Goal: Task Accomplishment & Management: Use online tool/utility

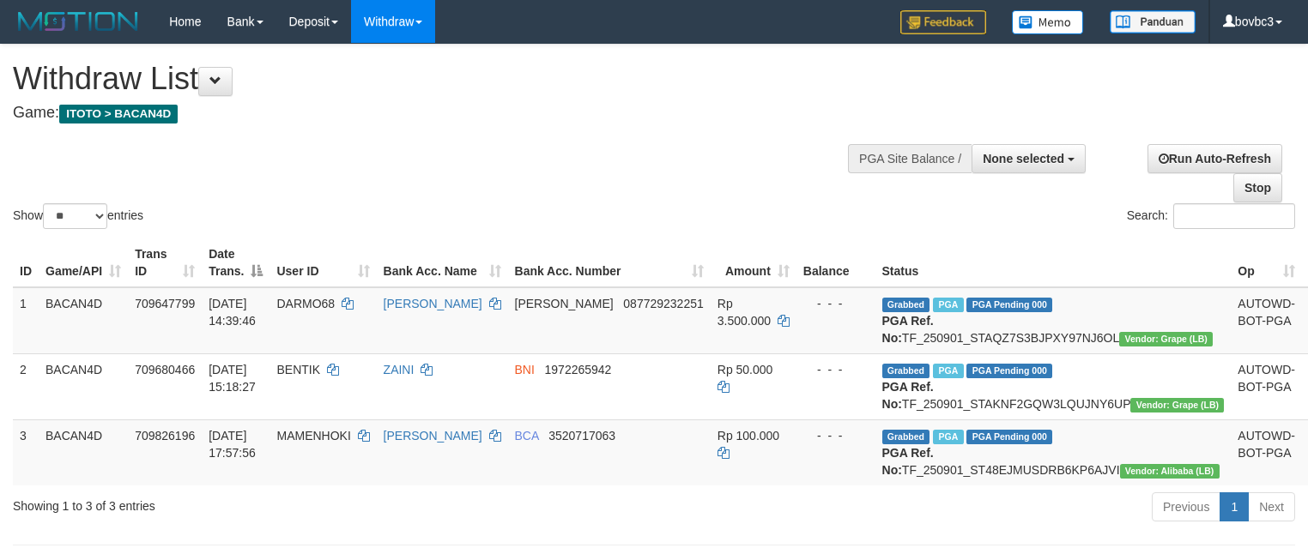
select select
select select "**"
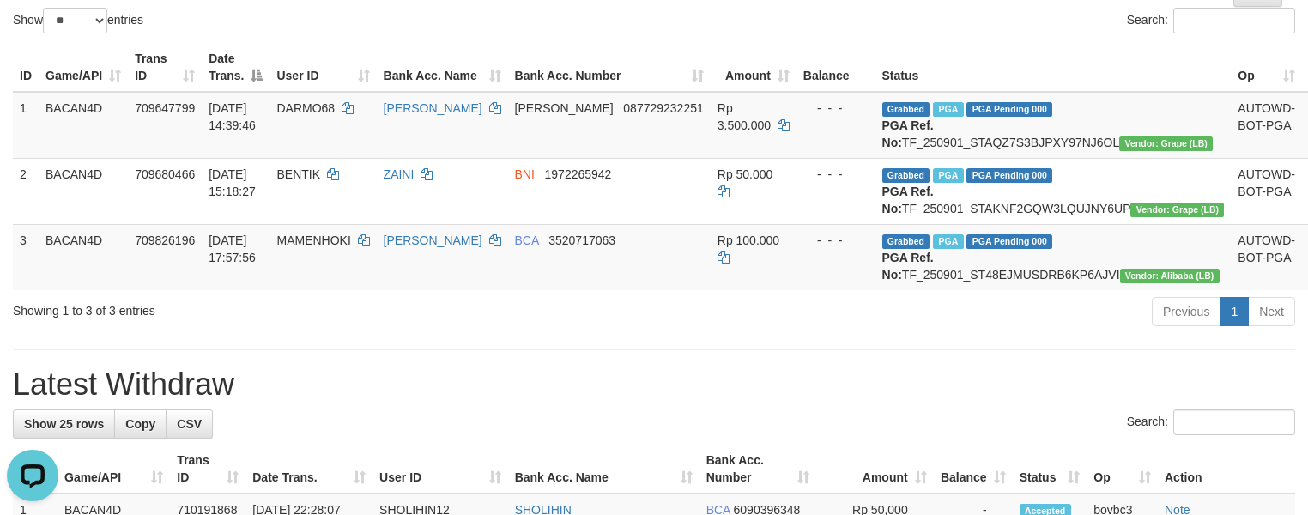
drag, startPoint x: 793, startPoint y: 480, endPoint x: 791, endPoint y: 466, distance: 13.8
click at [793, 439] on div "Search:" at bounding box center [654, 424] width 1282 height 30
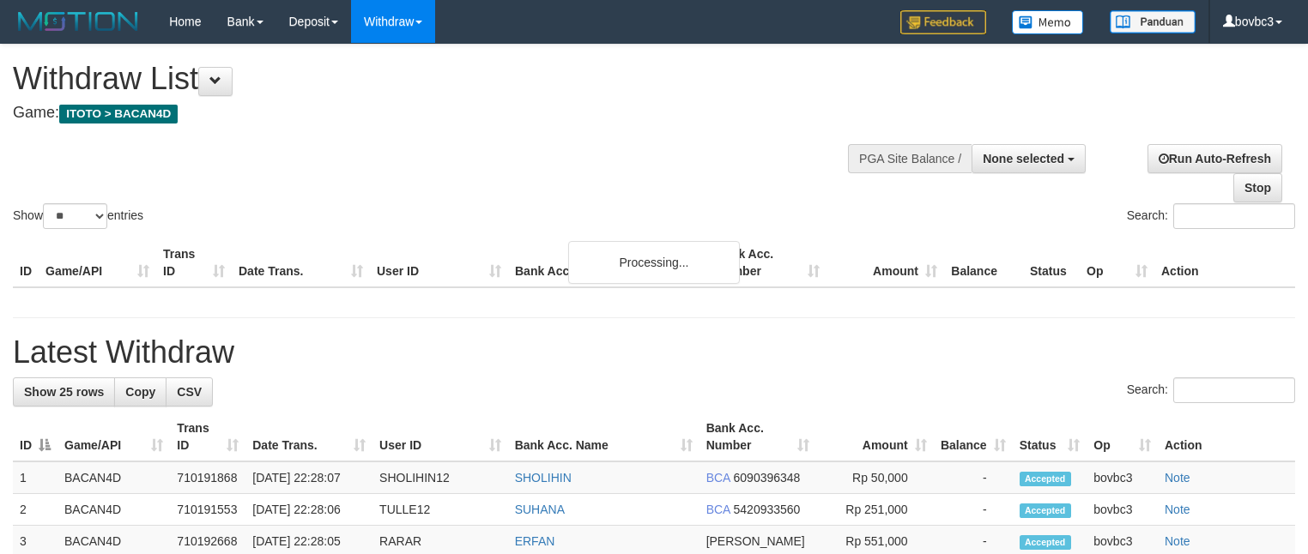
select select
select select "**"
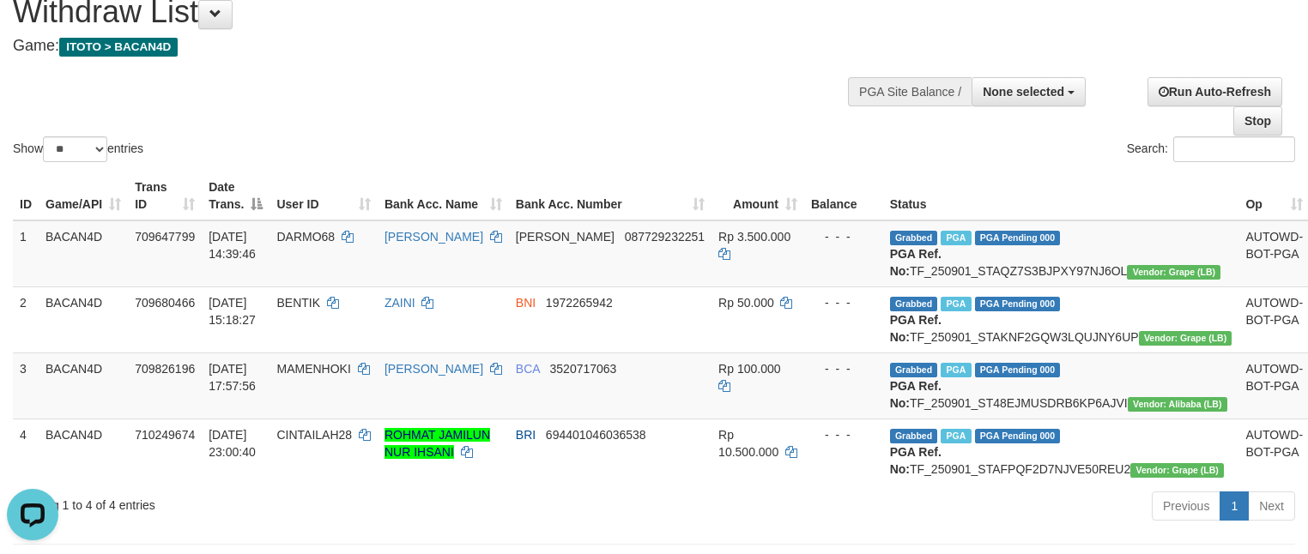
scroll to position [196, 0]
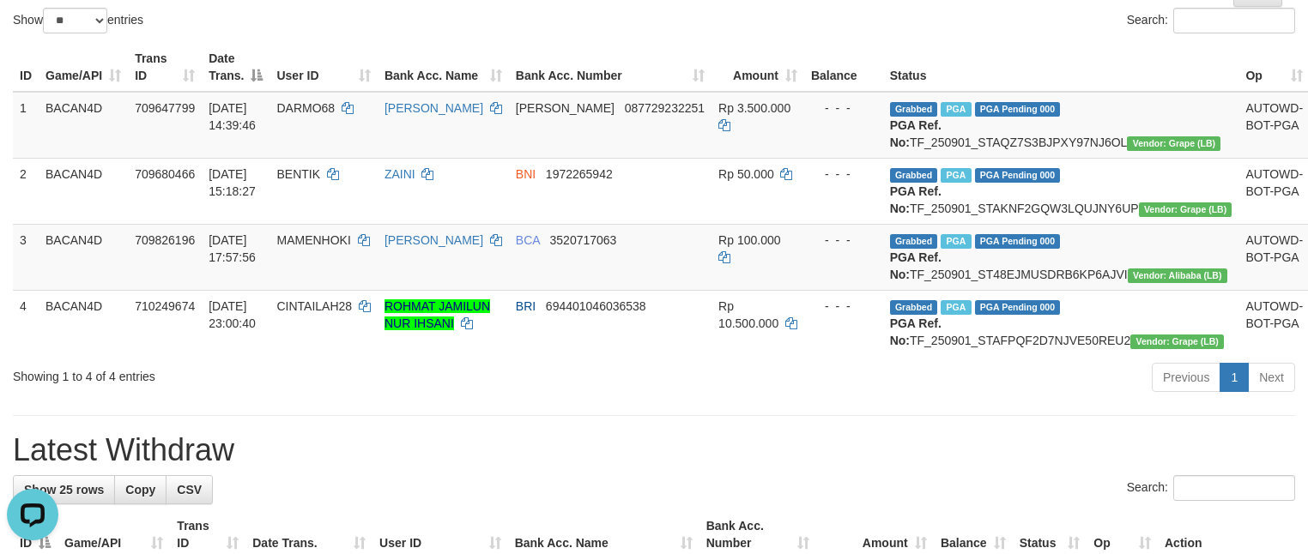
drag, startPoint x: 850, startPoint y: 464, endPoint x: 600, endPoint y: 384, distance: 263.2
click at [850, 398] on div "Previous 1 Next" at bounding box center [926, 379] width 737 height 37
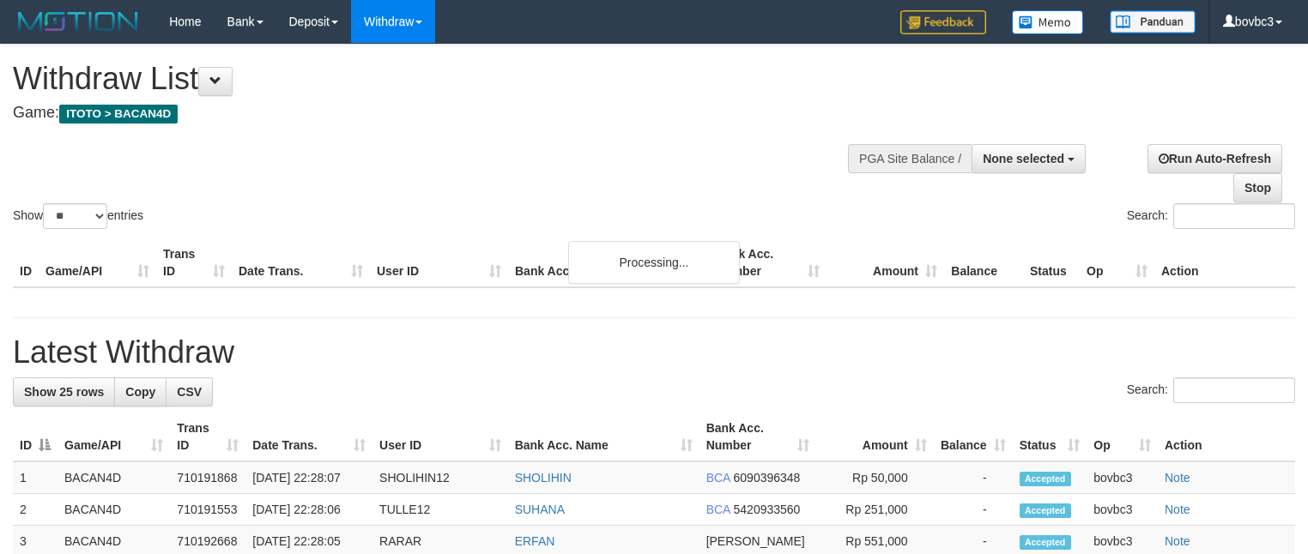
select select
select select "**"
select select
select select "**"
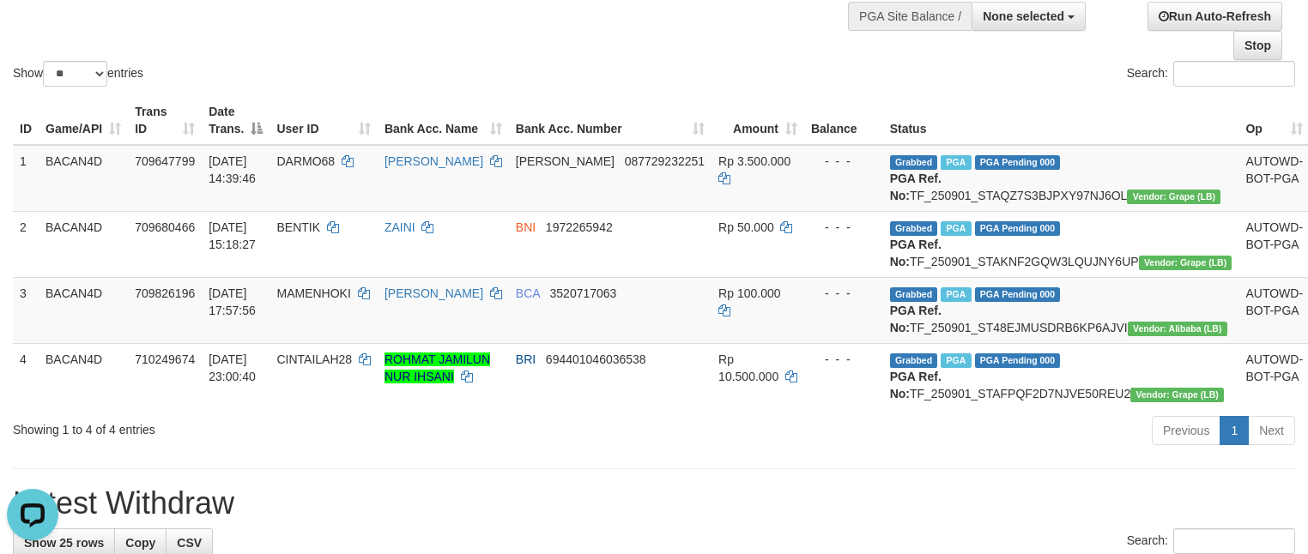
scroll to position [109, 0]
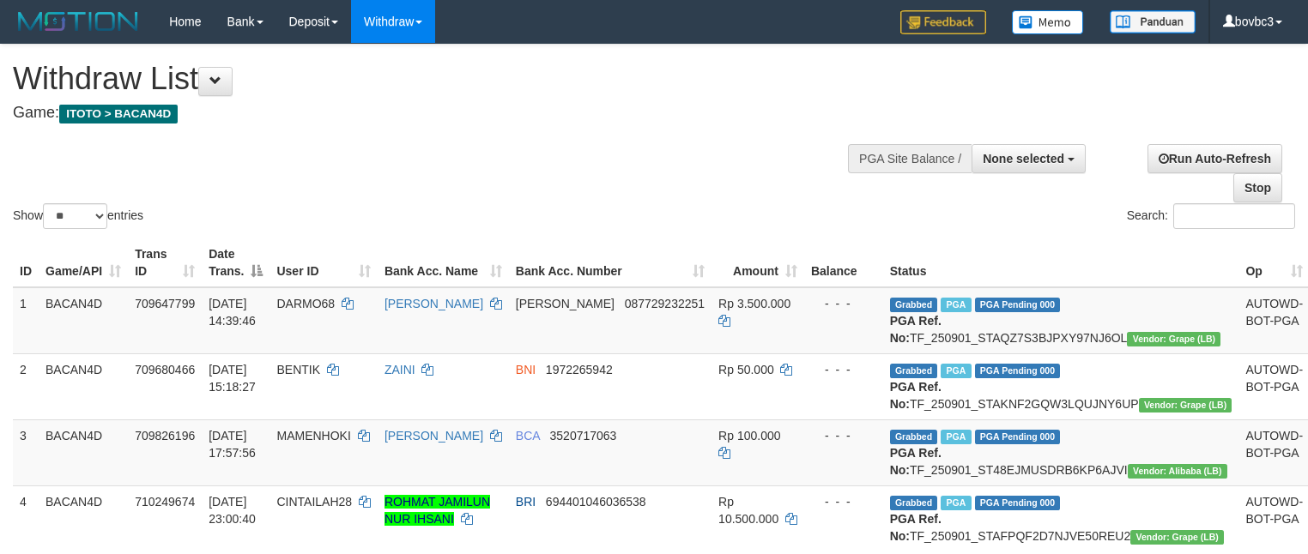
select select
select select "**"
select select
select select "**"
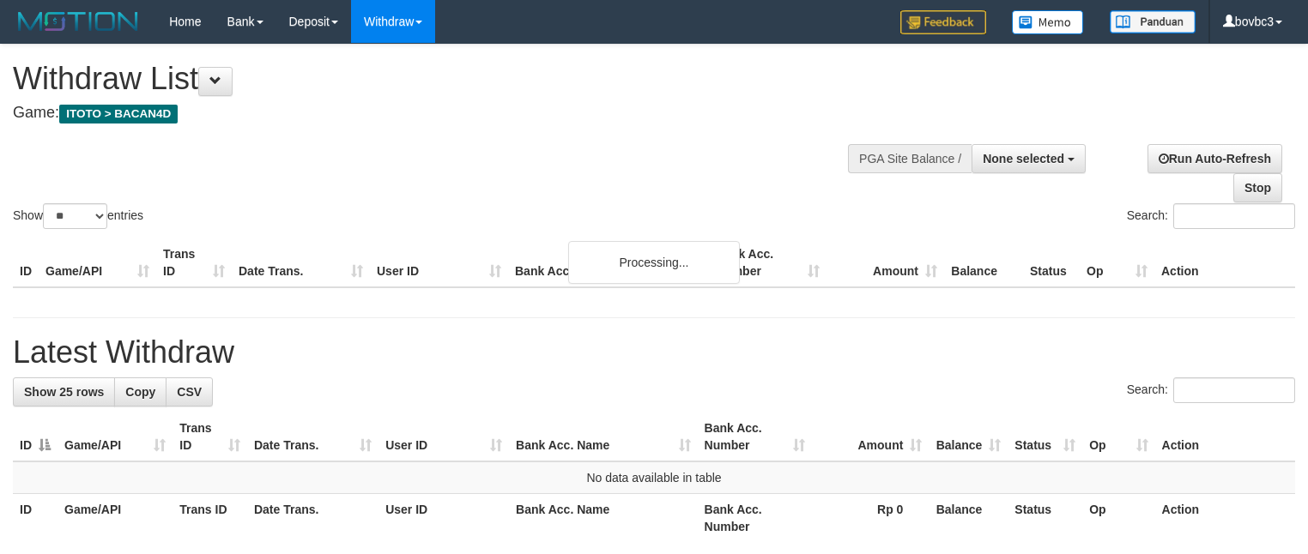
select select
select select "**"
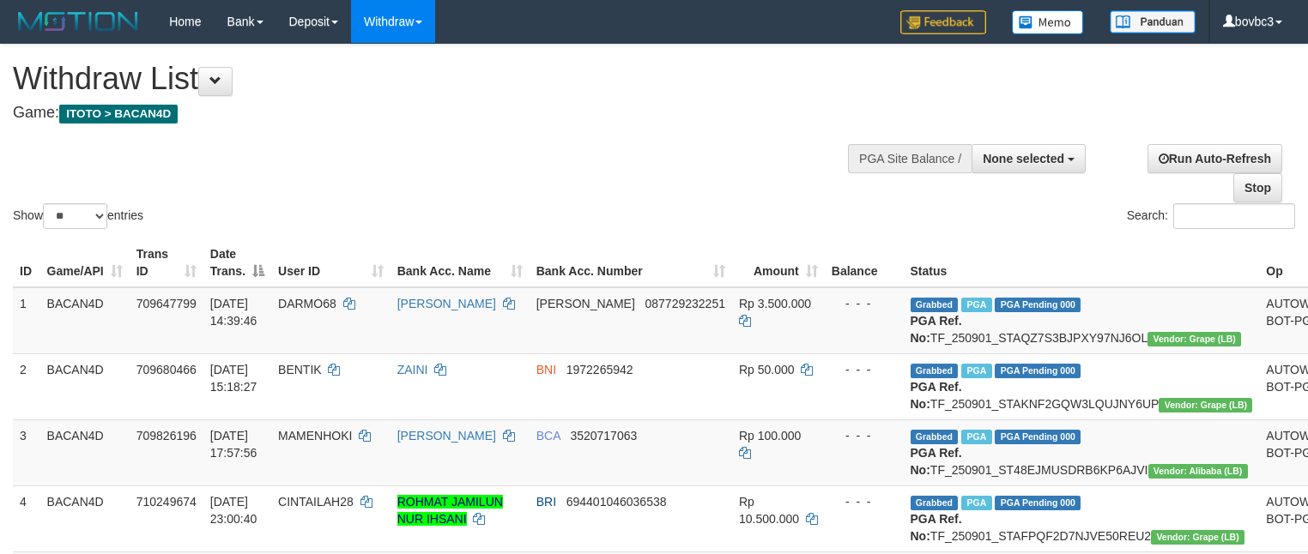
select select
select select "**"
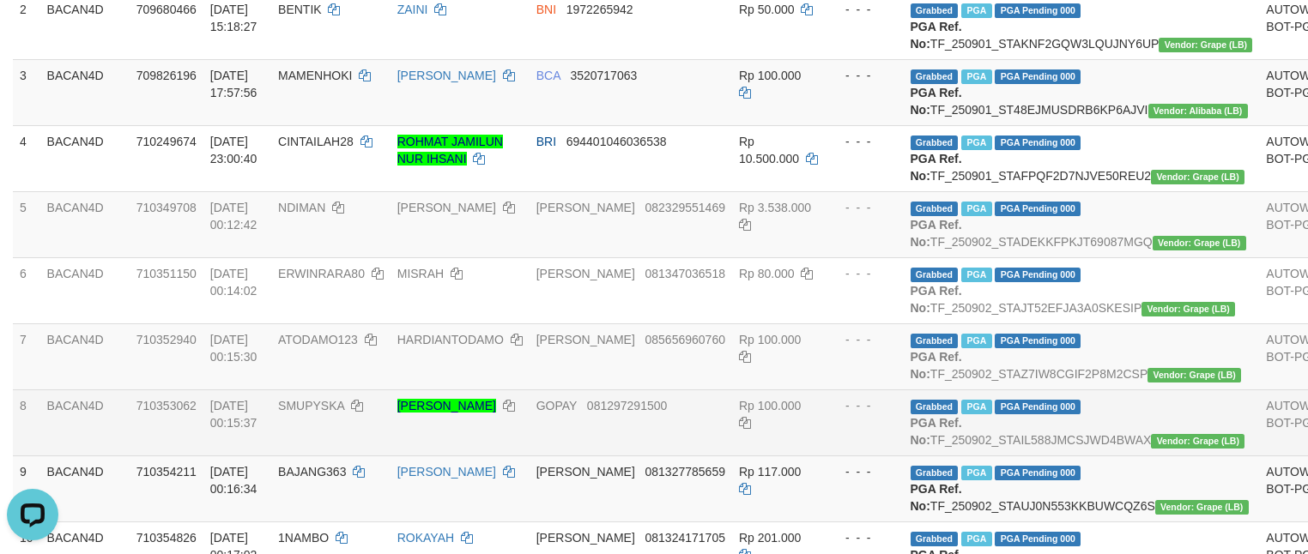
scroll to position [368, 0]
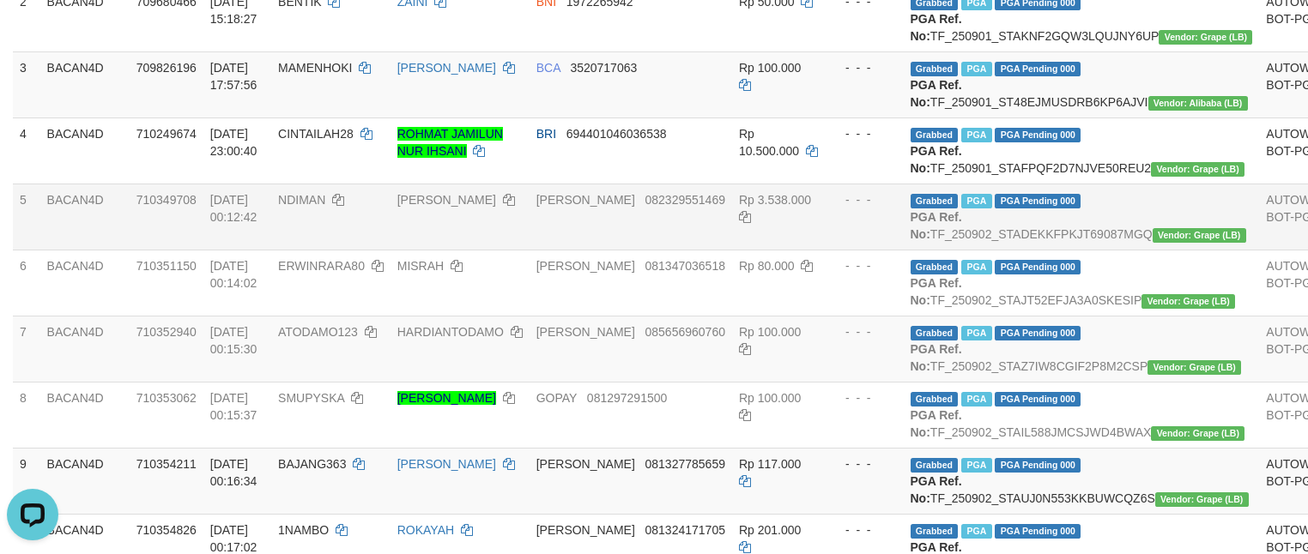
click at [508, 250] on td "NUR ROHMAN IRFANI" at bounding box center [459, 217] width 139 height 66
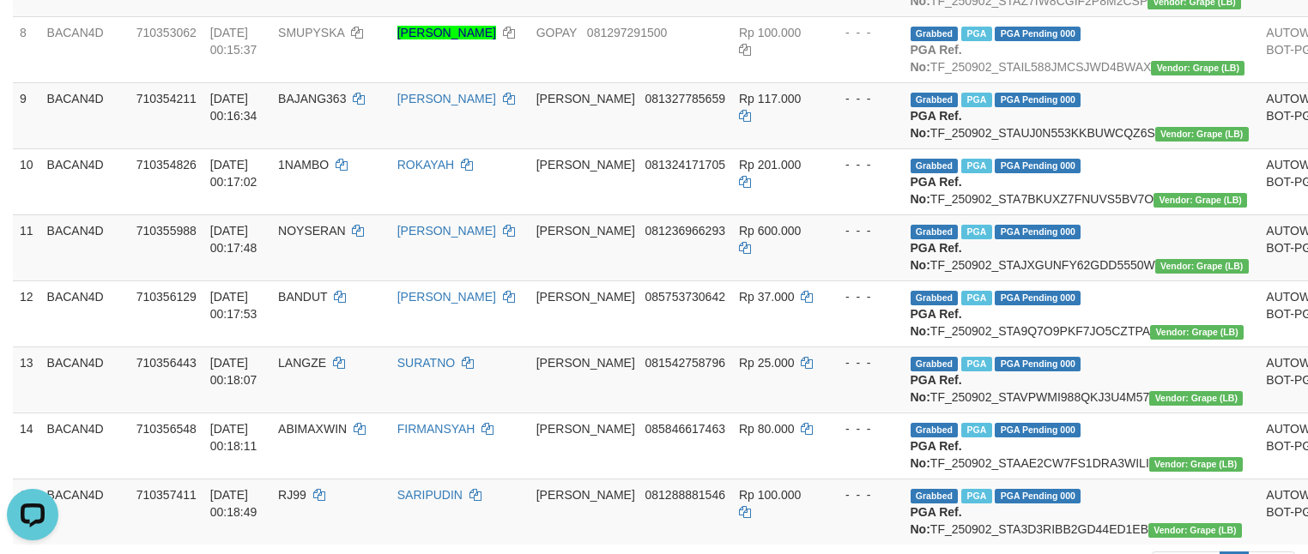
scroll to position [497, 0]
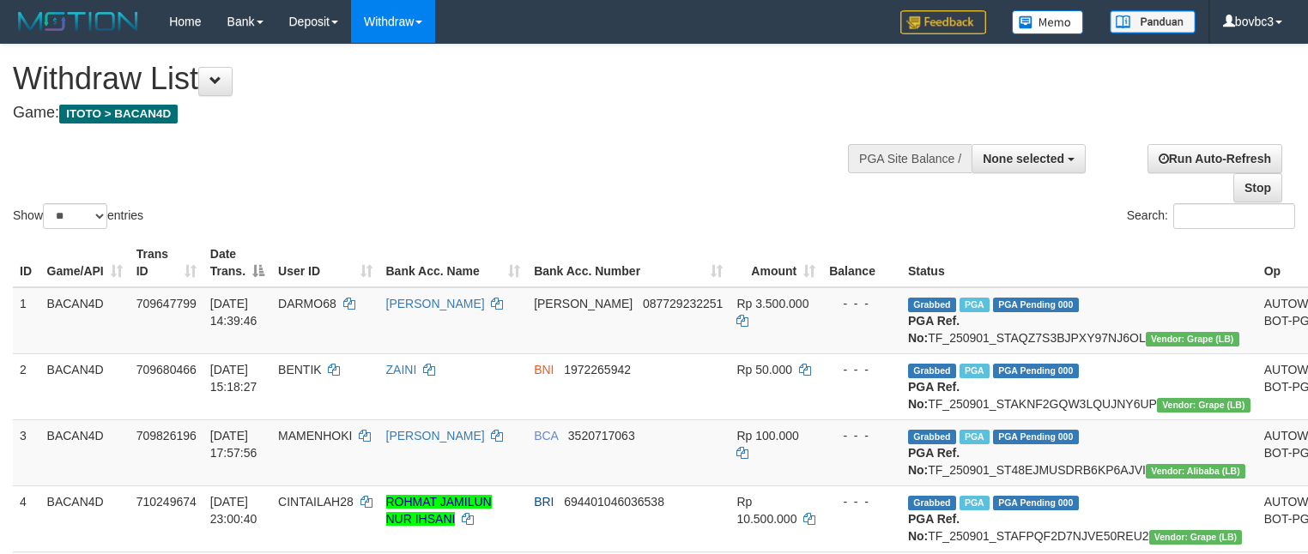
select select
select select "**"
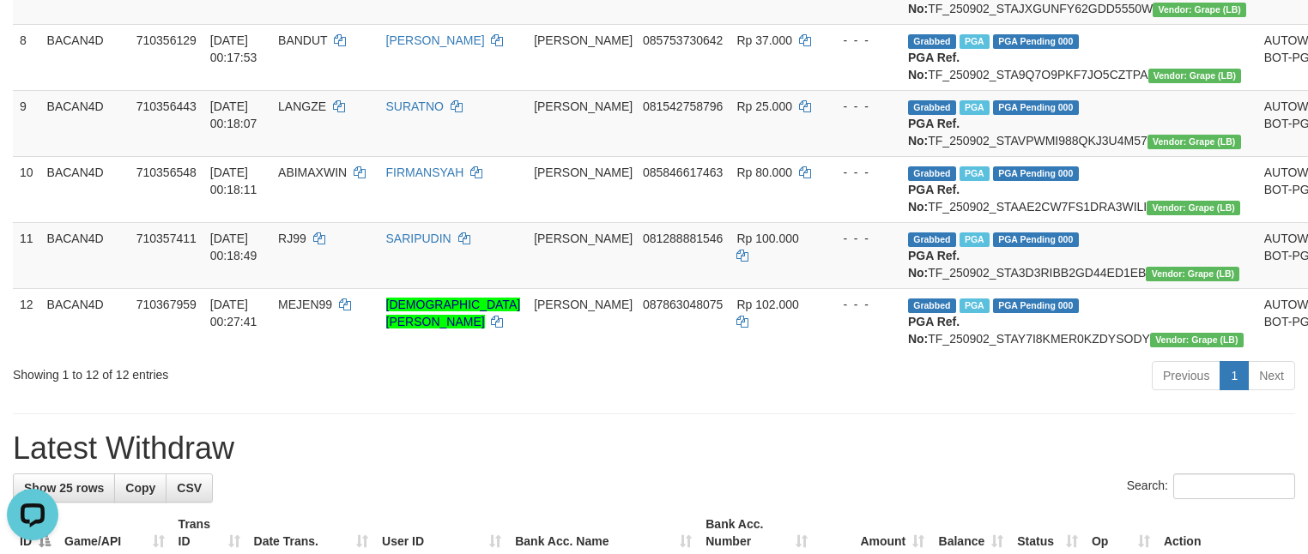
scroll to position [772, 0]
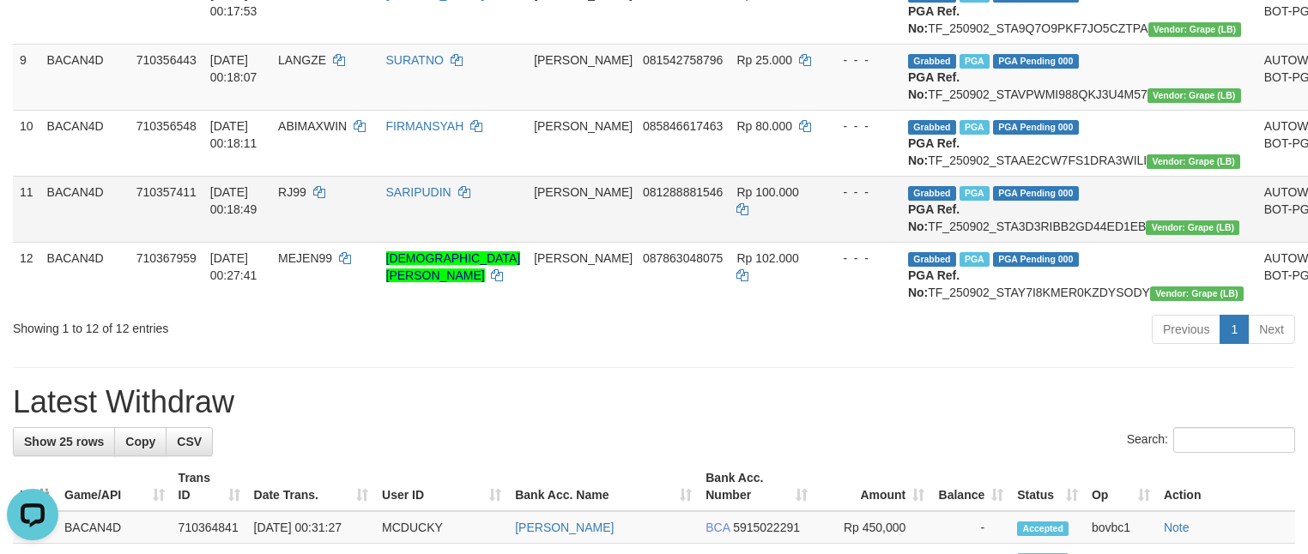
drag, startPoint x: 839, startPoint y: 428, endPoint x: 839, endPoint y: 417, distance: 11.2
click at [839, 242] on td "- - -" at bounding box center [861, 209] width 79 height 66
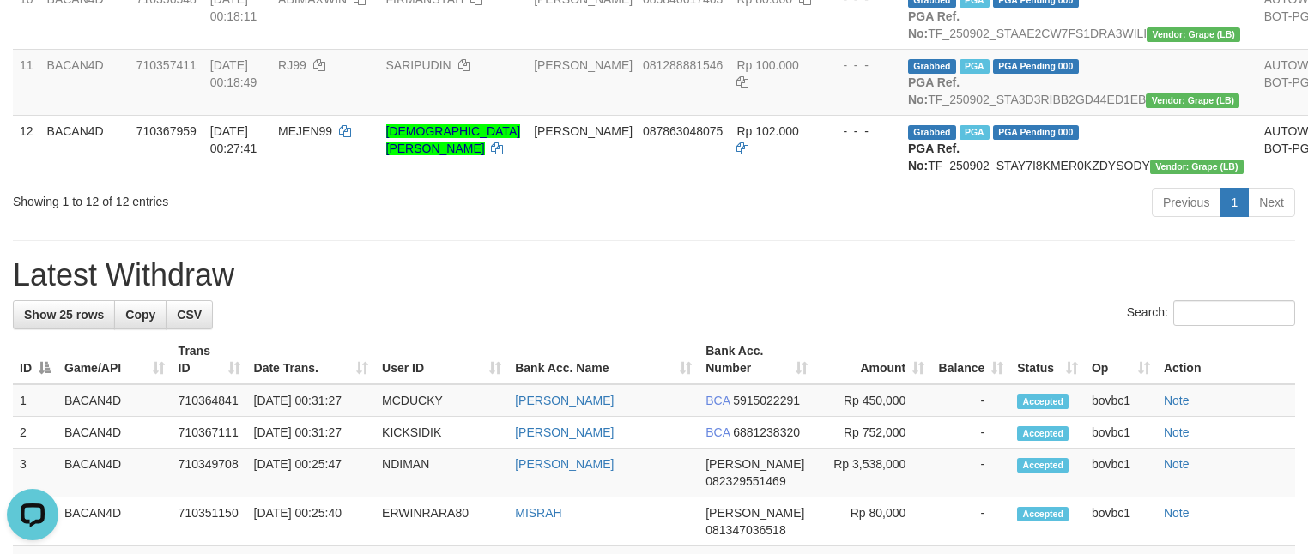
scroll to position [901, 0]
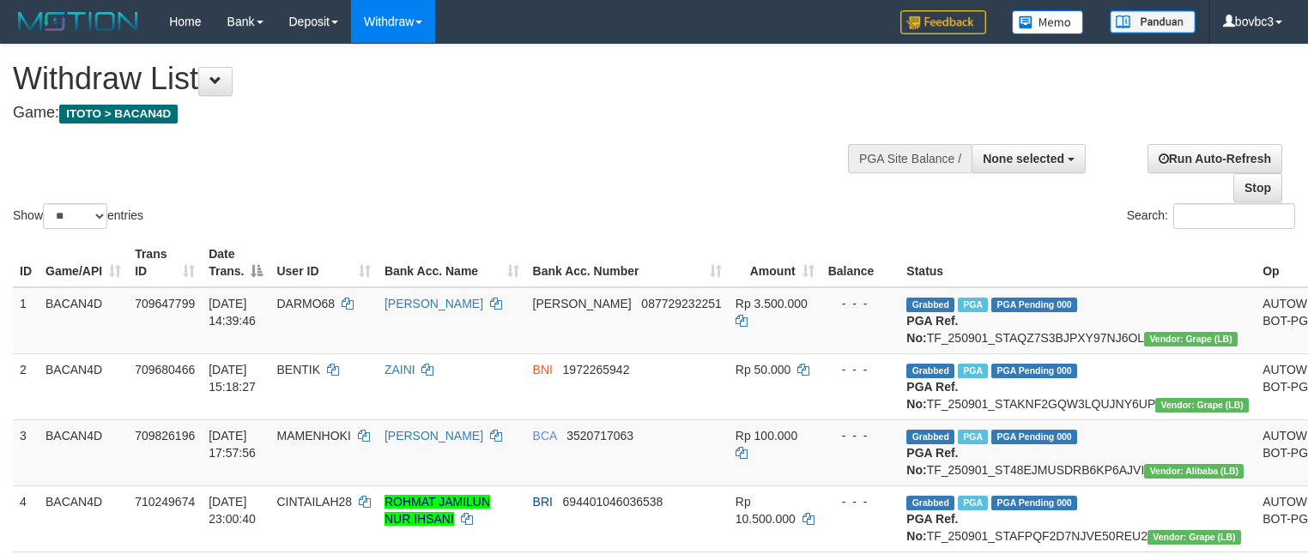
select select
select select "**"
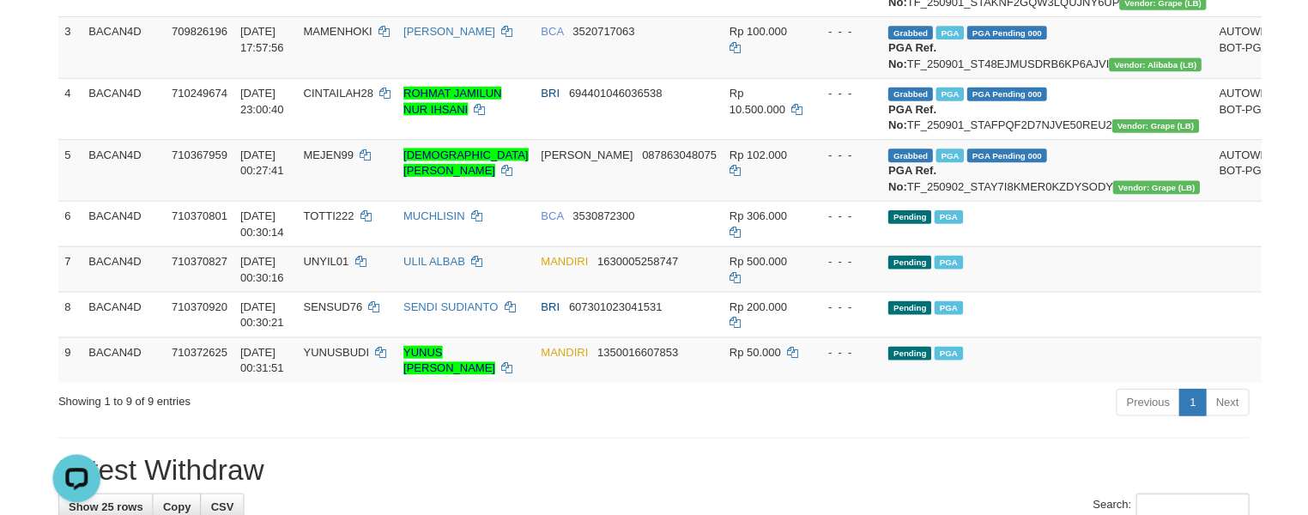
scroll to position [446, 0]
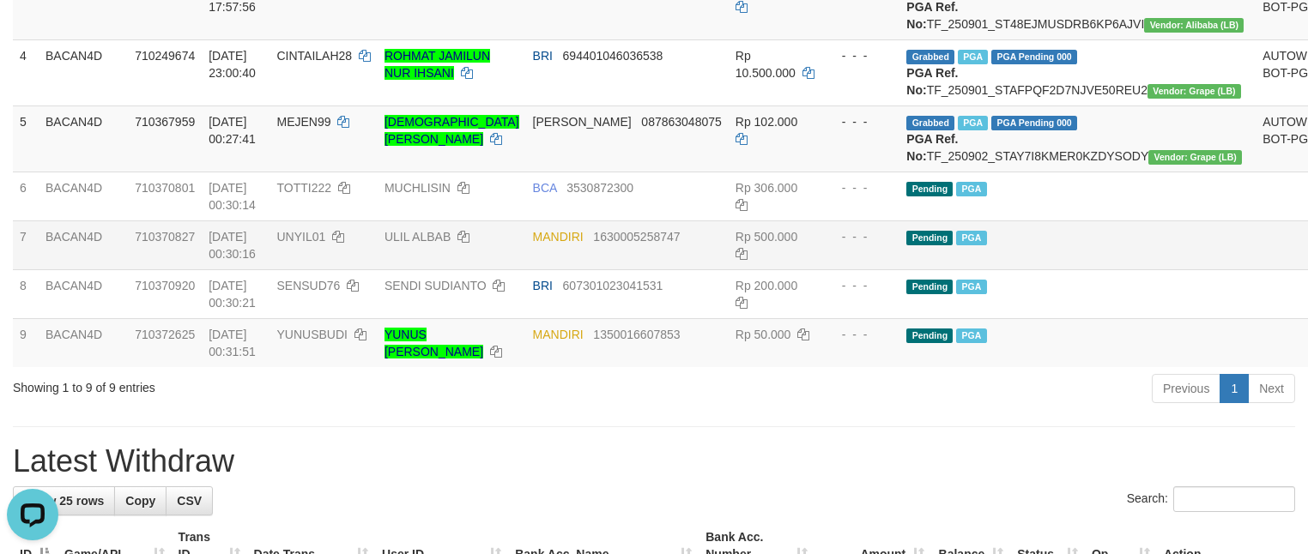
click at [1056, 269] on td "Pending PGA" at bounding box center [1077, 245] width 356 height 49
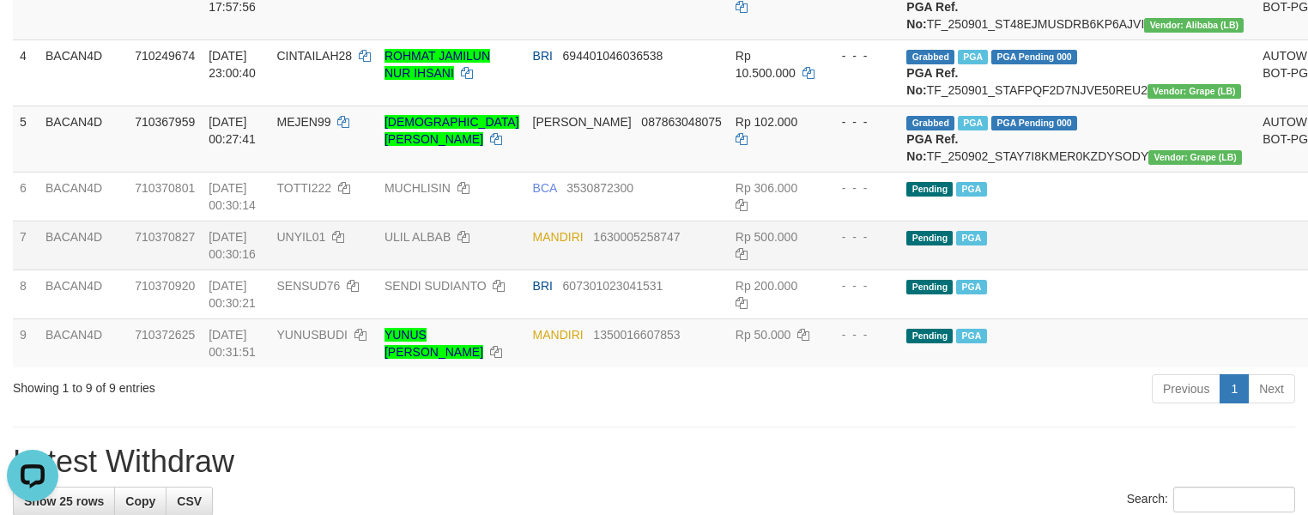
click at [760, 269] on td "Rp 500.000" at bounding box center [775, 245] width 93 height 49
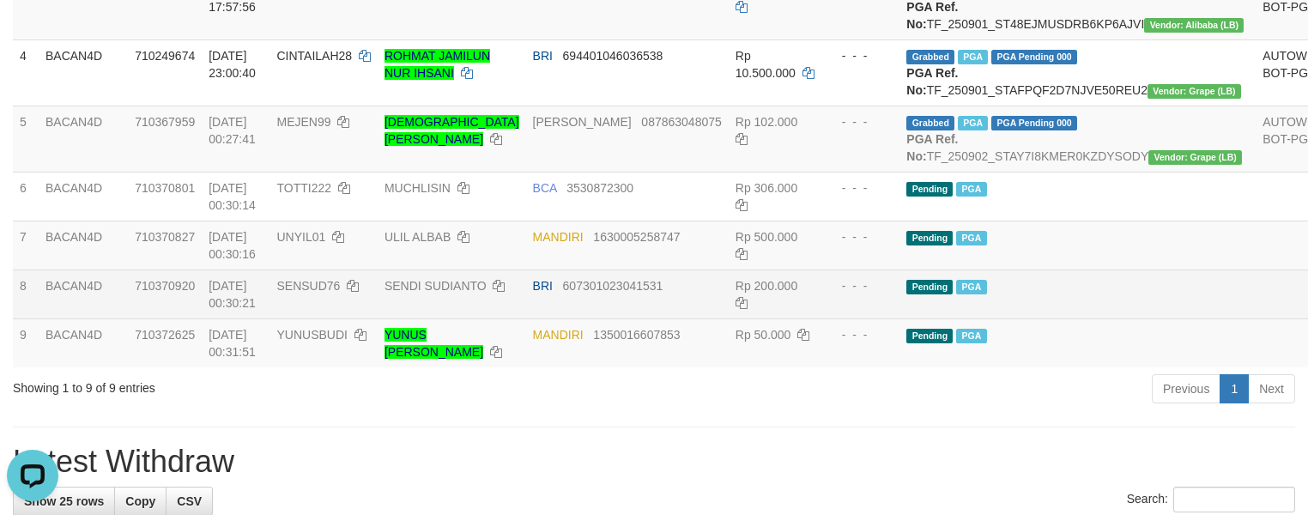
click at [1043, 318] on td "Pending PGA" at bounding box center [1077, 293] width 356 height 49
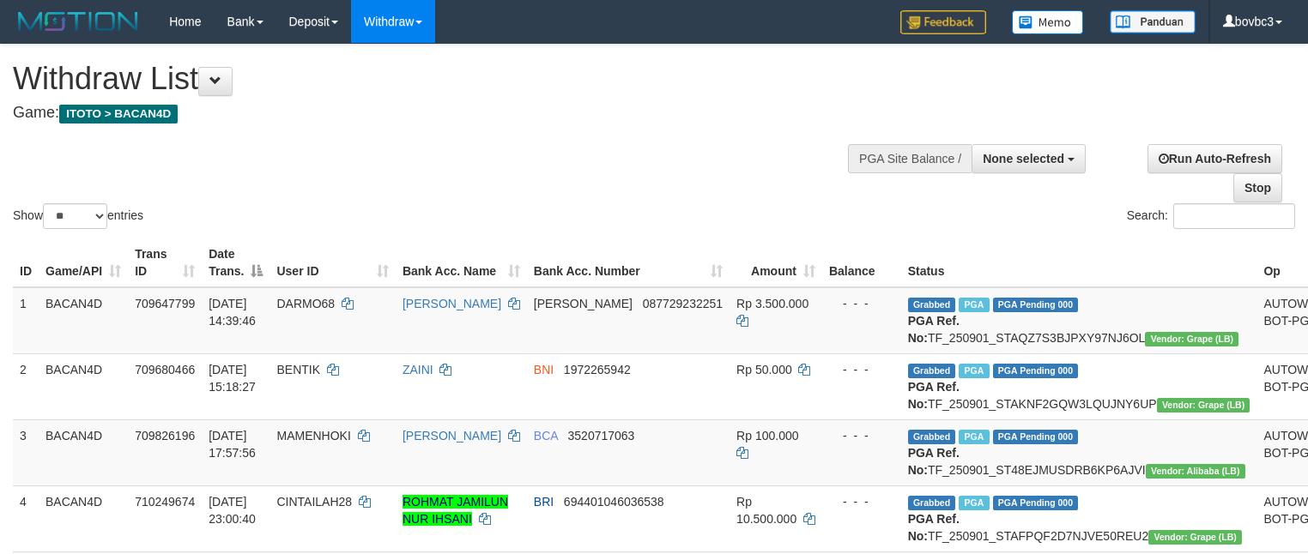
select select
select select "**"
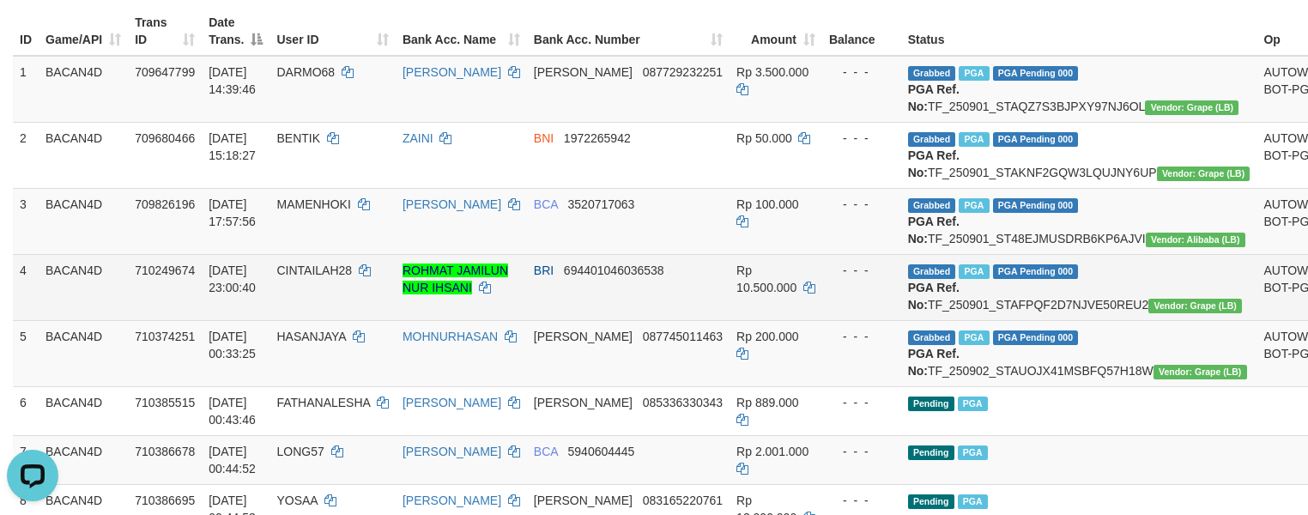
scroll to position [360, 0]
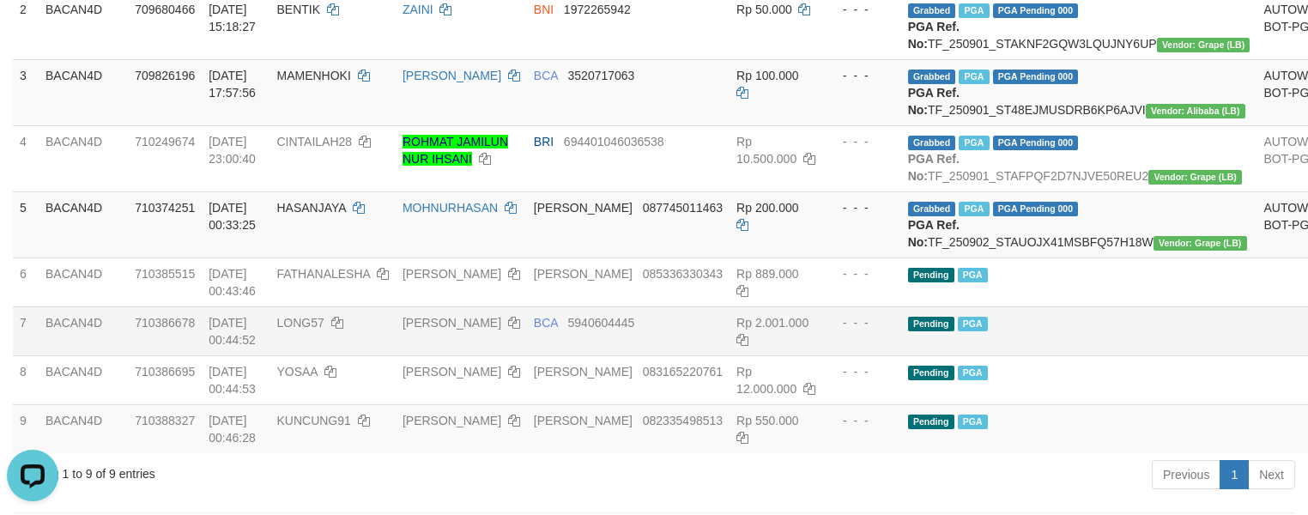
click at [583, 355] on td "BCA 5940604445" at bounding box center [628, 330] width 203 height 49
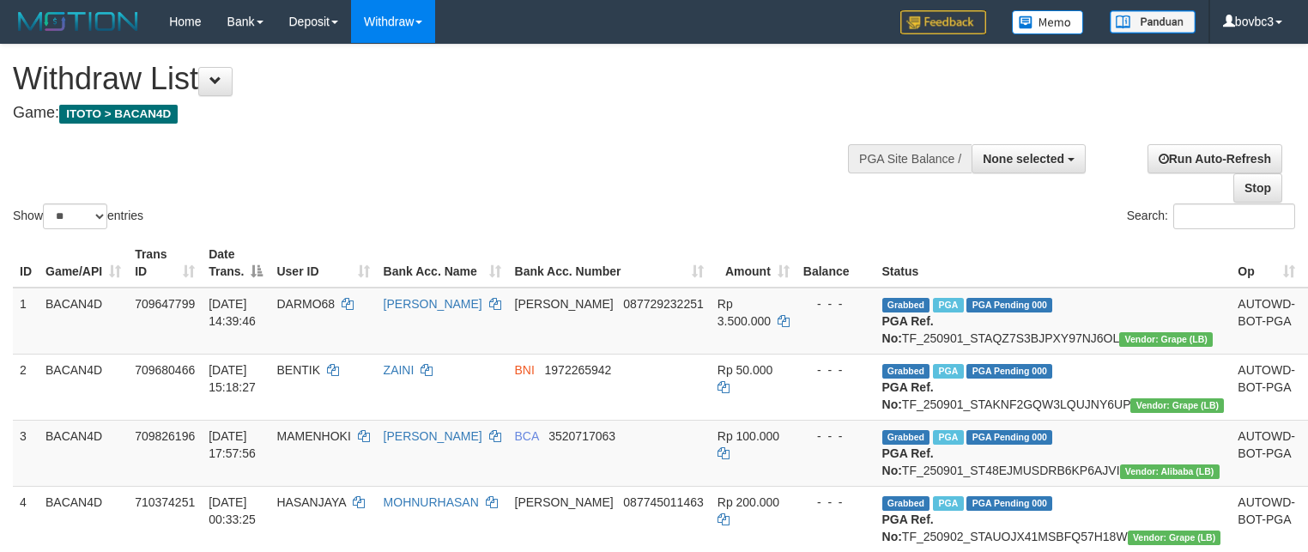
select select
select select "**"
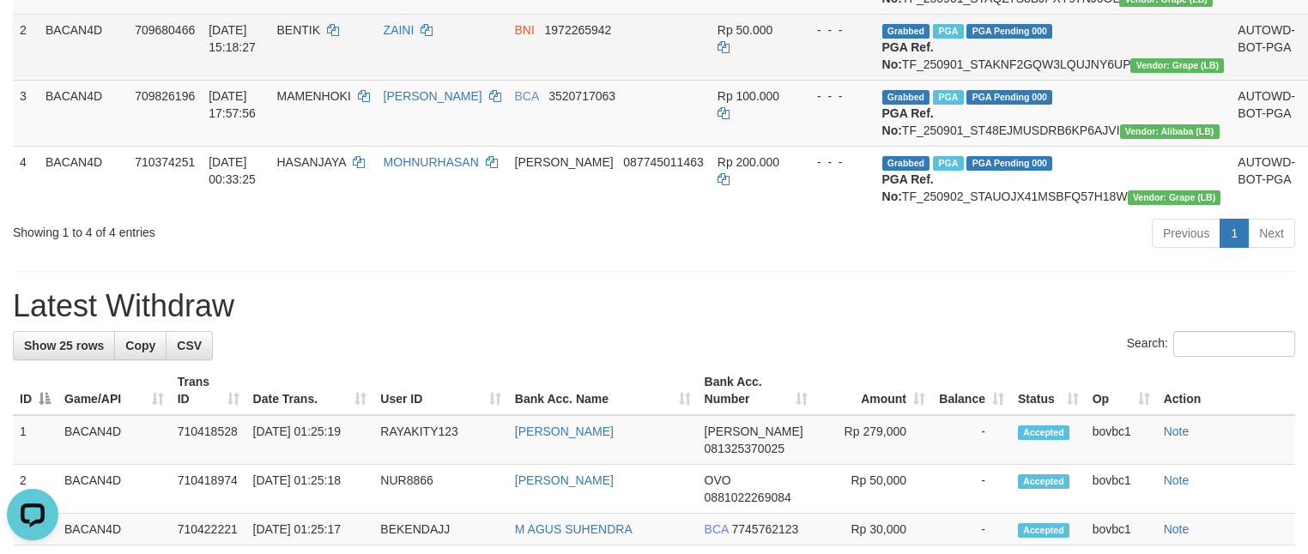
scroll to position [469, 0]
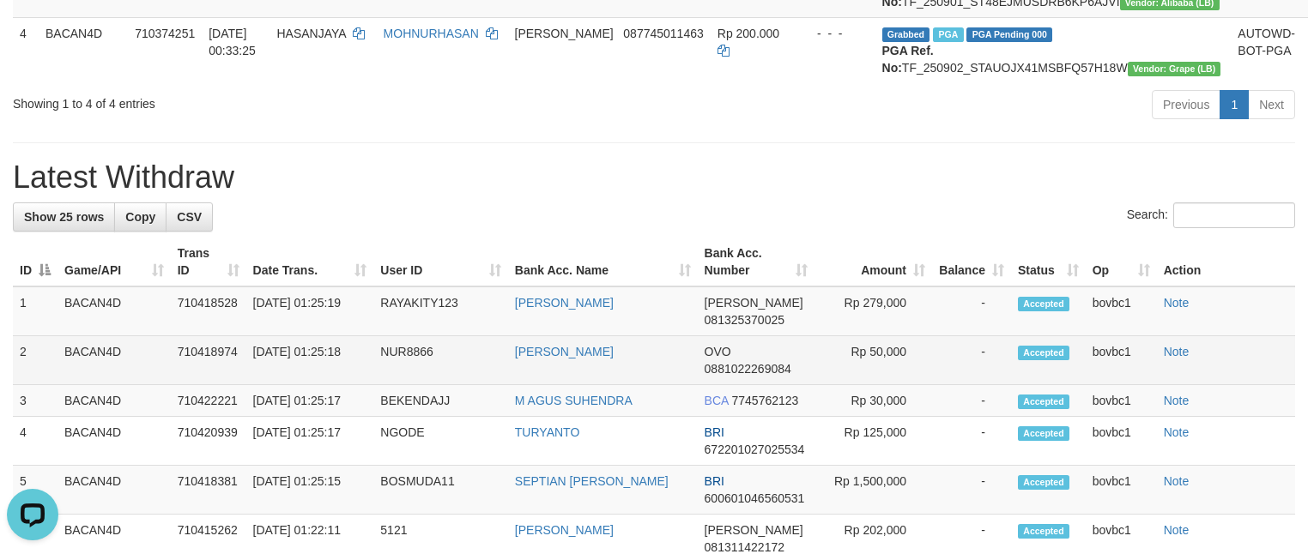
click at [1058, 360] on span "Accepted" at bounding box center [1043, 353] width 51 height 15
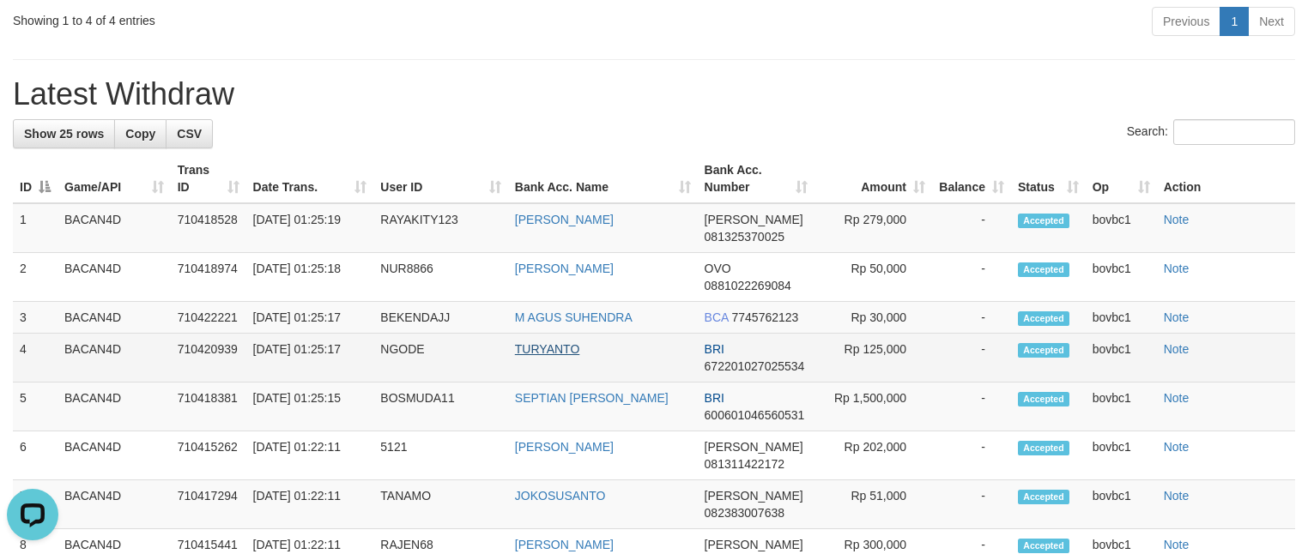
scroll to position [597, 0]
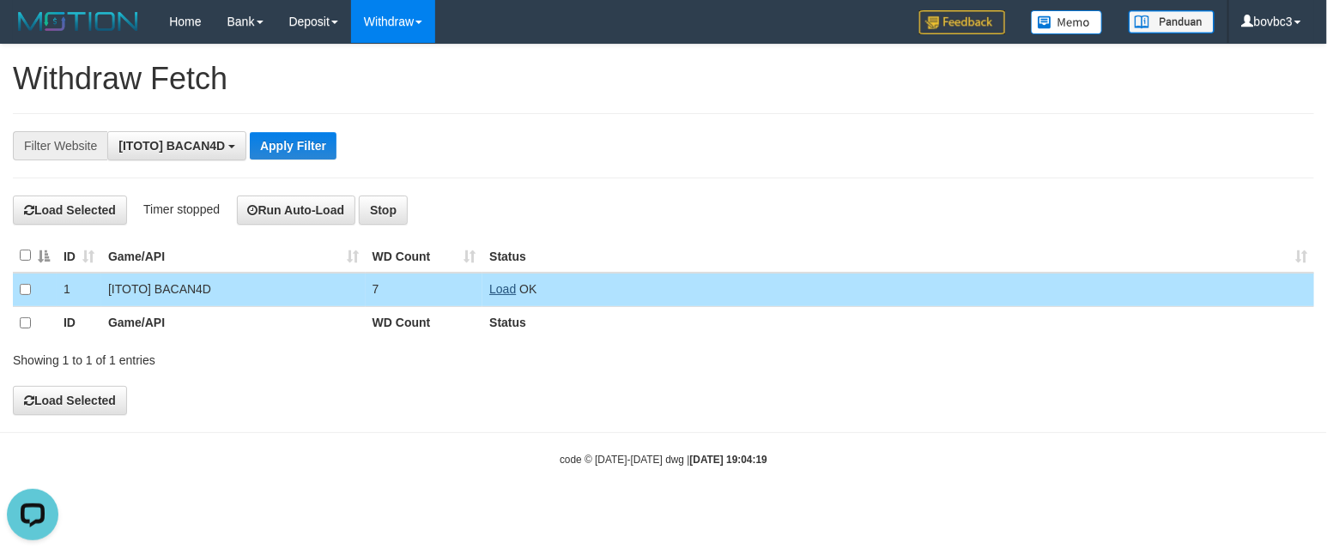
scroll to position [15, 0]
click at [499, 289] on link "Load" at bounding box center [502, 289] width 27 height 14
click at [500, 289] on link "Load" at bounding box center [502, 289] width 27 height 14
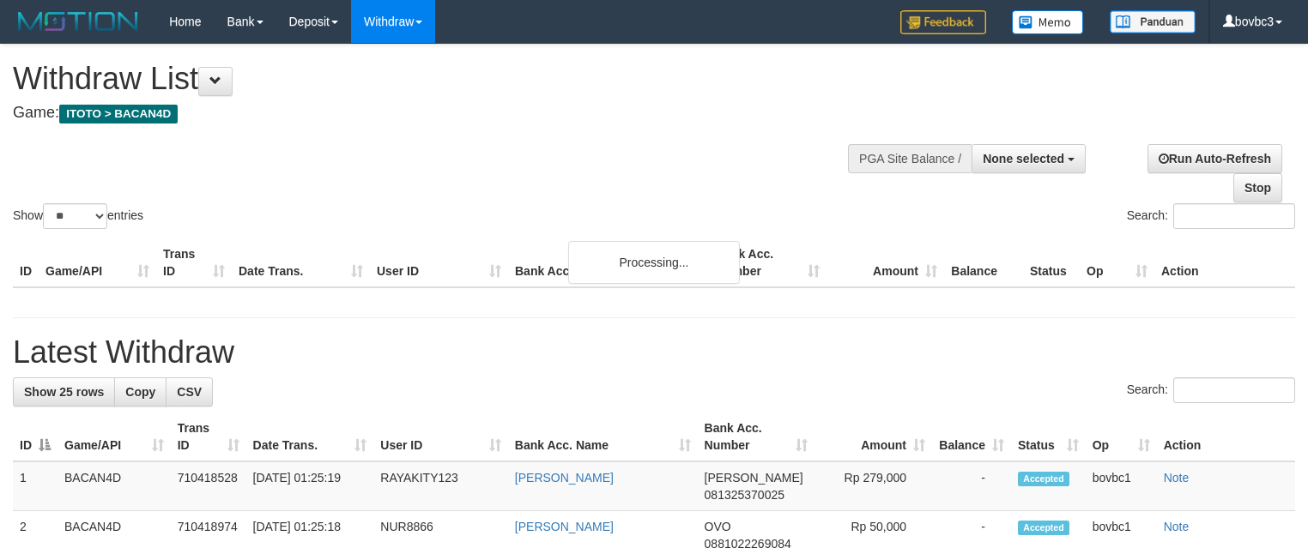
select select
select select "**"
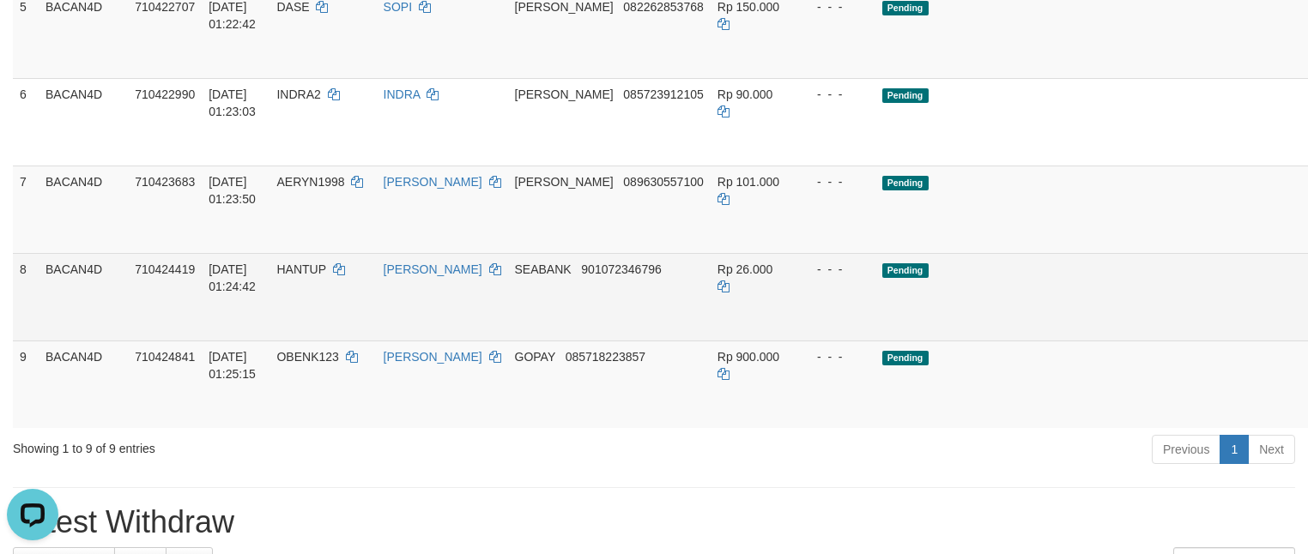
scroll to position [516, 0]
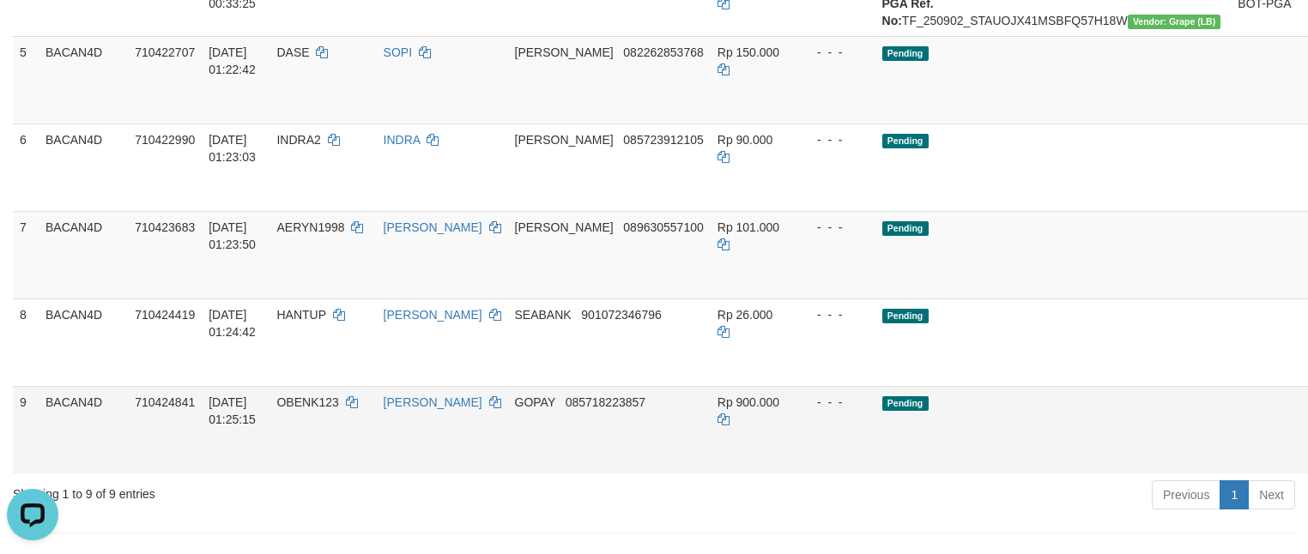
click at [1307, 465] on link "Send PGA" at bounding box center [1323, 449] width 28 height 31
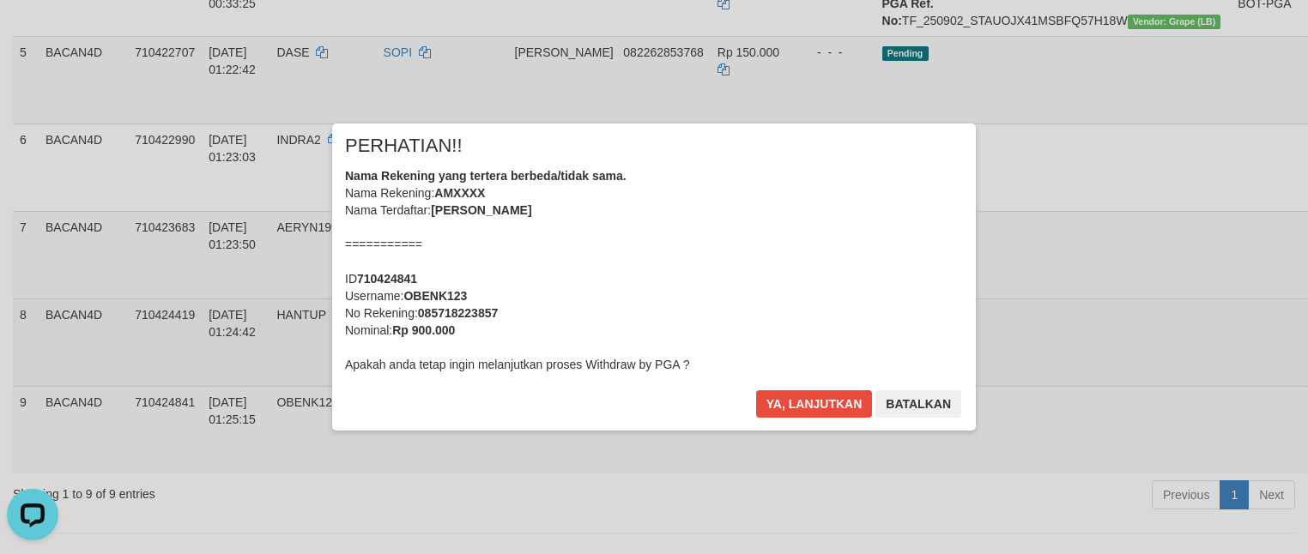
click at [809, 395] on button "Ya, lanjutkan" at bounding box center [814, 403] width 117 height 27
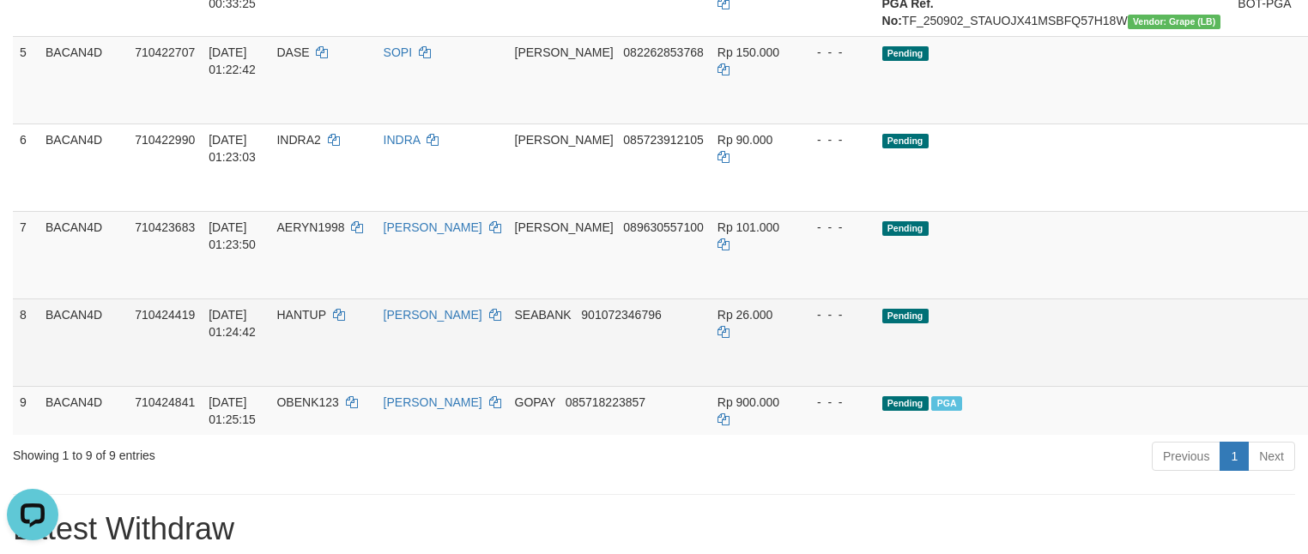
click at [1307, 378] on link "Send PGA" at bounding box center [1323, 362] width 28 height 31
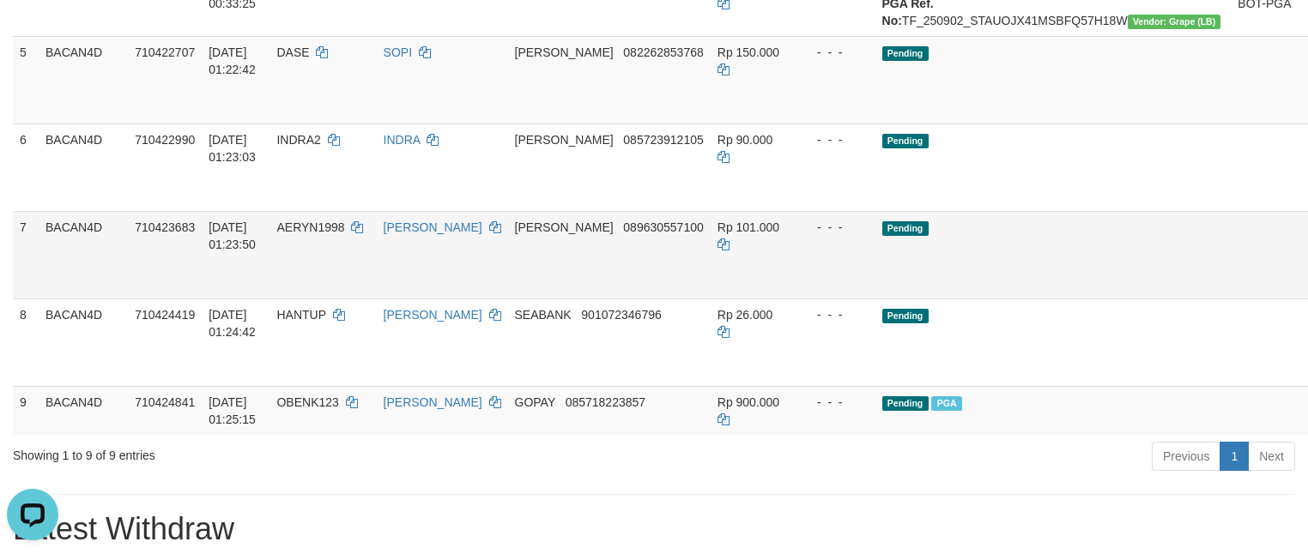
click at [1307, 290] on link "Send PGA" at bounding box center [1323, 274] width 28 height 31
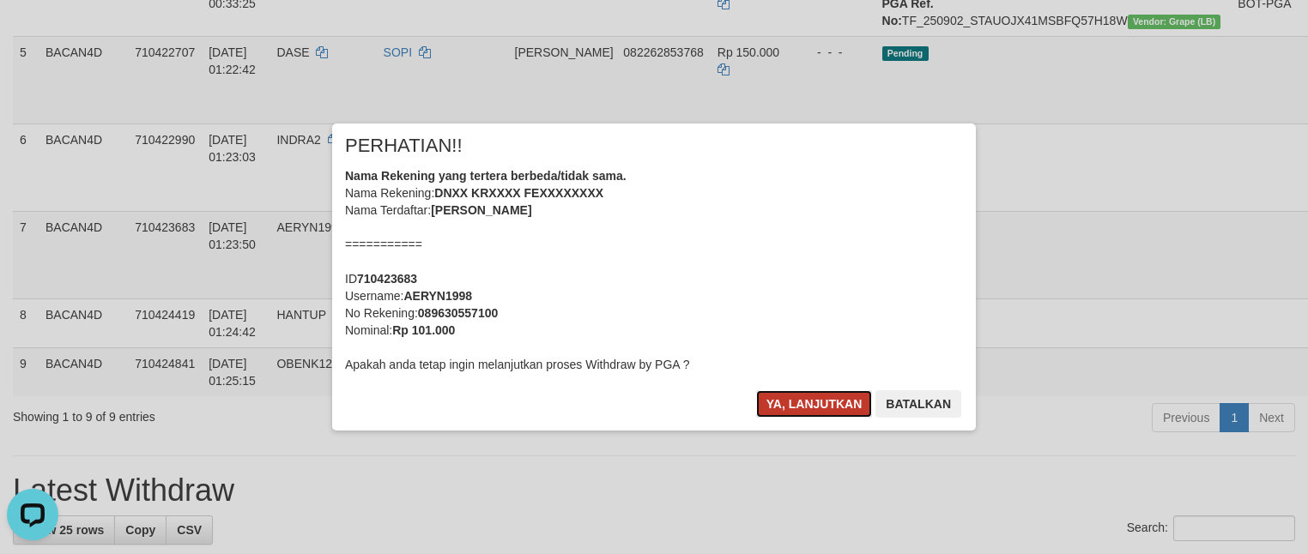
click at [813, 405] on button "Ya, lanjutkan" at bounding box center [814, 403] width 117 height 27
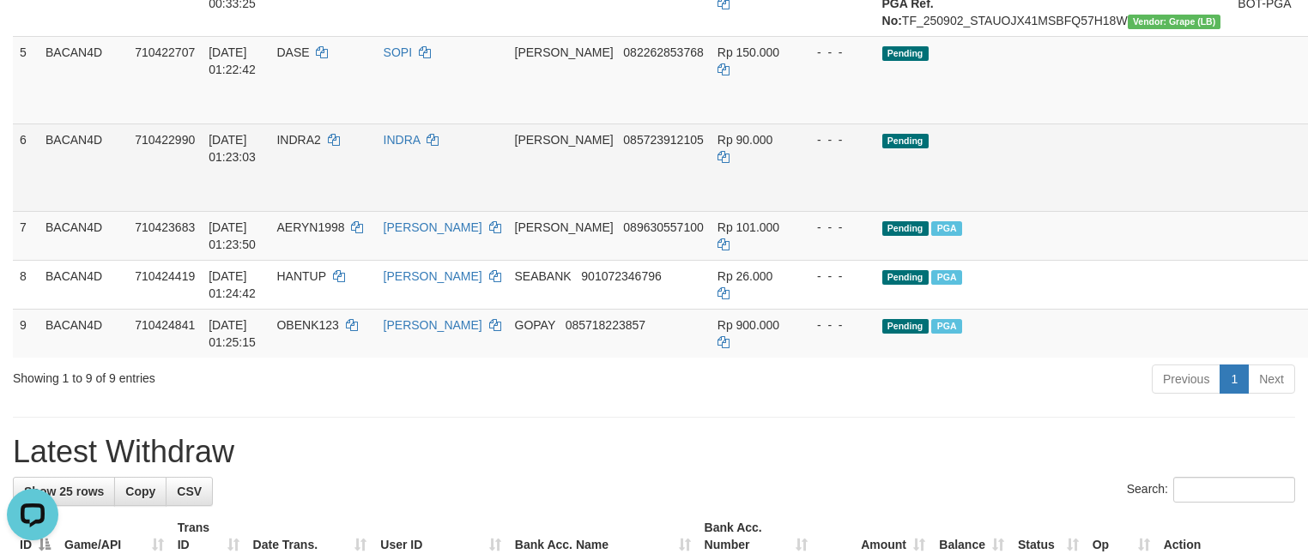
click at [1307, 203] on link "Send PGA" at bounding box center [1323, 187] width 28 height 31
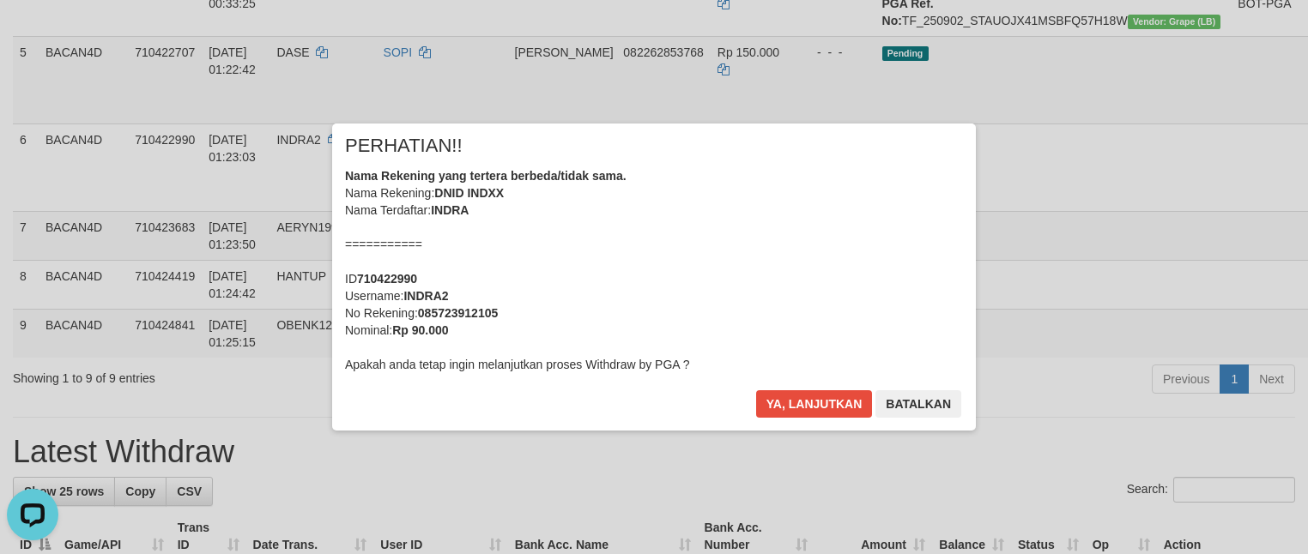
click at [1218, 176] on div "× PERHATIAN!! Nama Rekening yang tertera berbeda/tidak sama. Nama Rekening: DNI…" at bounding box center [654, 277] width 1308 height 376
click at [794, 389] on div "× PERHATIAN!! Nama Rekening yang tertera berbeda/tidak sama. Nama Rekening: DNI…" at bounding box center [654, 277] width 644 height 307
click at [819, 408] on button "Ya, lanjutkan" at bounding box center [814, 403] width 117 height 27
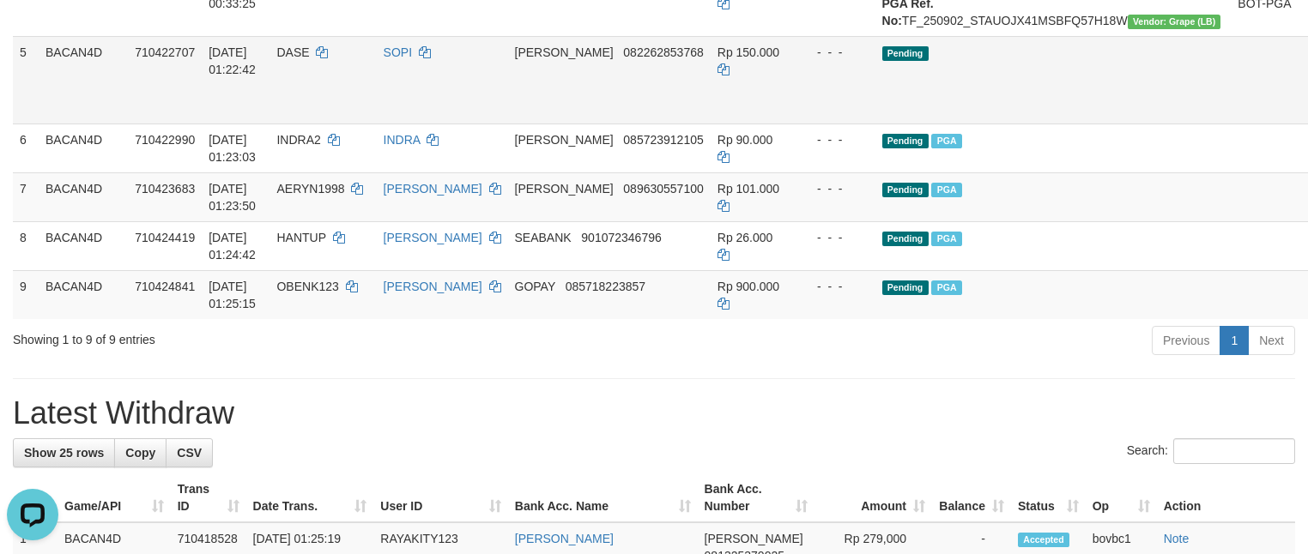
click at [1307, 115] on link "Send PGA" at bounding box center [1323, 99] width 28 height 31
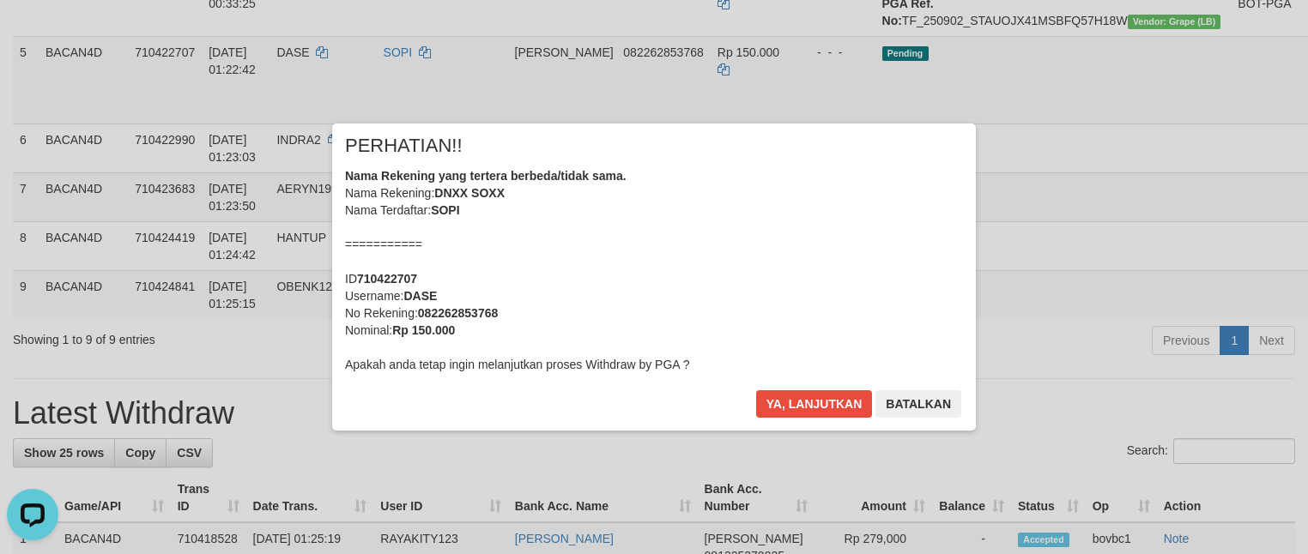
drag, startPoint x: 786, startPoint y: 389, endPoint x: 795, endPoint y: 408, distance: 21.1
click at [788, 391] on div "× PERHATIAN!! Nama Rekening yang tertera berbeda/tidak sama. Nama Rekening: DNX…" at bounding box center [654, 277] width 644 height 307
click at [795, 408] on button "Ya, lanjutkan" at bounding box center [814, 403] width 117 height 27
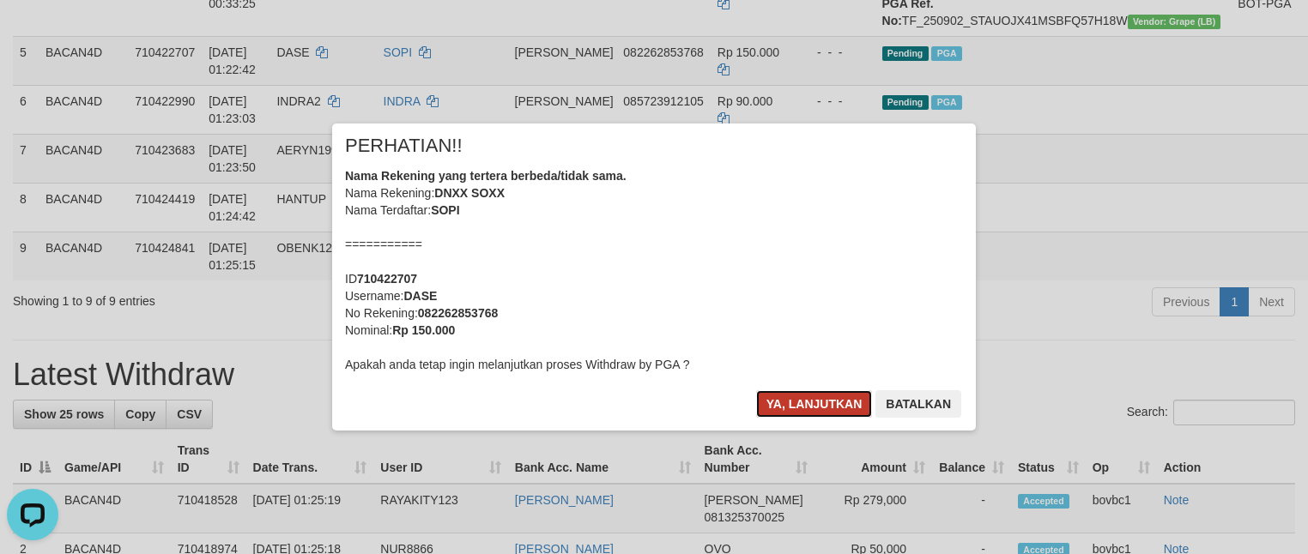
click at [801, 395] on button "Ya, lanjutkan" at bounding box center [814, 403] width 117 height 27
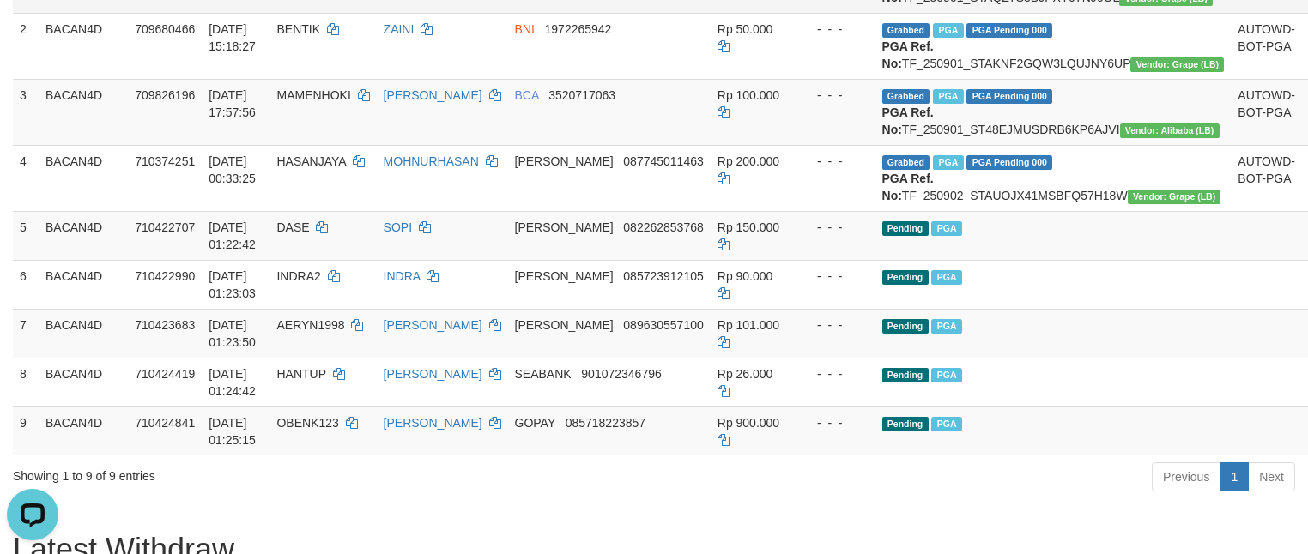
scroll to position [330, 0]
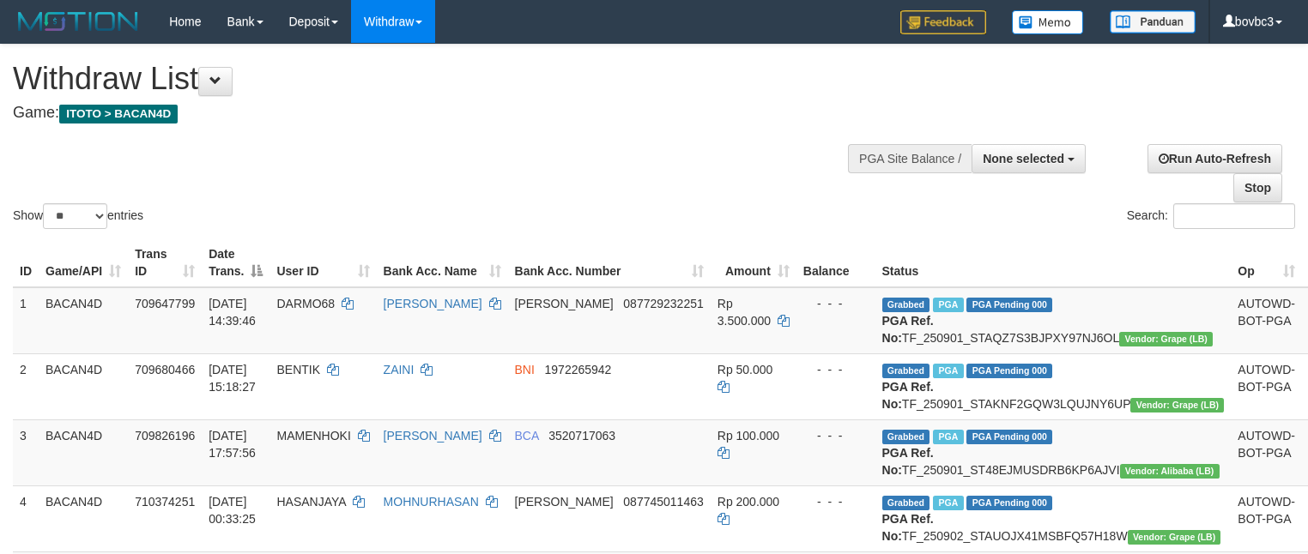
select select
select select "**"
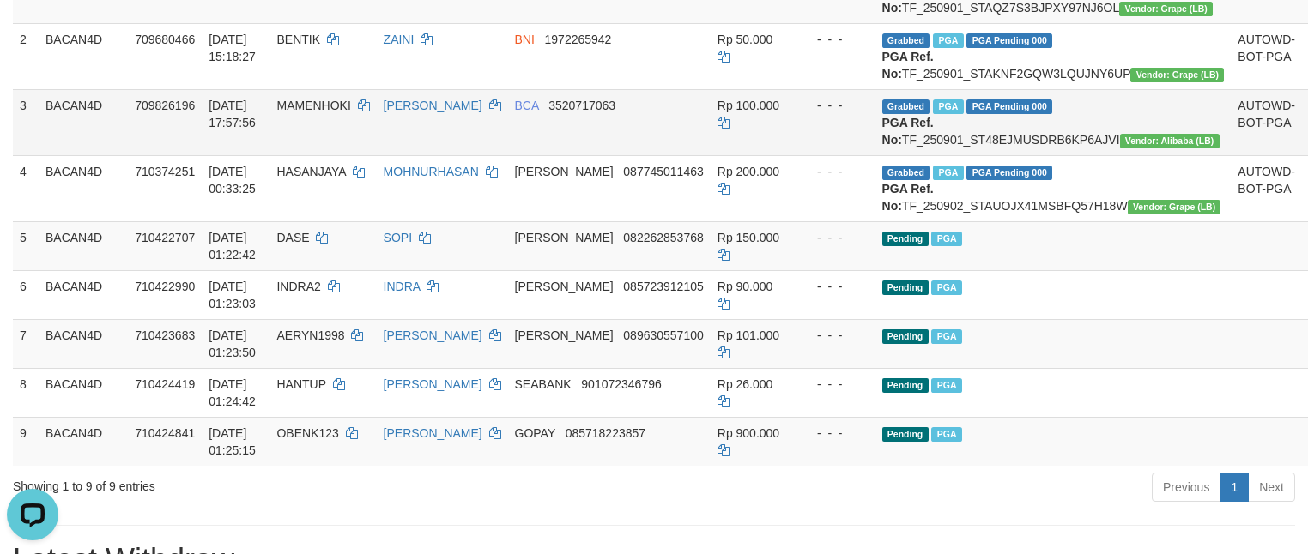
scroll to position [459, 0]
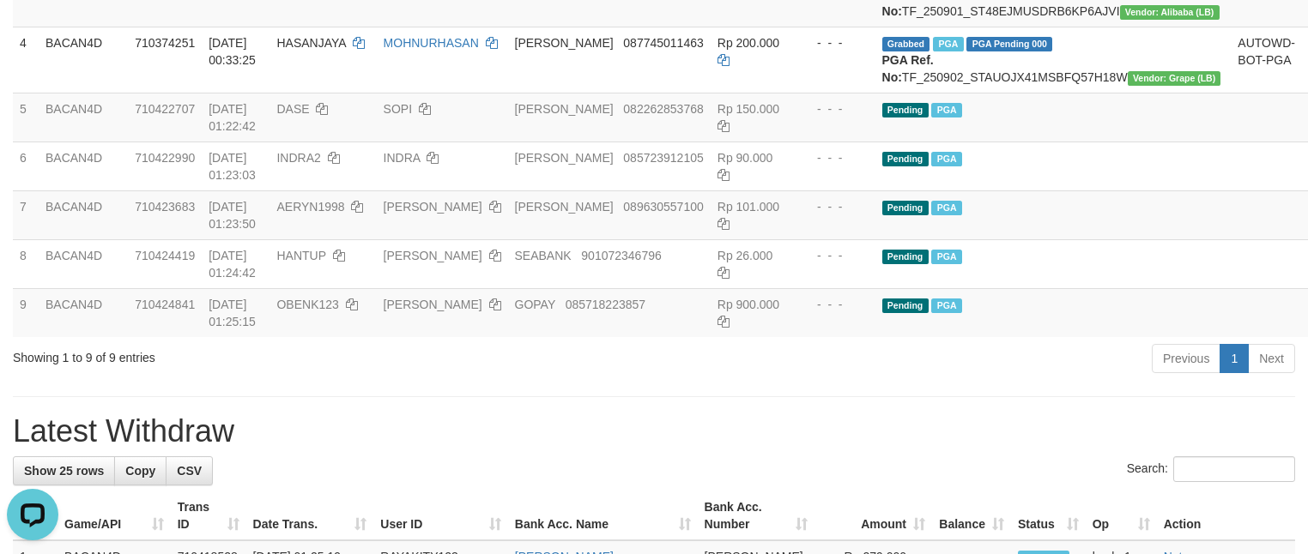
drag, startPoint x: 481, startPoint y: 457, endPoint x: 444, endPoint y: 414, distance: 56.5
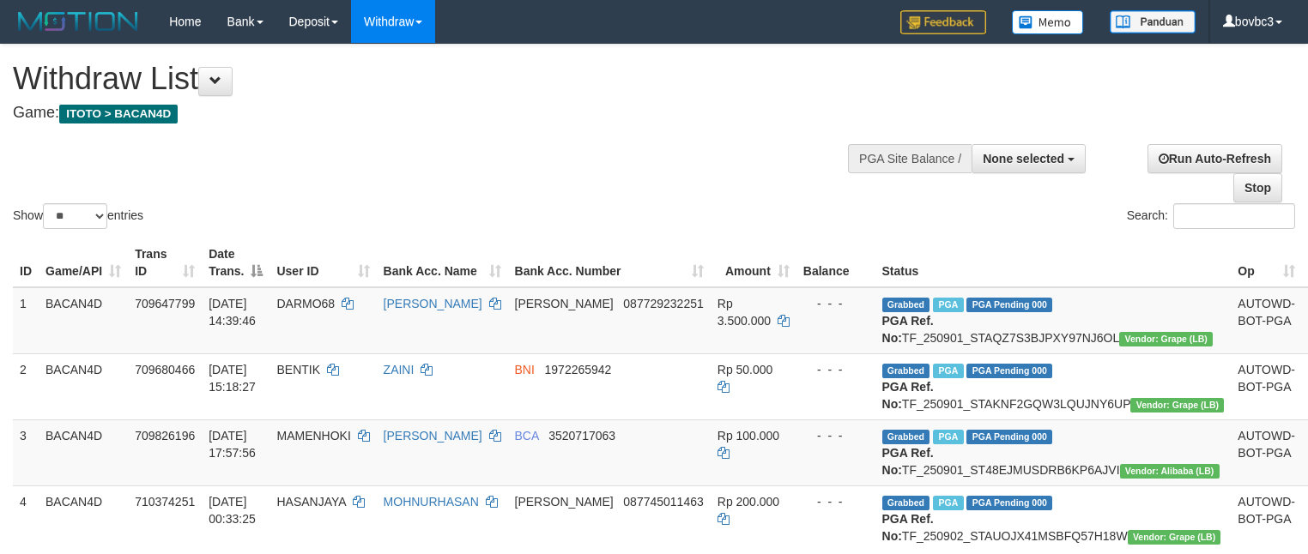
select select
select select "**"
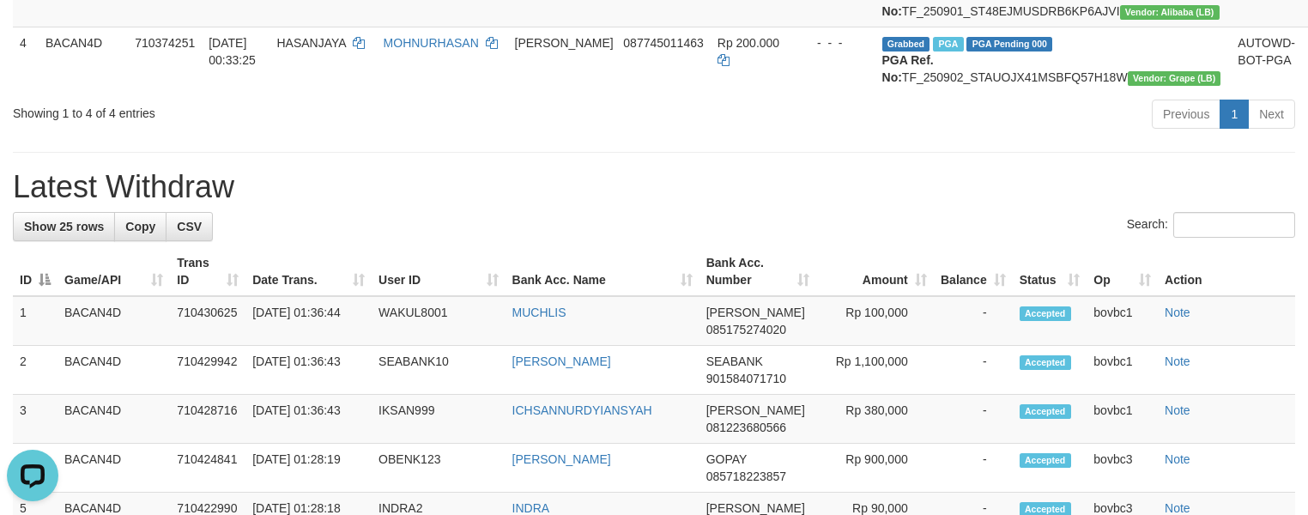
drag, startPoint x: 891, startPoint y: 356, endPoint x: 768, endPoint y: 310, distance: 131.2
click at [891, 296] on th "Amount" at bounding box center [874, 271] width 117 height 49
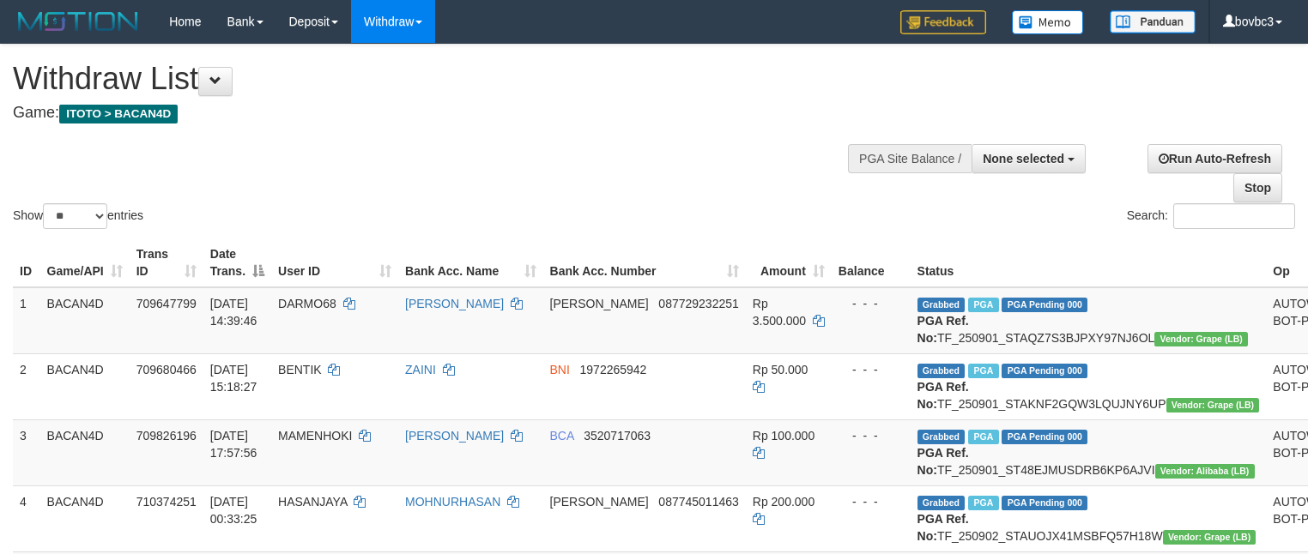
select select
select select "**"
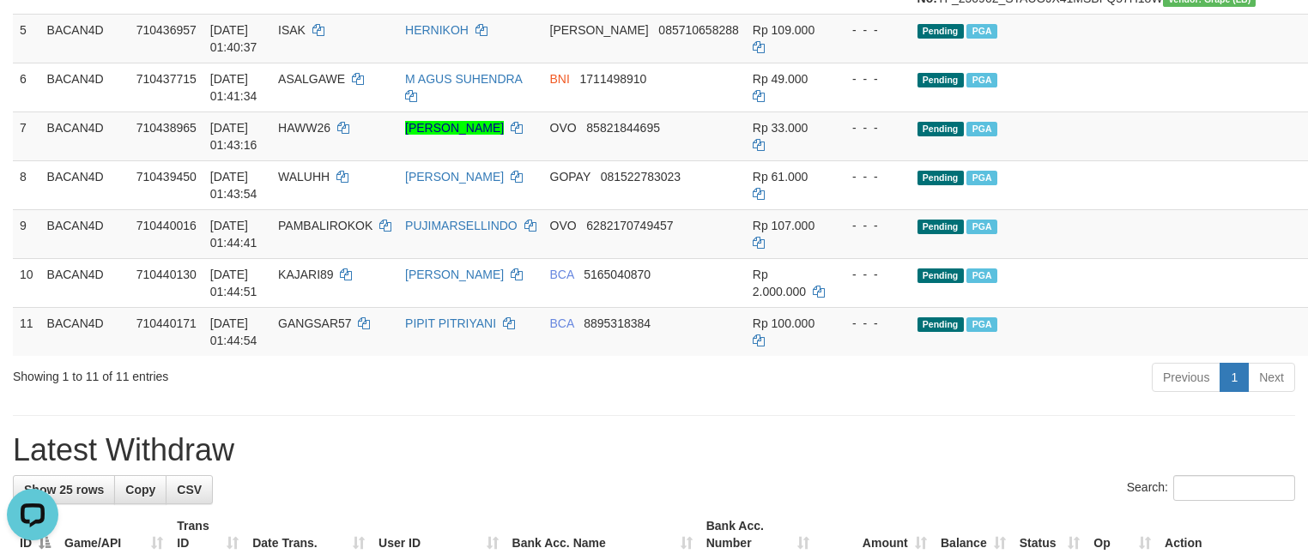
scroll to position [526, 0]
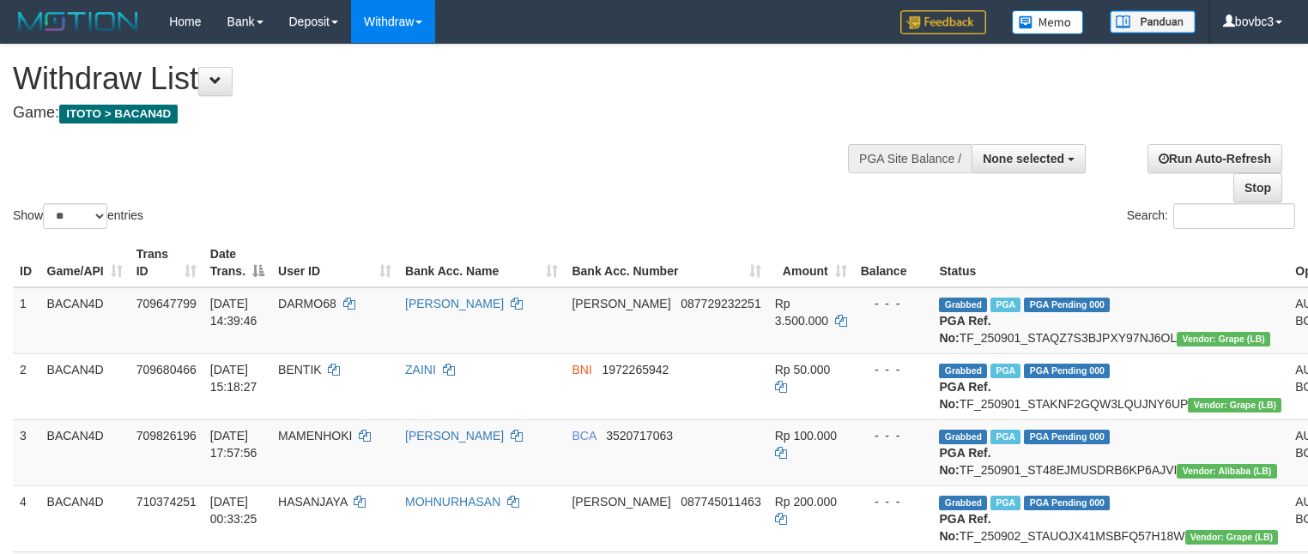
select select
select select "**"
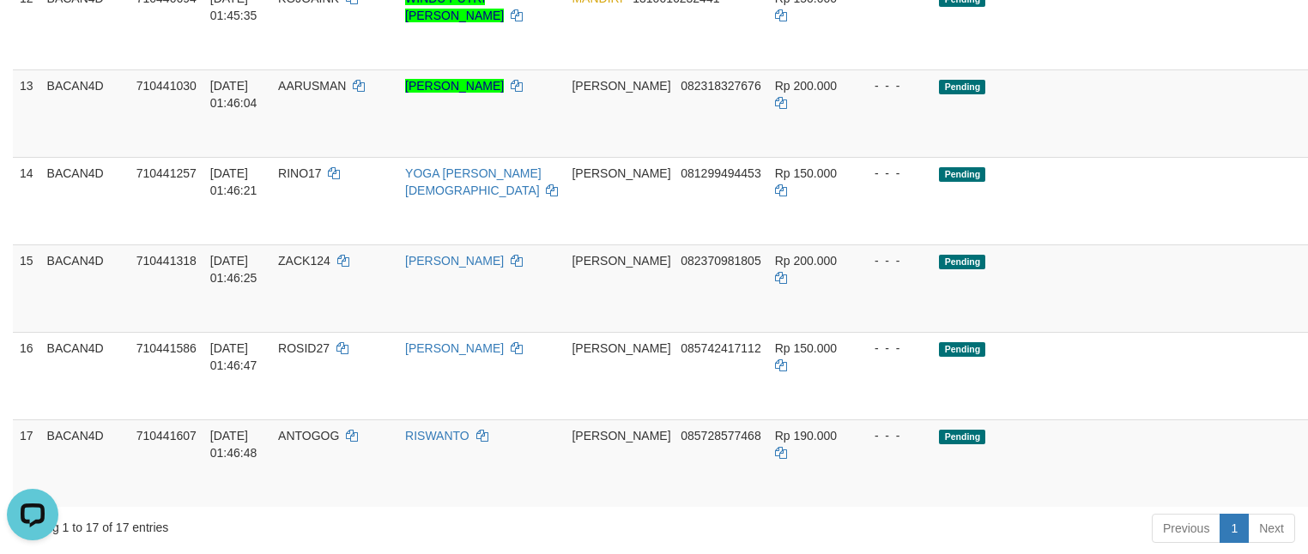
scroll to position [1041, 0]
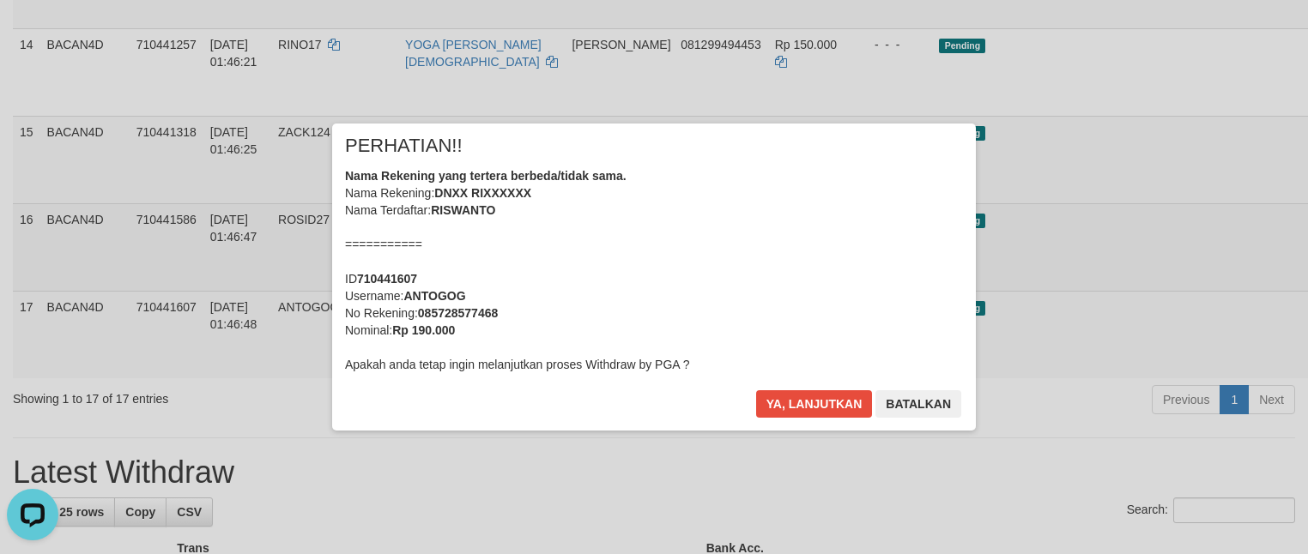
click at [1206, 350] on div "× PERHATIAN!! Nama Rekening yang tertera berbeda/tidak sama. Nama Rekening: DNX…" at bounding box center [654, 277] width 1308 height 376
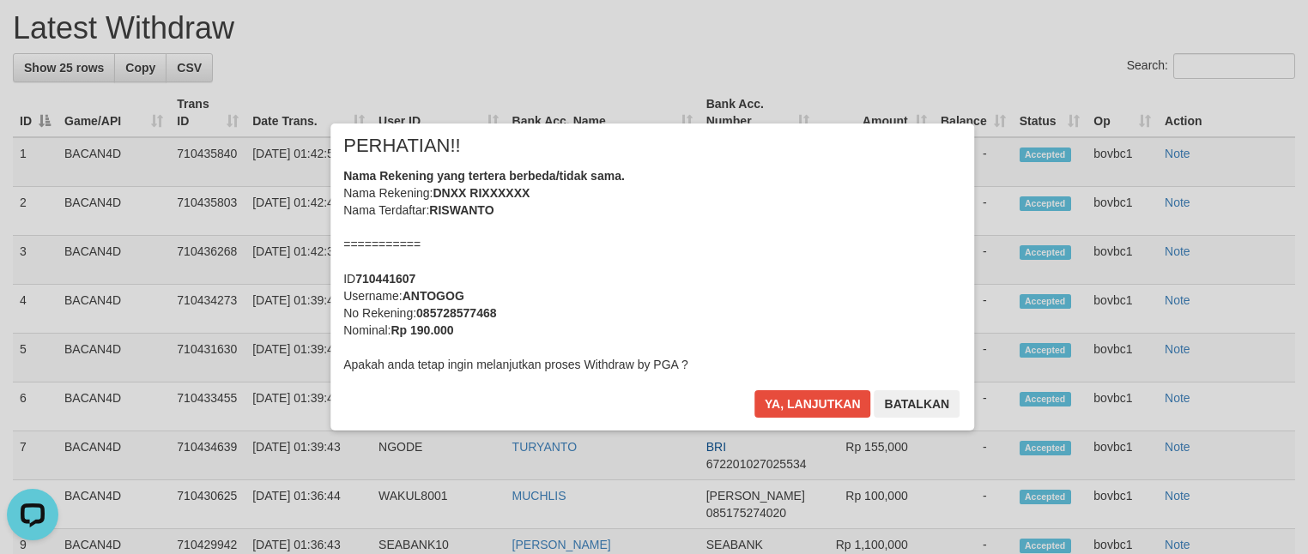
scroll to position [1527, 0]
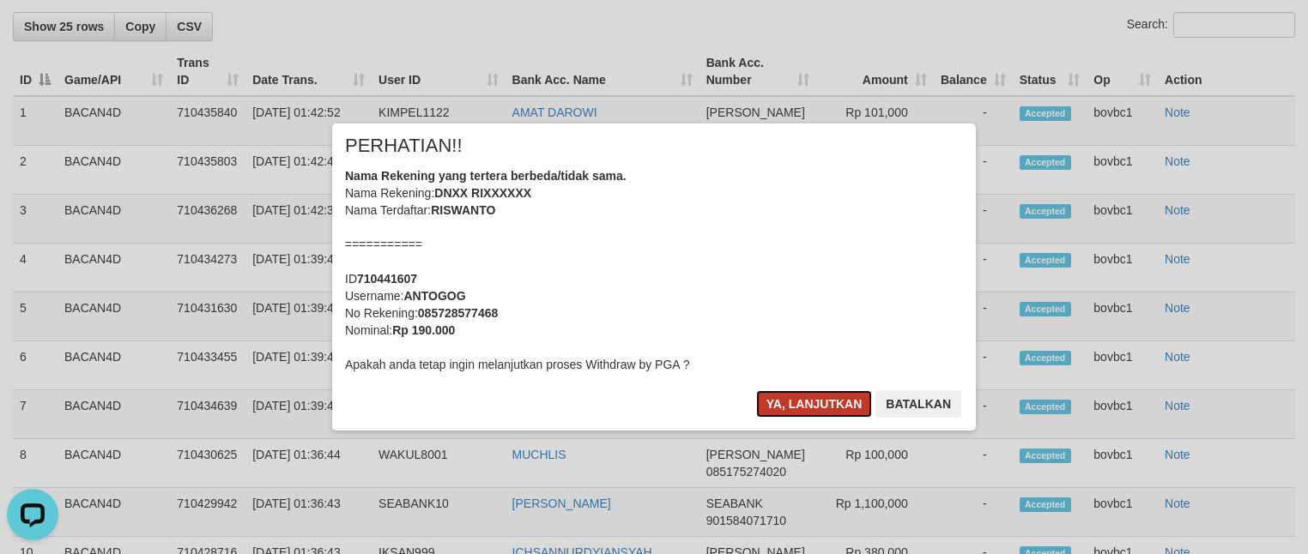
click at [824, 407] on button "Ya, lanjutkan" at bounding box center [814, 403] width 117 height 27
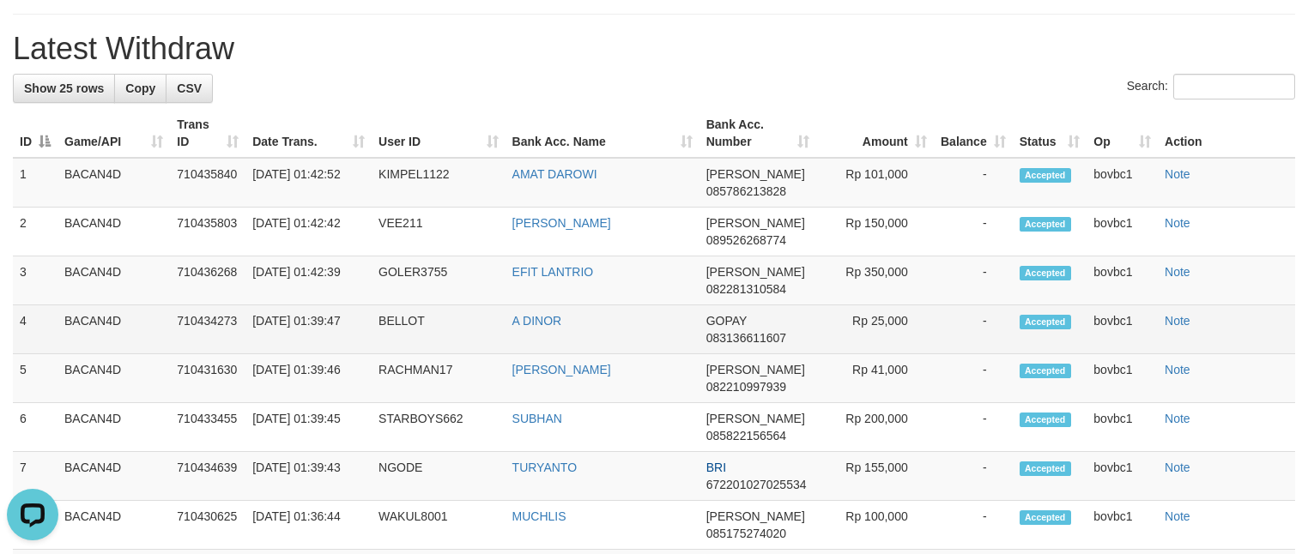
scroll to position [1140, 0]
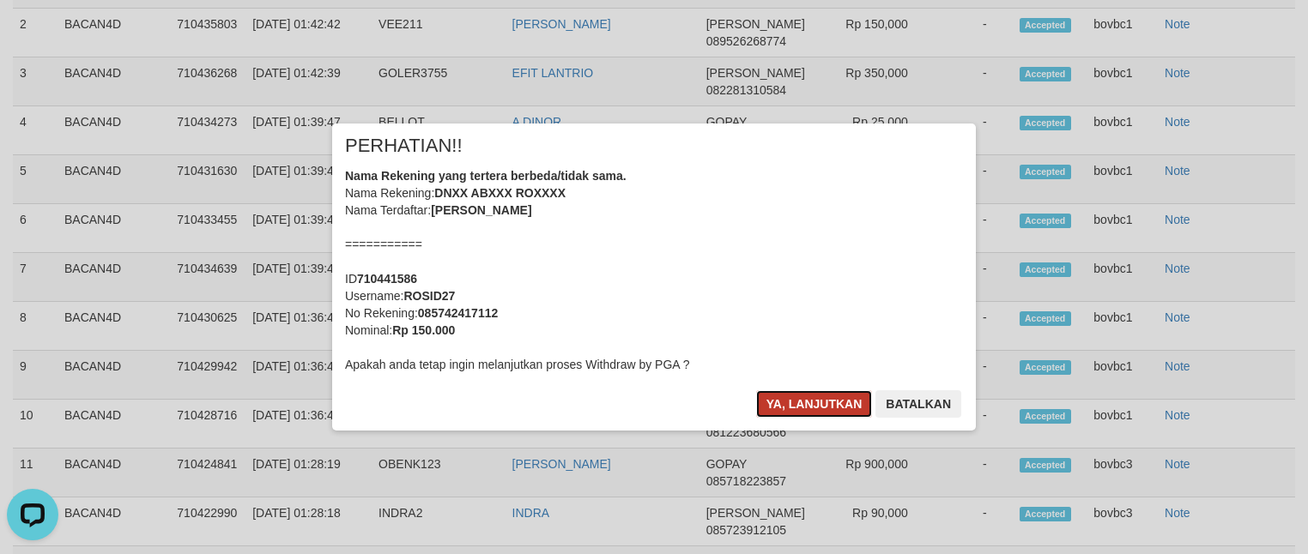
click at [803, 397] on button "Ya, lanjutkan" at bounding box center [814, 403] width 117 height 27
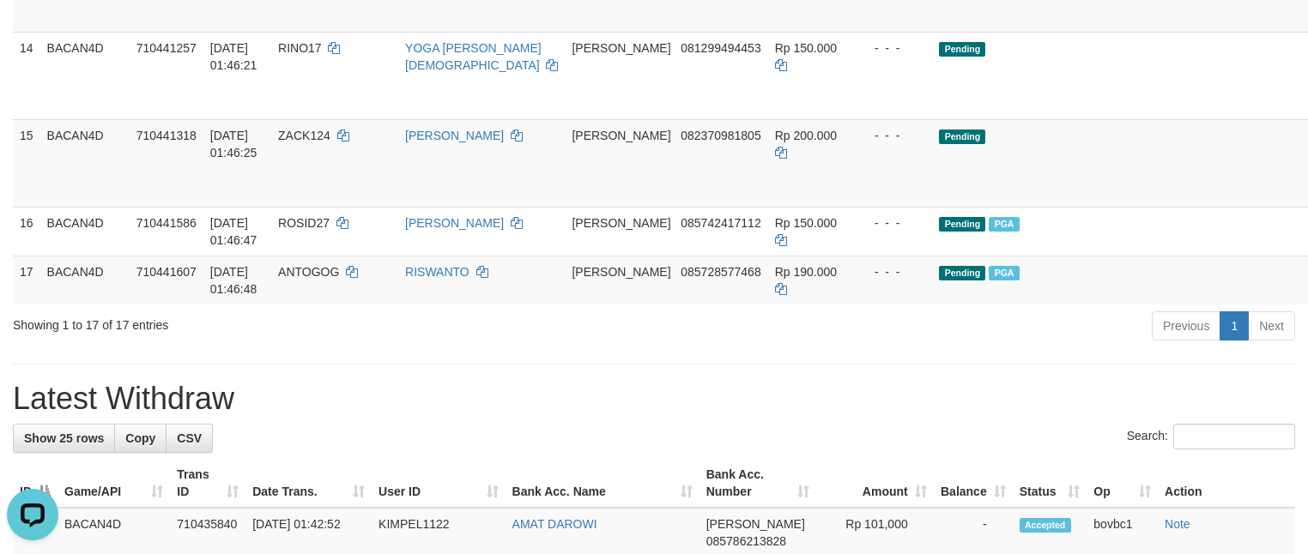
scroll to position [982, 0]
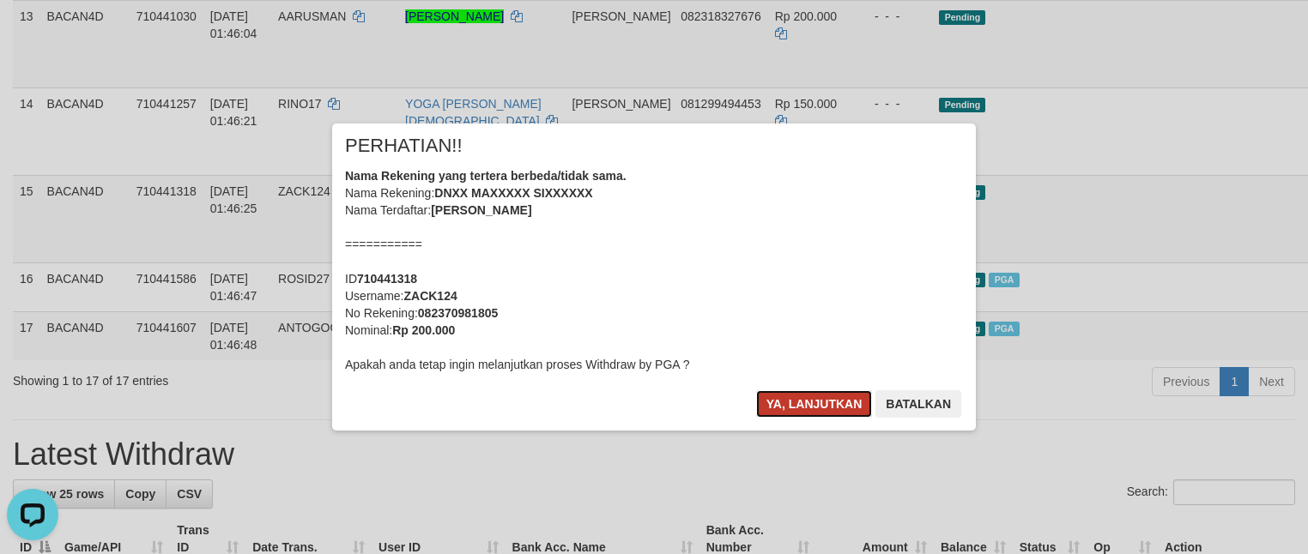
click at [827, 396] on button "Ya, lanjutkan" at bounding box center [814, 403] width 117 height 27
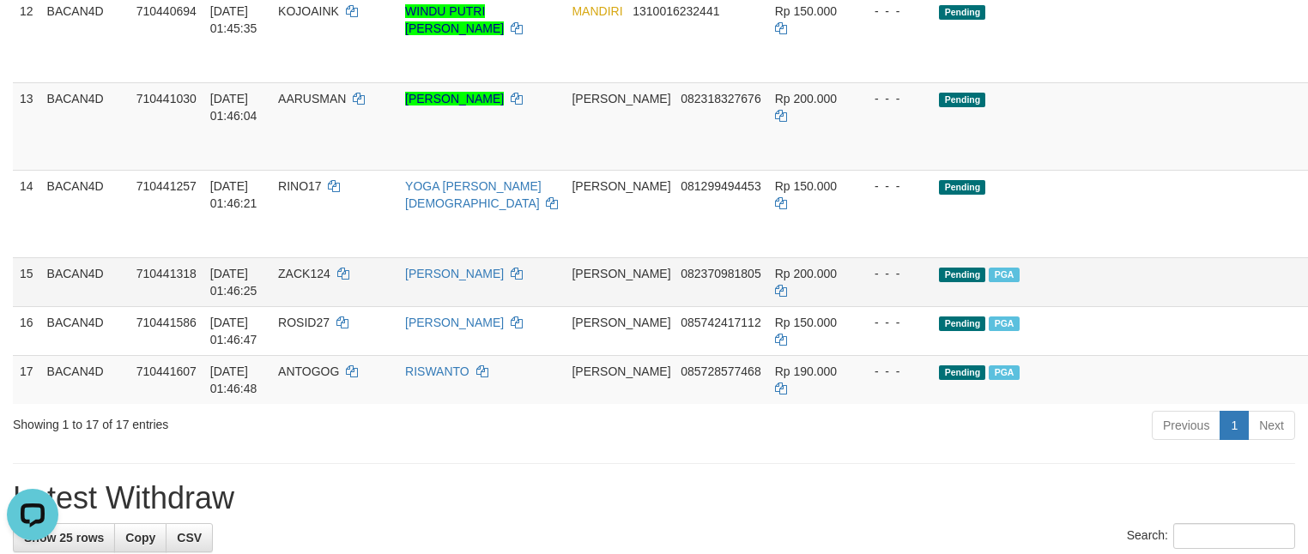
scroll to position [853, 0]
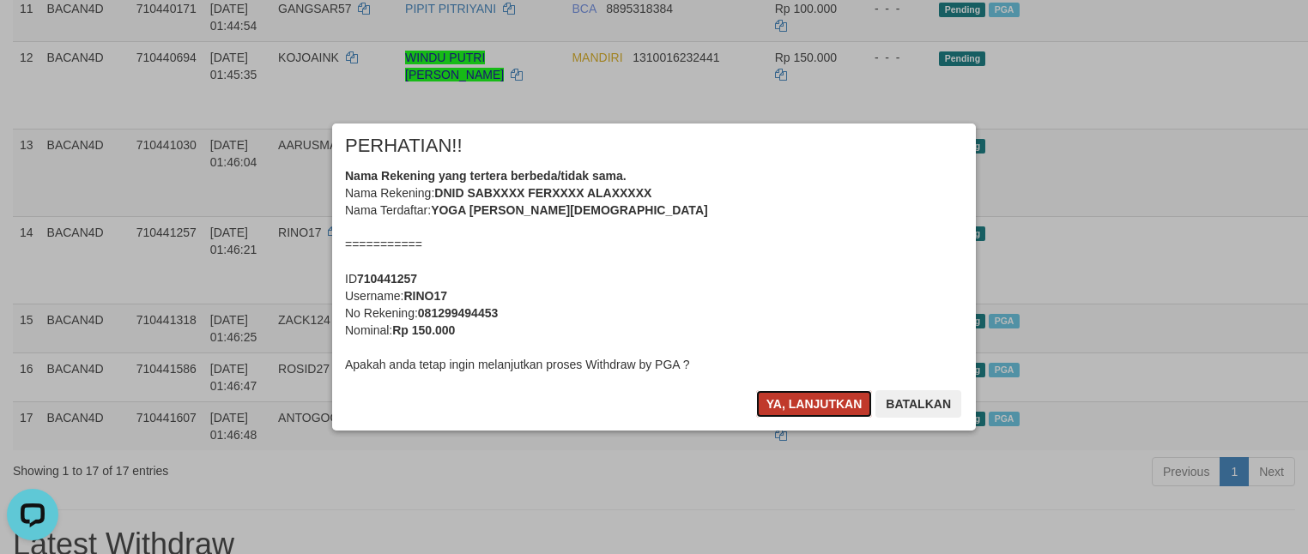
click at [814, 414] on button "Ya, lanjutkan" at bounding box center [814, 403] width 117 height 27
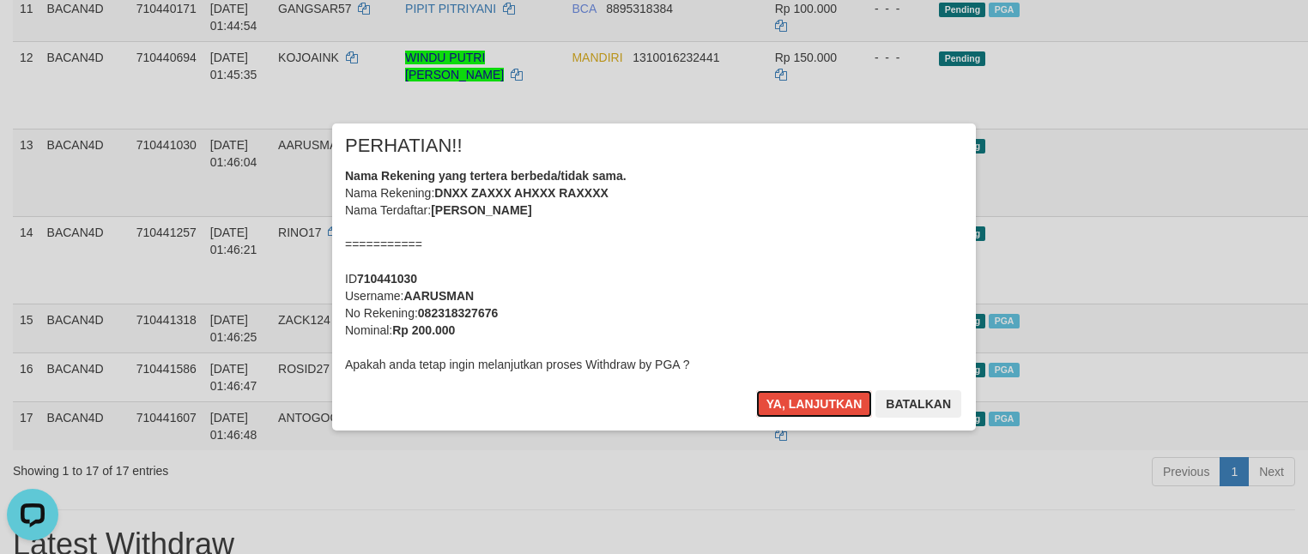
click at [819, 410] on button "Ya, lanjutkan" at bounding box center [814, 403] width 117 height 27
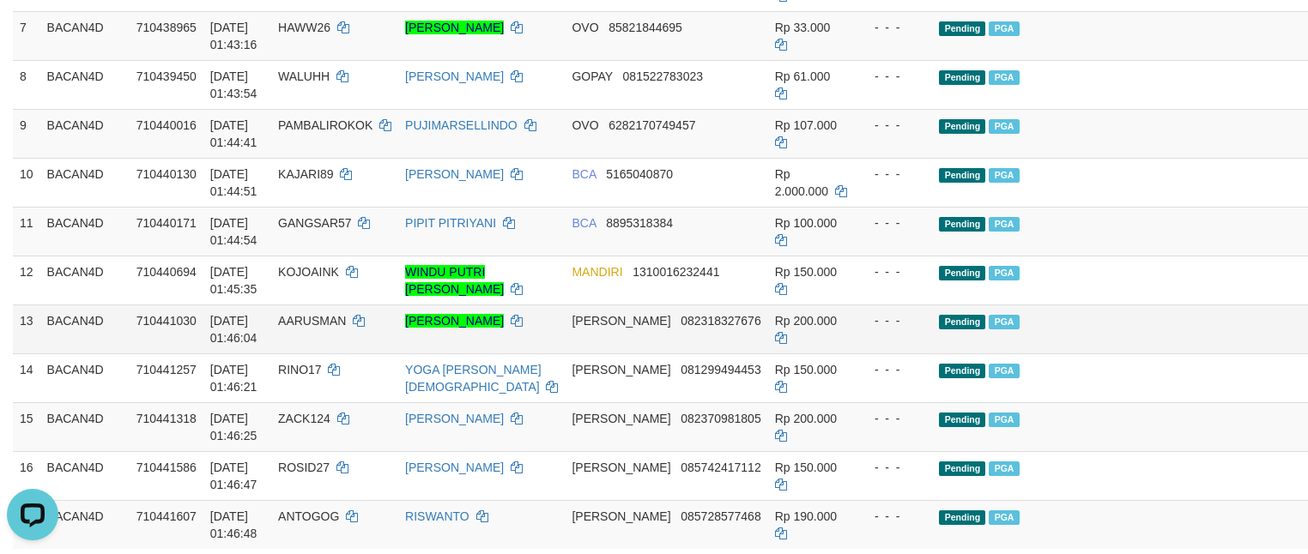
scroll to position [644, 0]
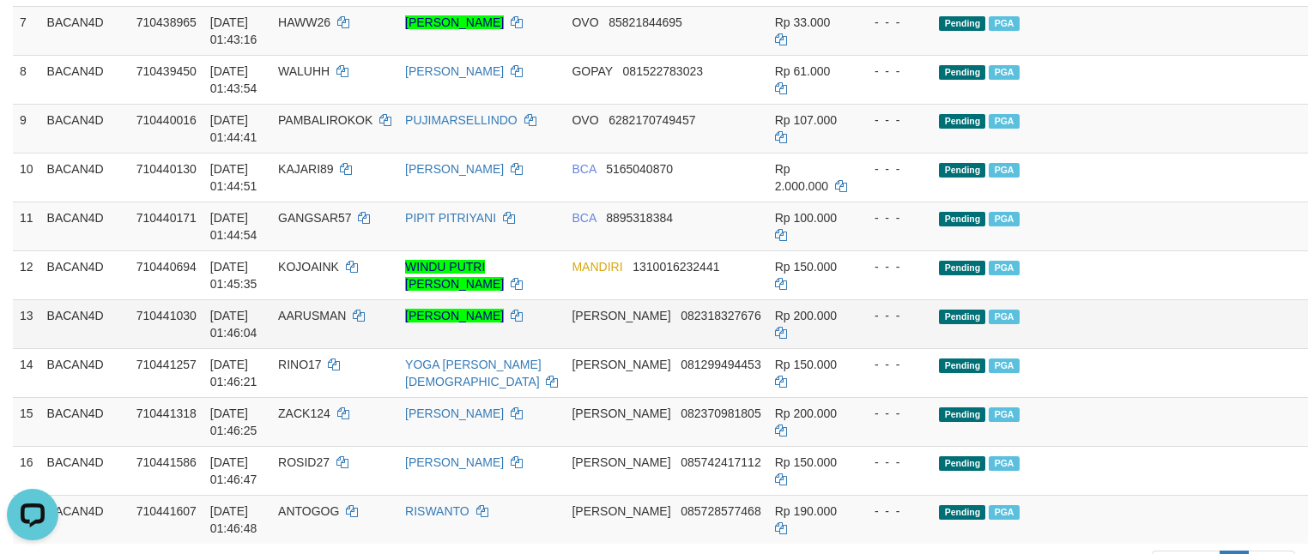
click at [1105, 348] on td "Pending PGA" at bounding box center [1110, 323] width 356 height 49
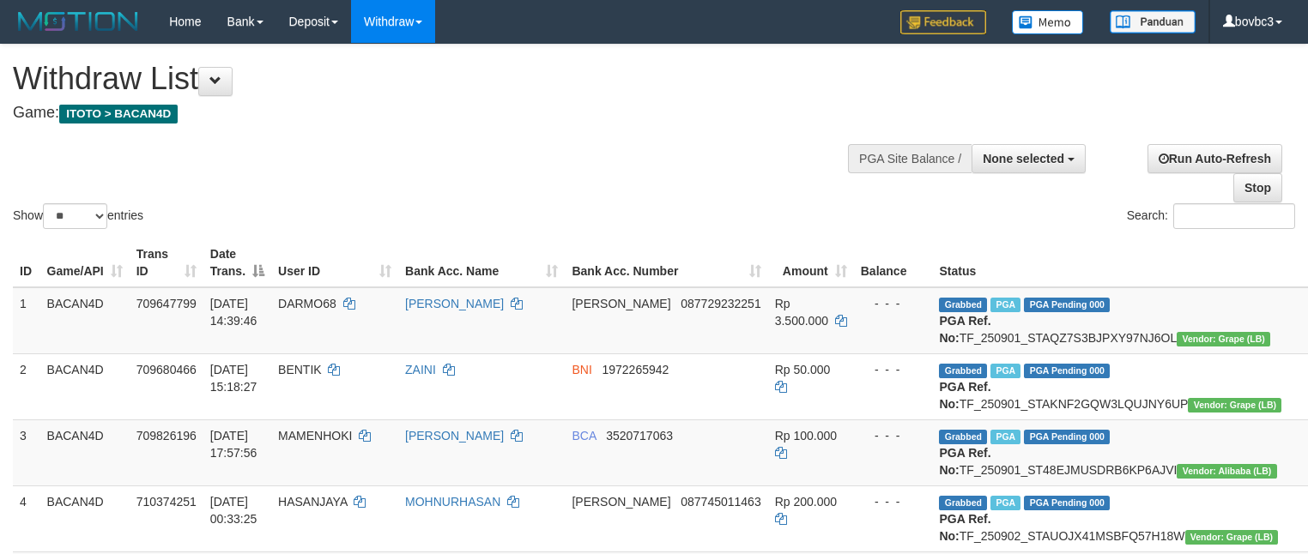
select select
select select "**"
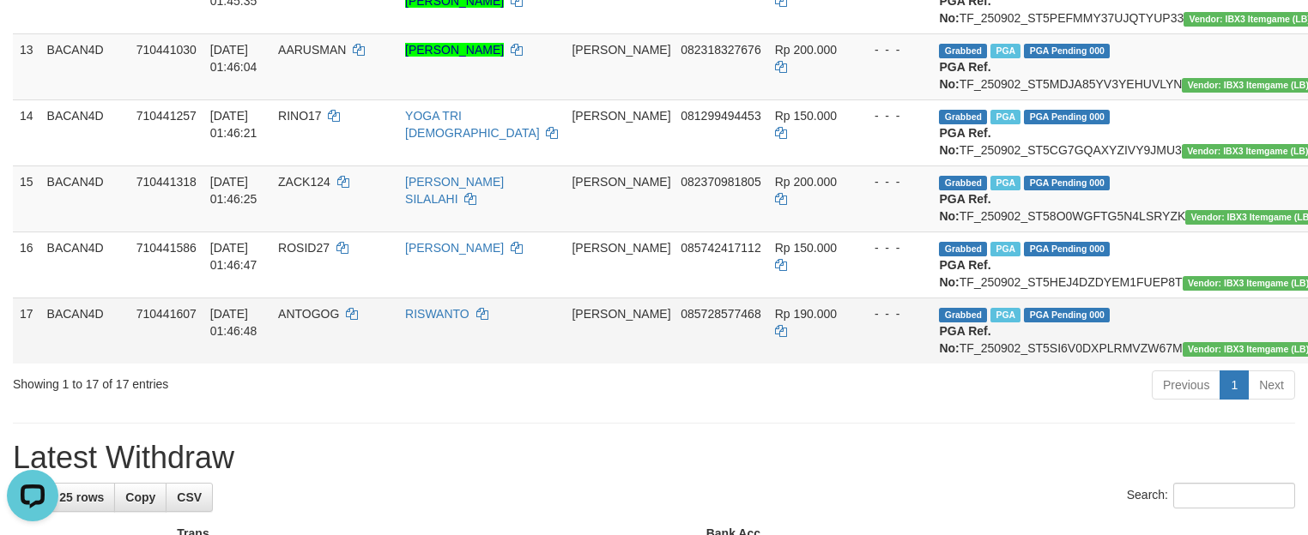
scroll to position [901, 0]
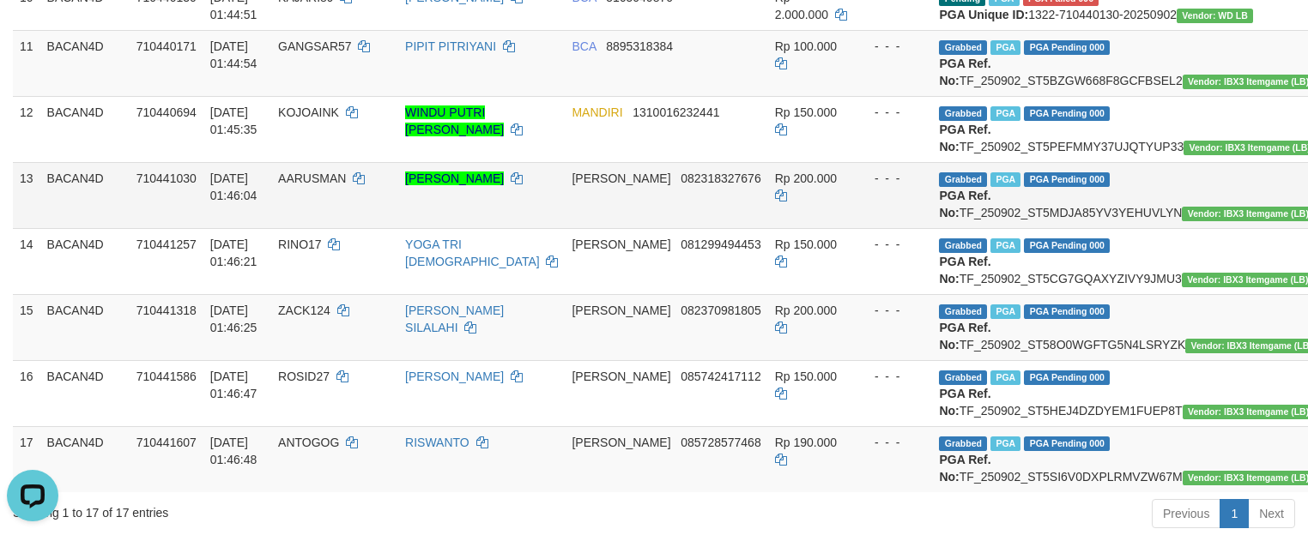
click at [1182, 221] on span "Vendor: IBX3 Itemgame (LB)" at bounding box center [1248, 214] width 132 height 15
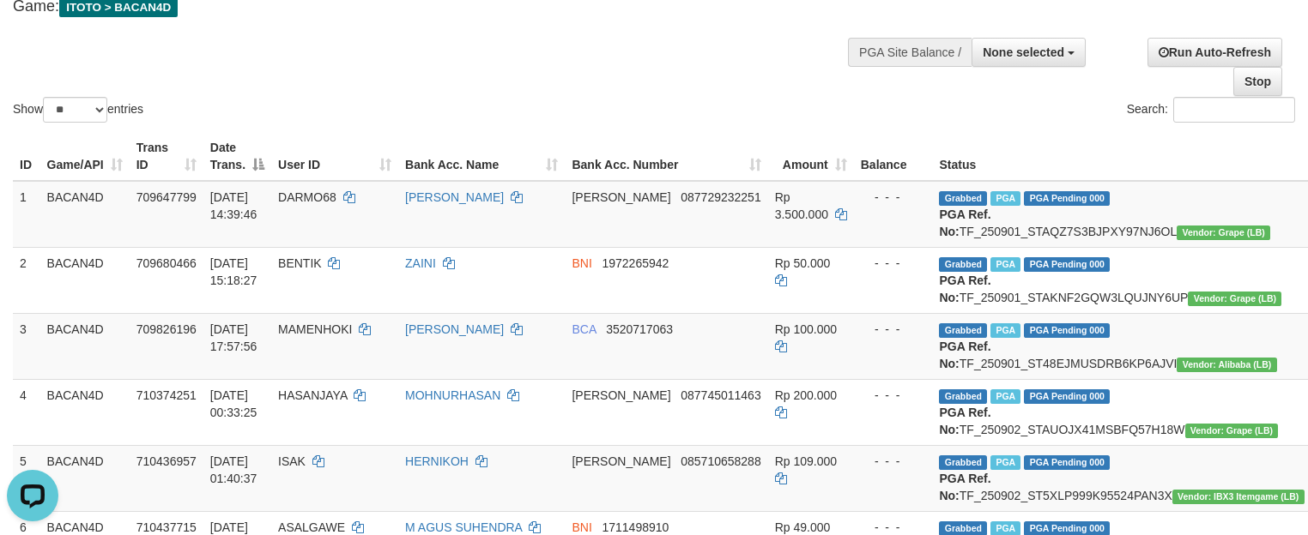
scroll to position [0, 0]
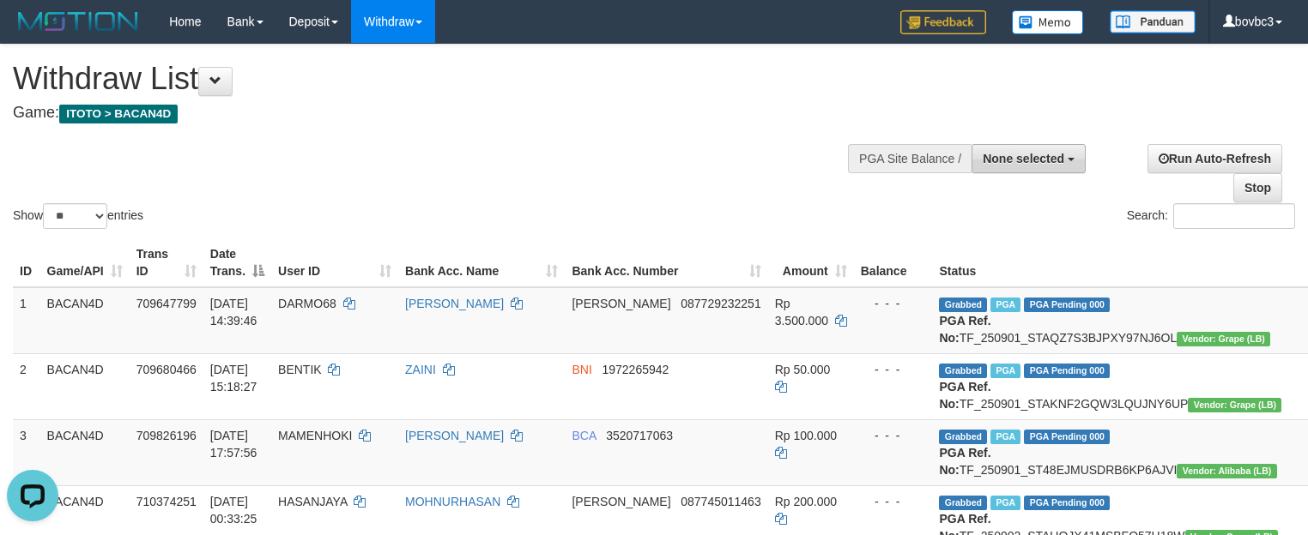
click at [1038, 158] on span "None selected" at bounding box center [1024, 159] width 82 height 14
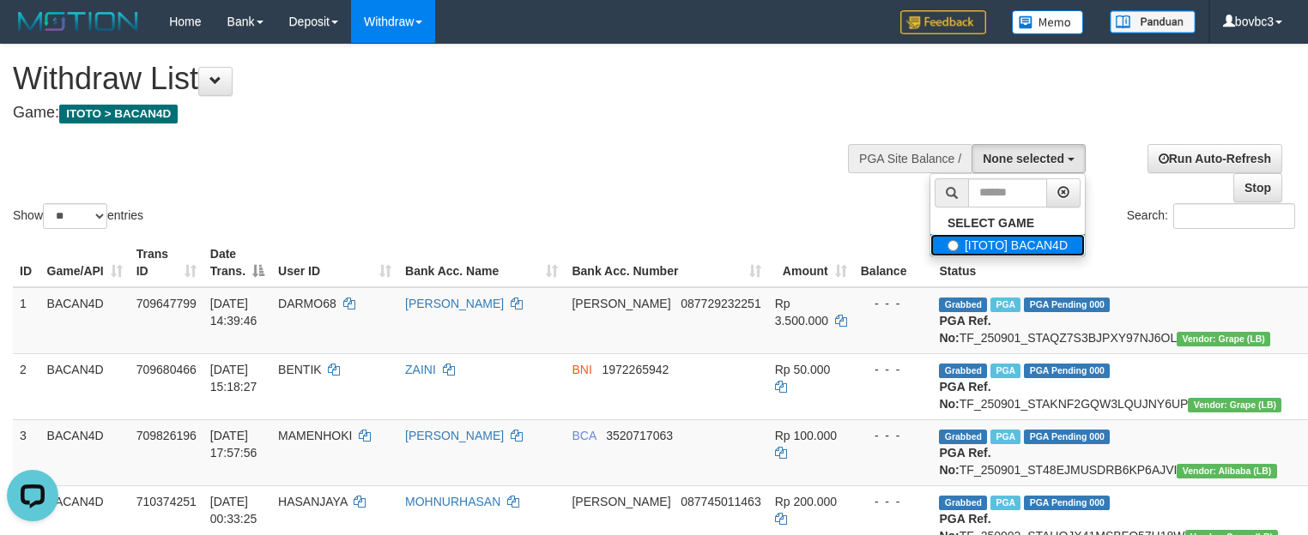
click at [1007, 245] on label "[ITOTO] BACAN4D" at bounding box center [1007, 245] width 154 height 22
select select "****"
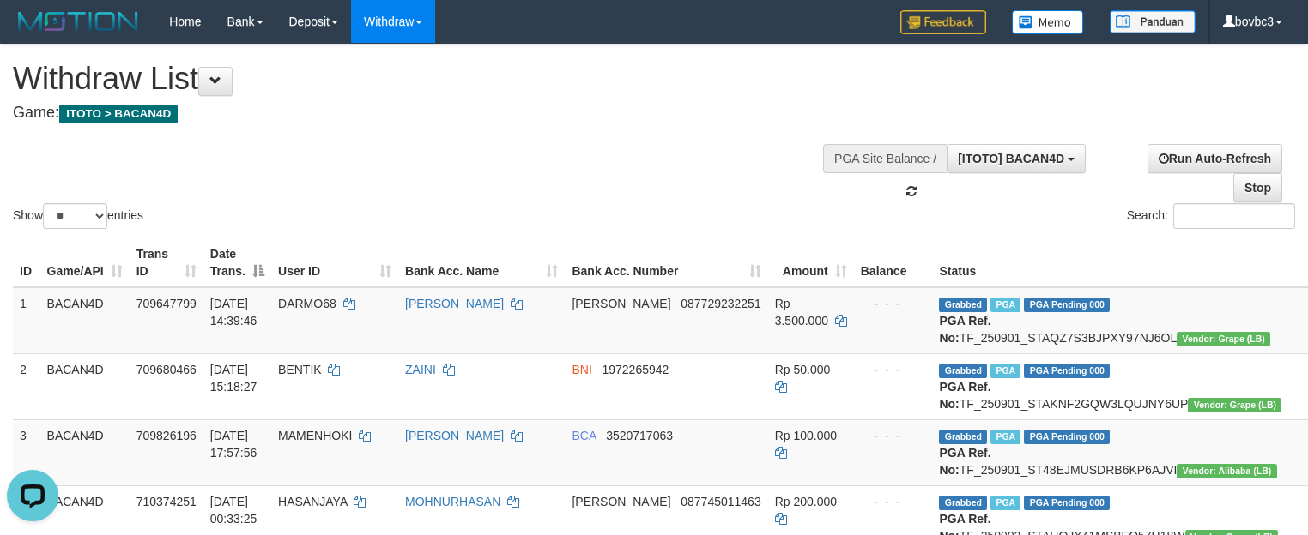
click at [602, 154] on div "Show ** ** ** *** entries Search:" at bounding box center [654, 139] width 1308 height 188
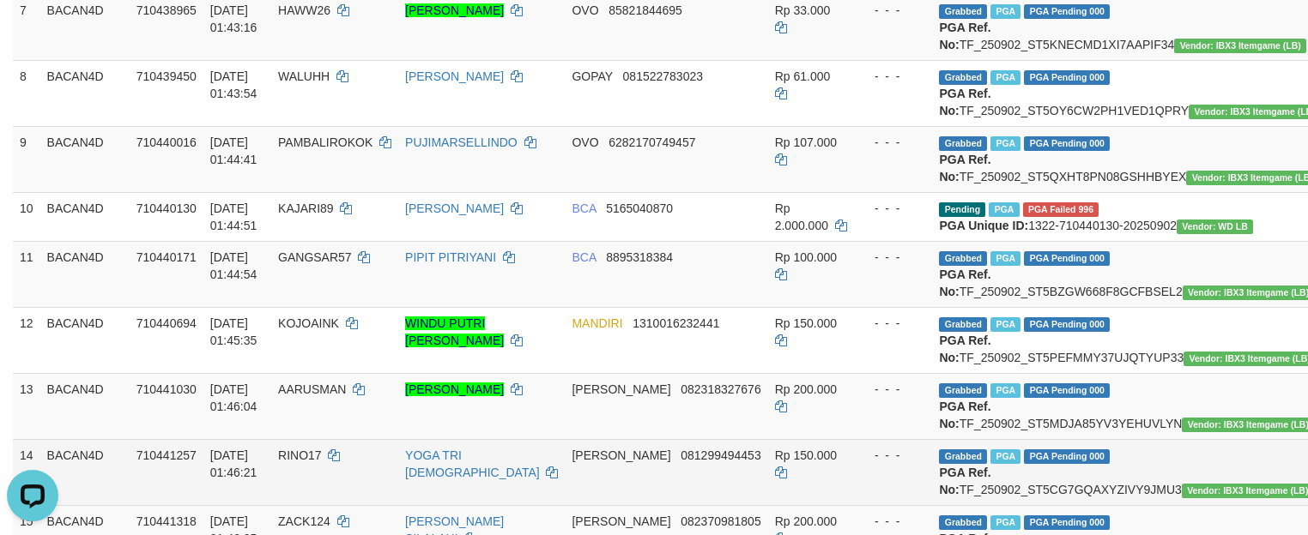
scroll to position [901, 0]
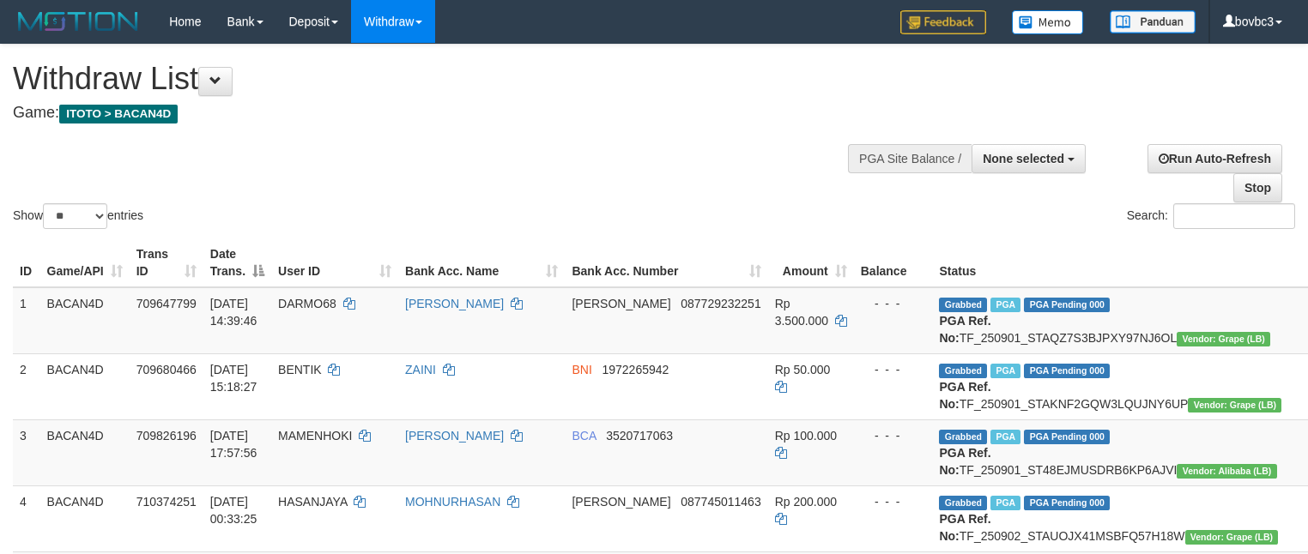
select select
select select "**"
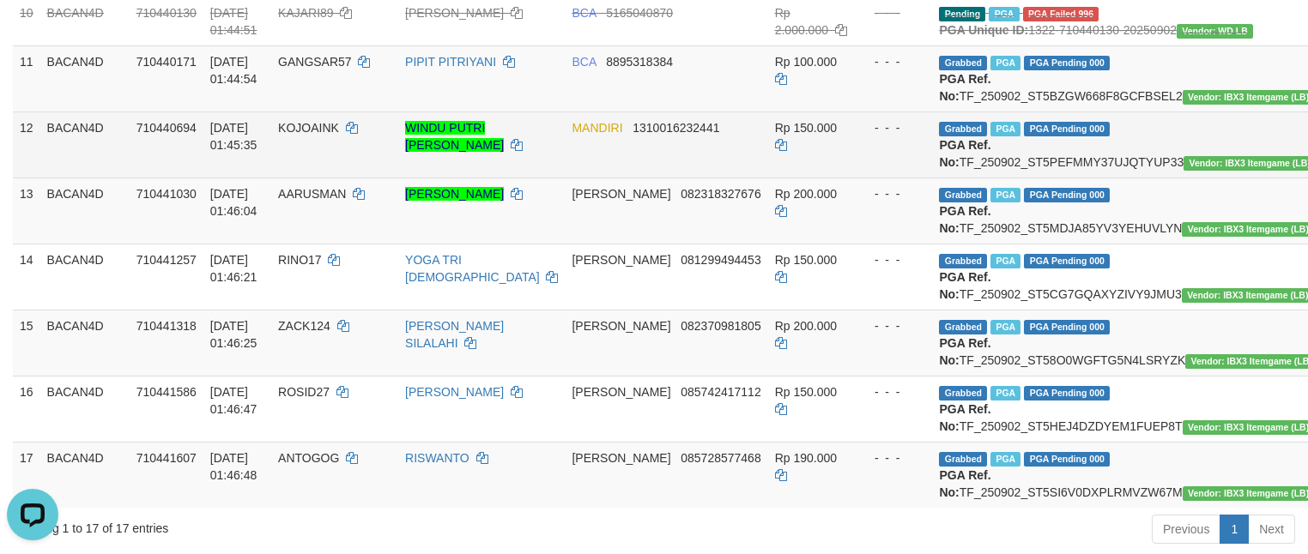
scroll to position [839, 0]
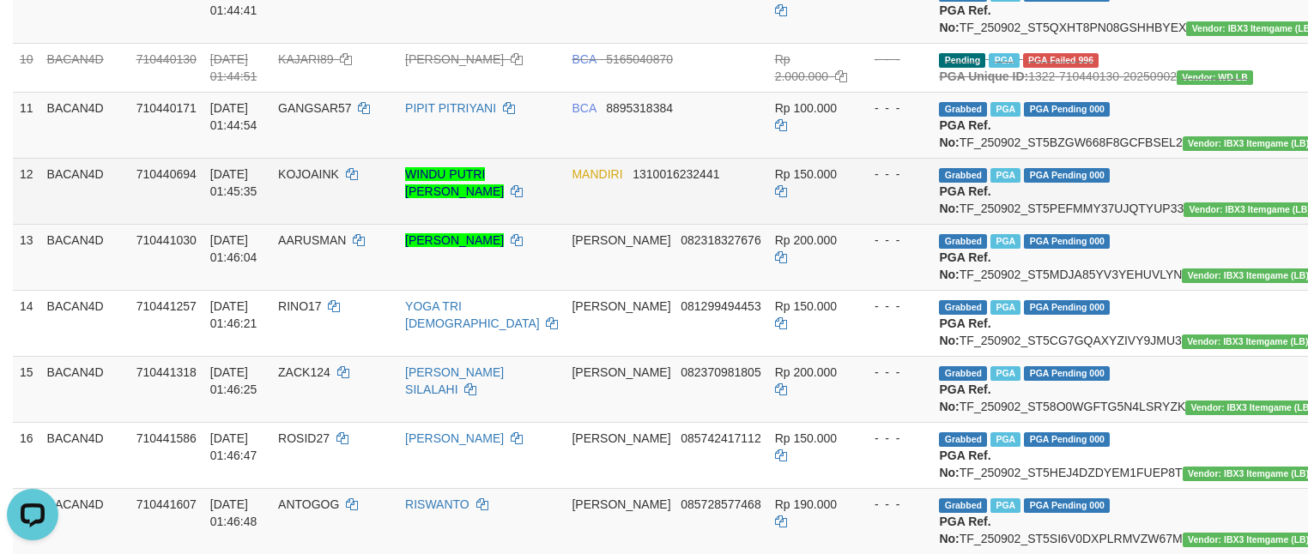
click at [1050, 224] on td "Grabbed PGA PGA Pending 000 PGA Ref. No: TF_250902_ST5PEFMMY37UJQTYUP33 Vendor:…" at bounding box center [1130, 191] width 396 height 66
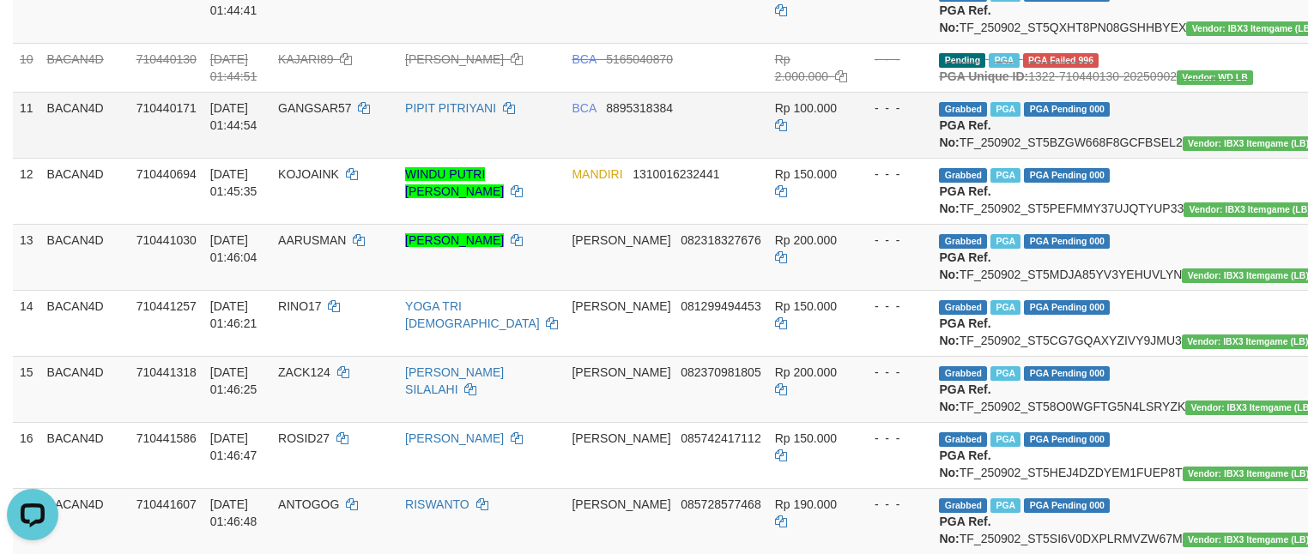
scroll to position [968, 0]
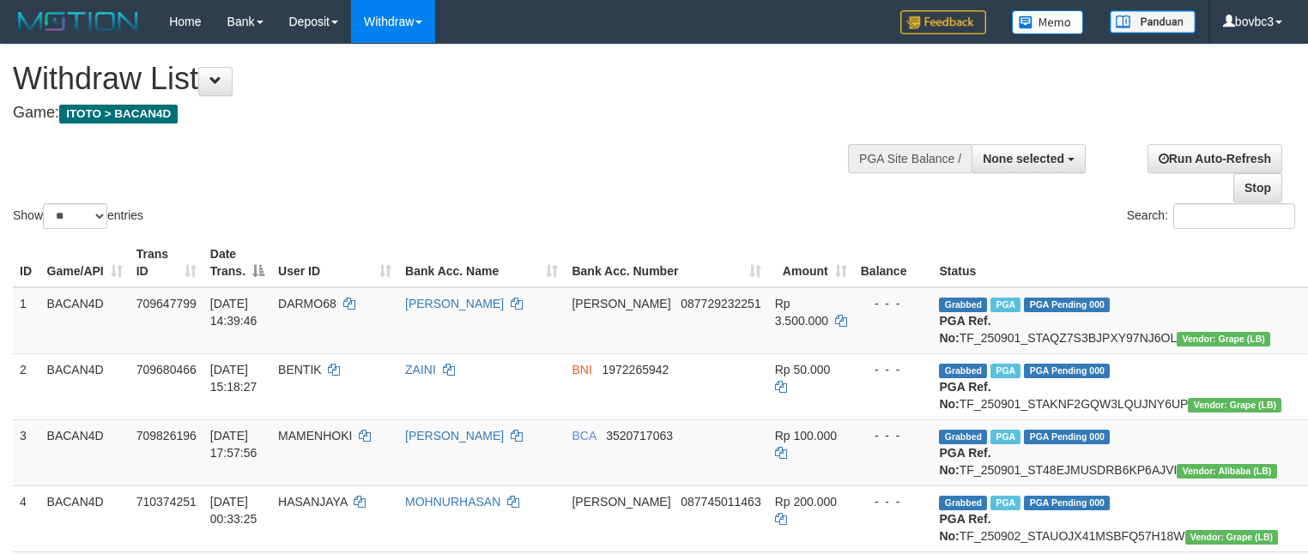
select select
select select "**"
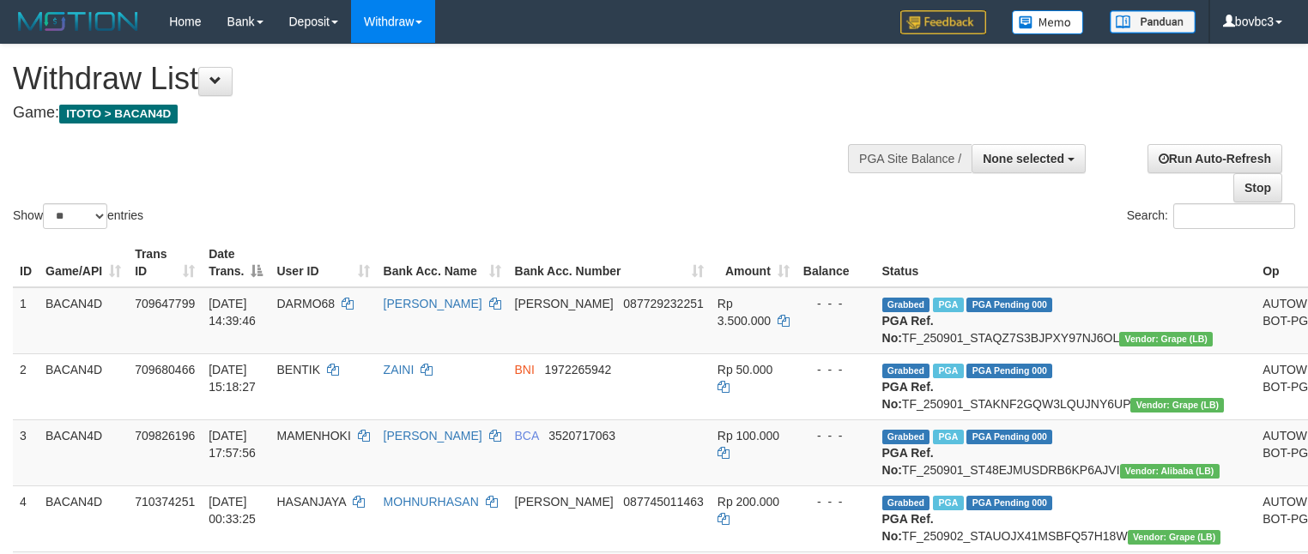
select select
select select "**"
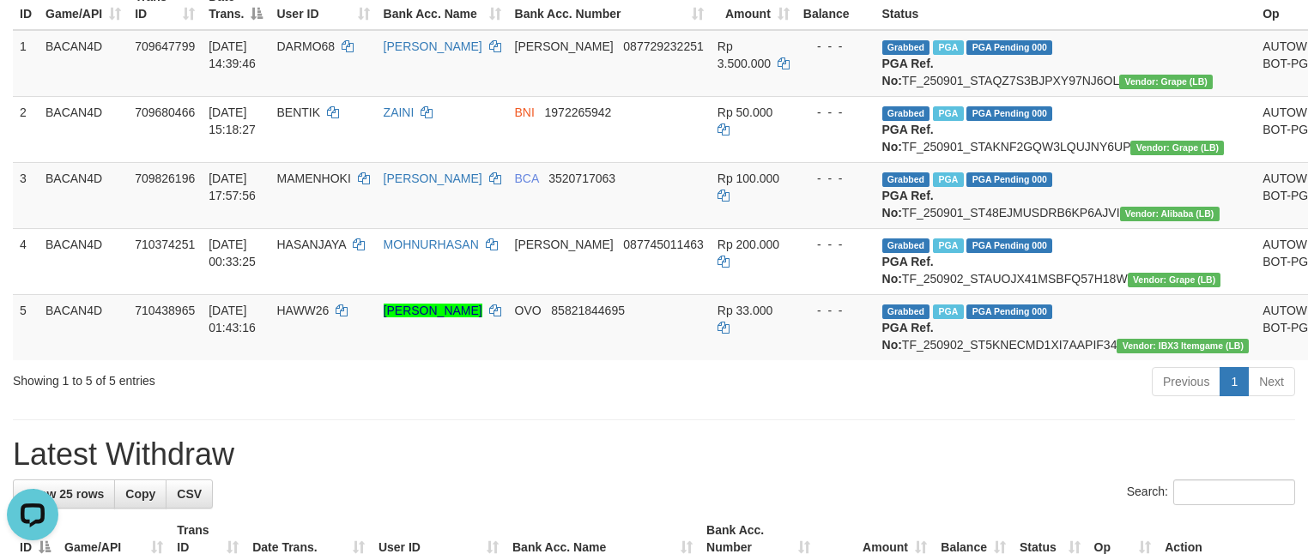
click at [816, 402] on div "Previous 1 Next" at bounding box center [926, 384] width 737 height 37
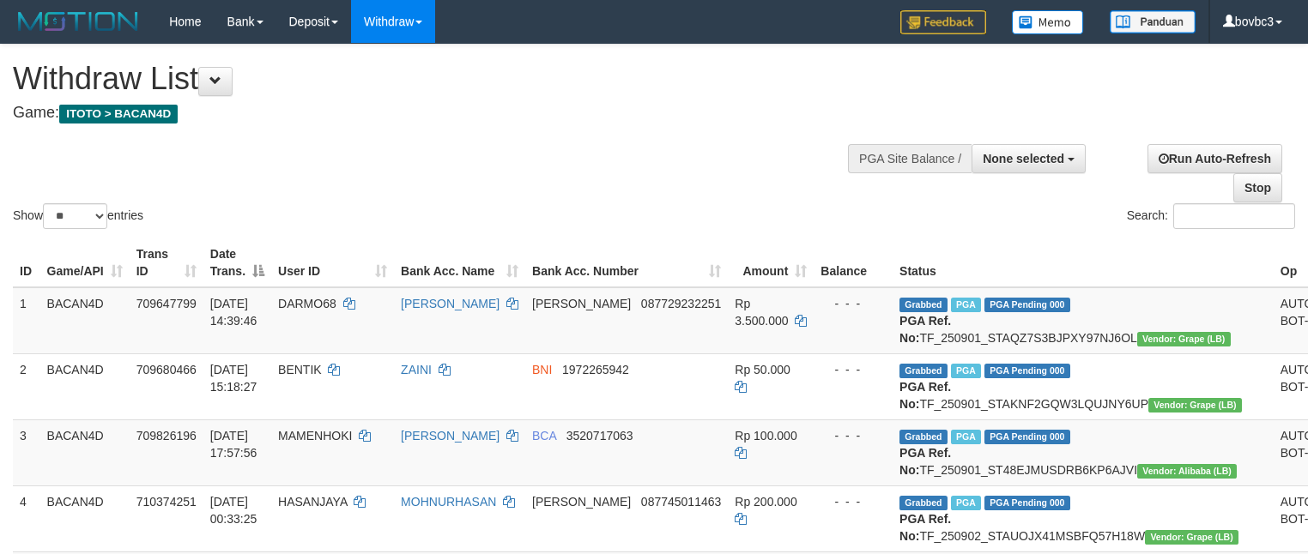
select select
select select "**"
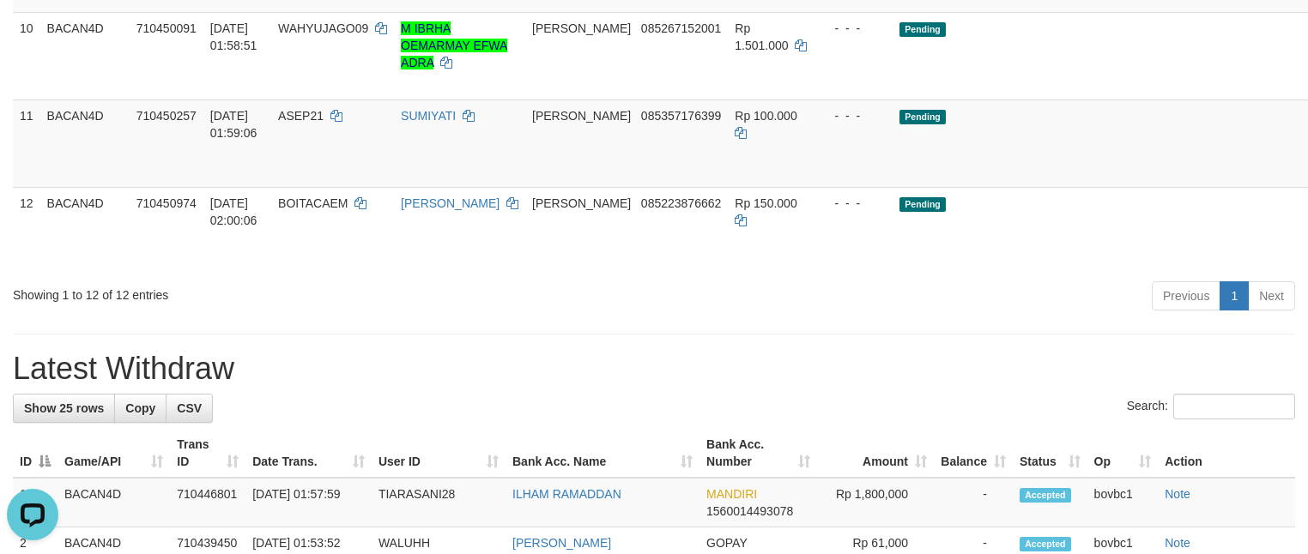
scroll to position [711, 0]
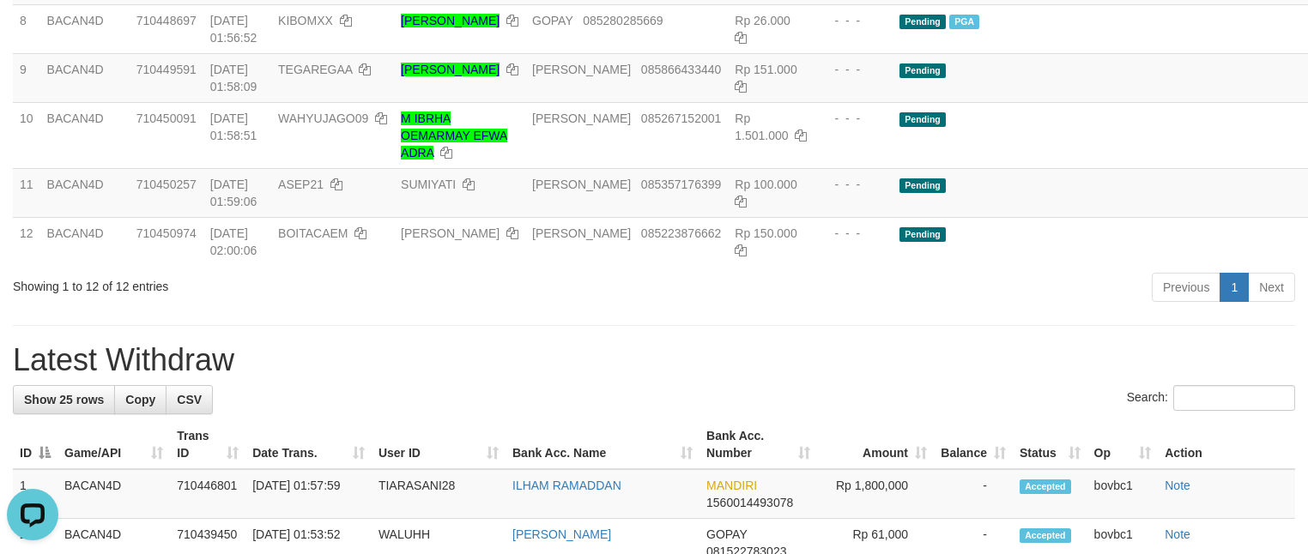
click at [898, 308] on div "Previous 1 Next" at bounding box center [926, 289] width 737 height 37
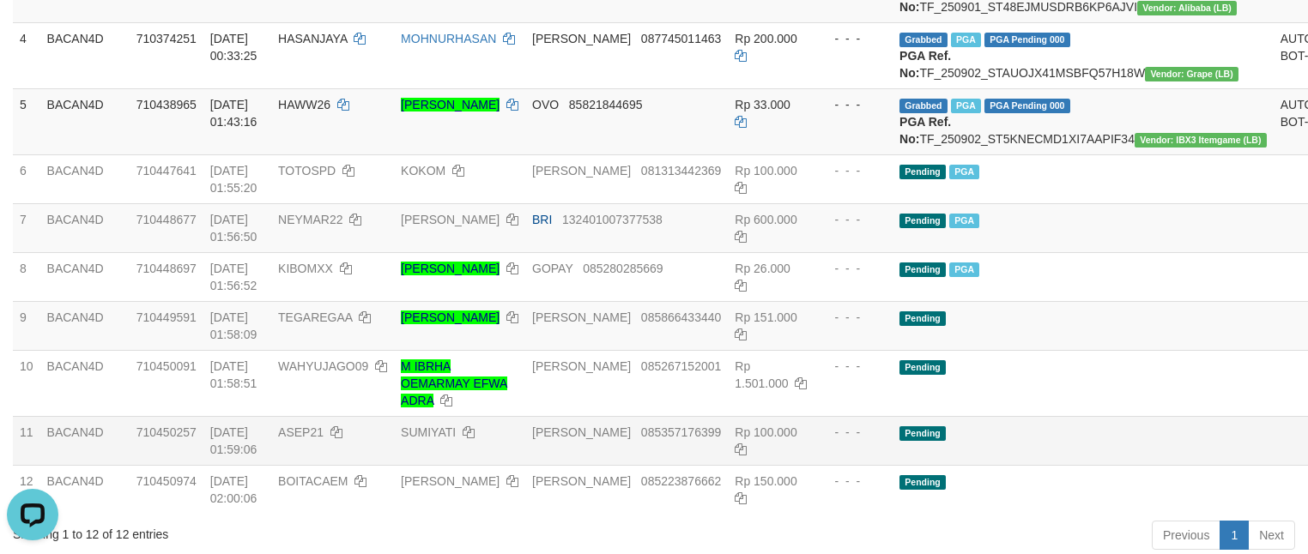
scroll to position [68, 0]
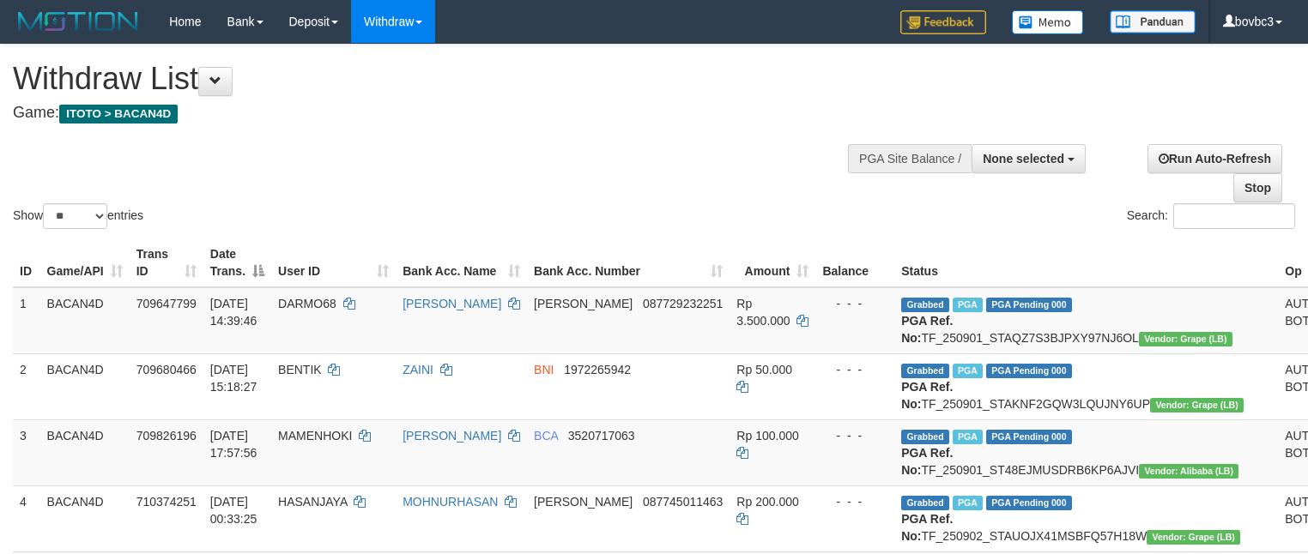
select select
select select "**"
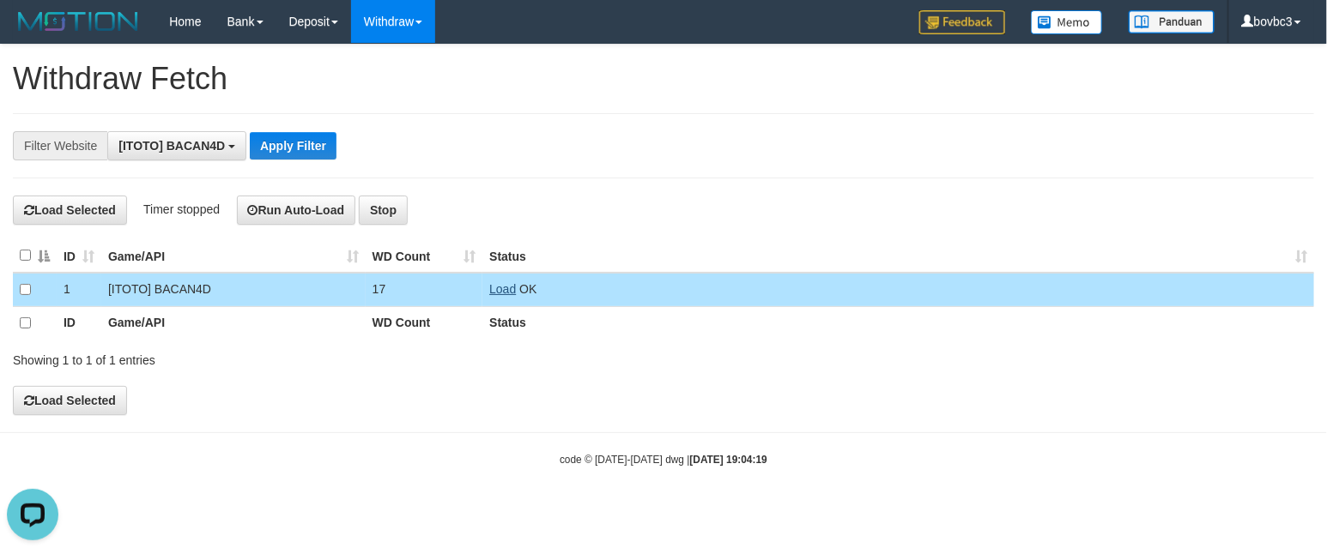
scroll to position [15, 0]
click at [507, 288] on link "Load" at bounding box center [502, 289] width 27 height 14
click at [508, 293] on link "Load" at bounding box center [502, 289] width 27 height 14
click at [508, 289] on link "Load" at bounding box center [502, 289] width 27 height 14
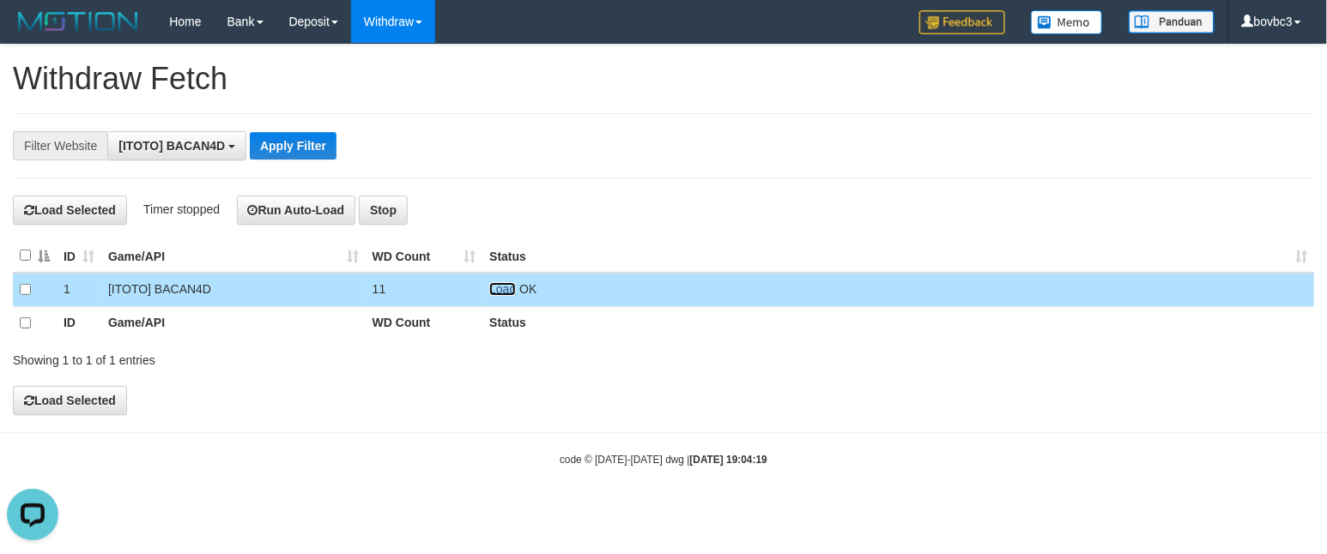
click at [497, 293] on link "Load" at bounding box center [502, 289] width 27 height 14
click at [500, 294] on link "Load" at bounding box center [502, 289] width 27 height 14
click at [503, 286] on link "Load" at bounding box center [502, 289] width 27 height 14
click at [497, 286] on td "Load OK" at bounding box center [897, 289] width 831 height 33
click at [499, 296] on link "Load" at bounding box center [502, 289] width 27 height 14
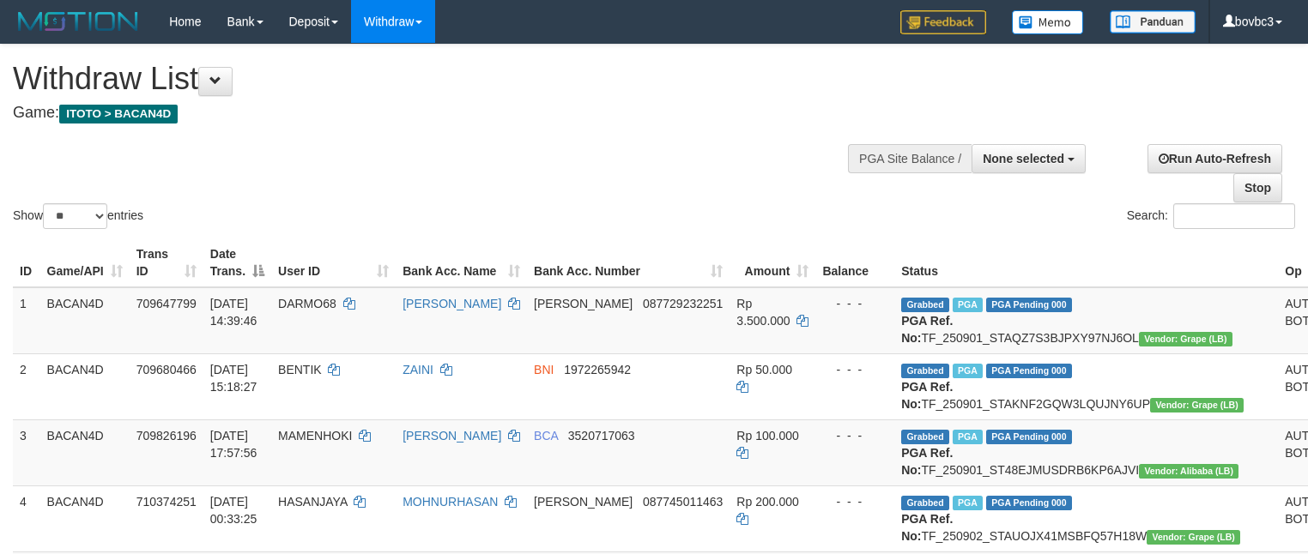
select select
select select "**"
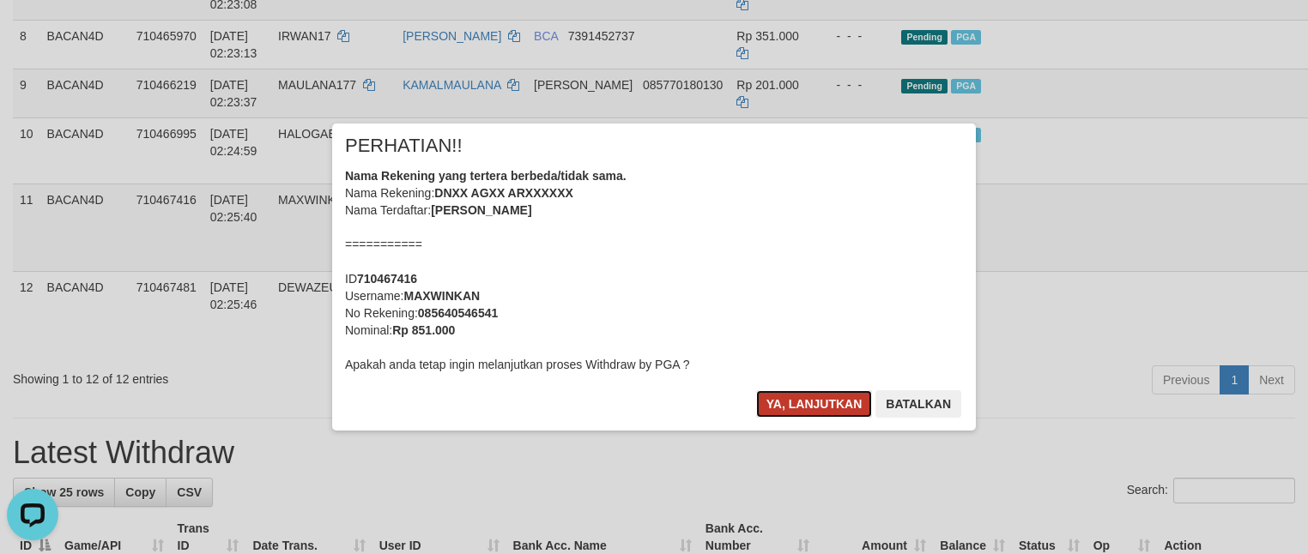
click at [831, 399] on button "Ya, lanjutkan" at bounding box center [814, 403] width 117 height 27
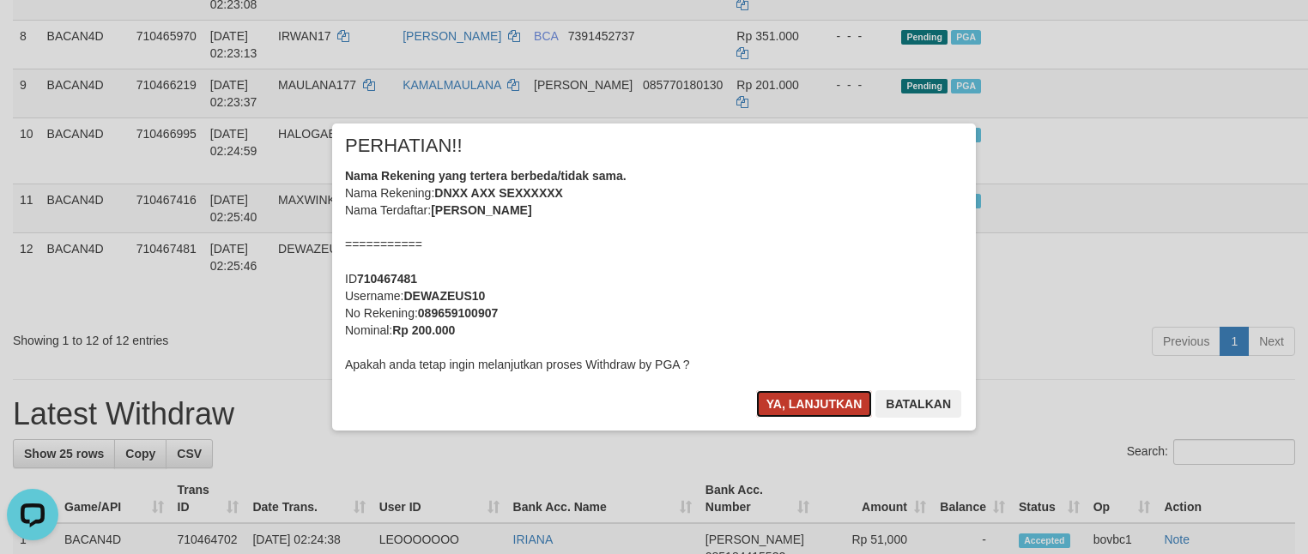
click at [835, 402] on button "Ya, lanjutkan" at bounding box center [814, 403] width 117 height 27
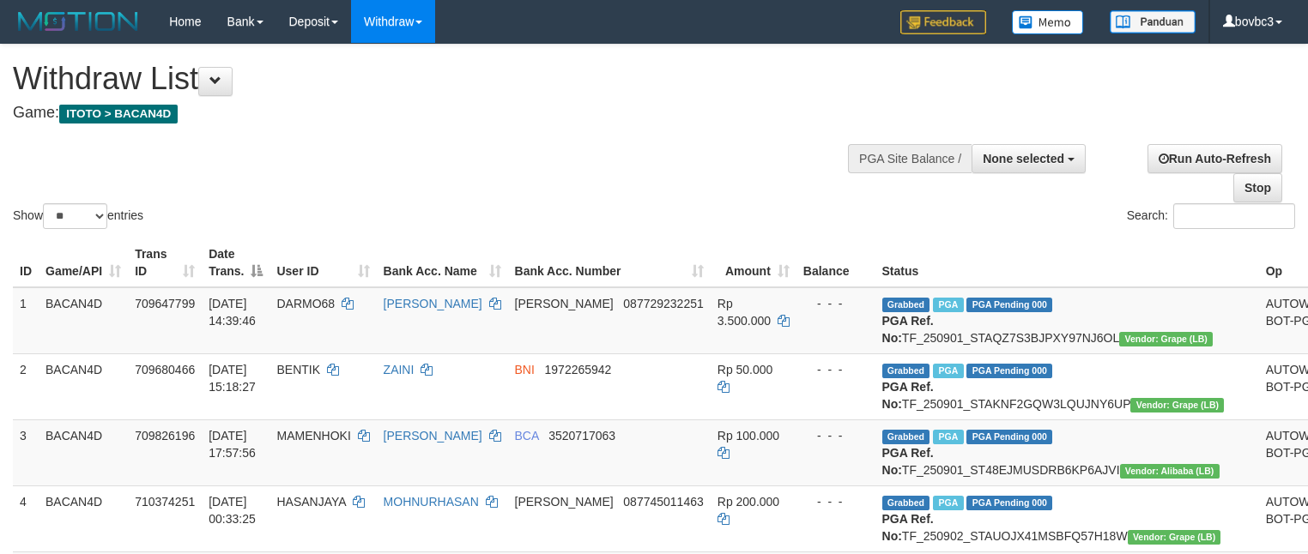
select select
select select "**"
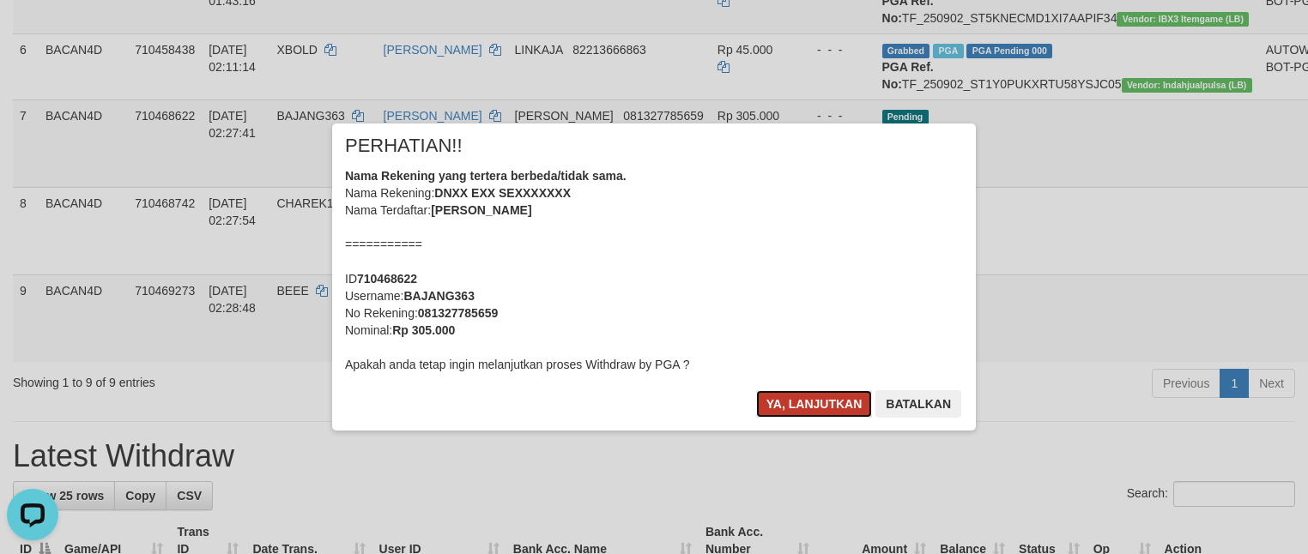
click at [813, 402] on button "Ya, lanjutkan" at bounding box center [814, 403] width 117 height 27
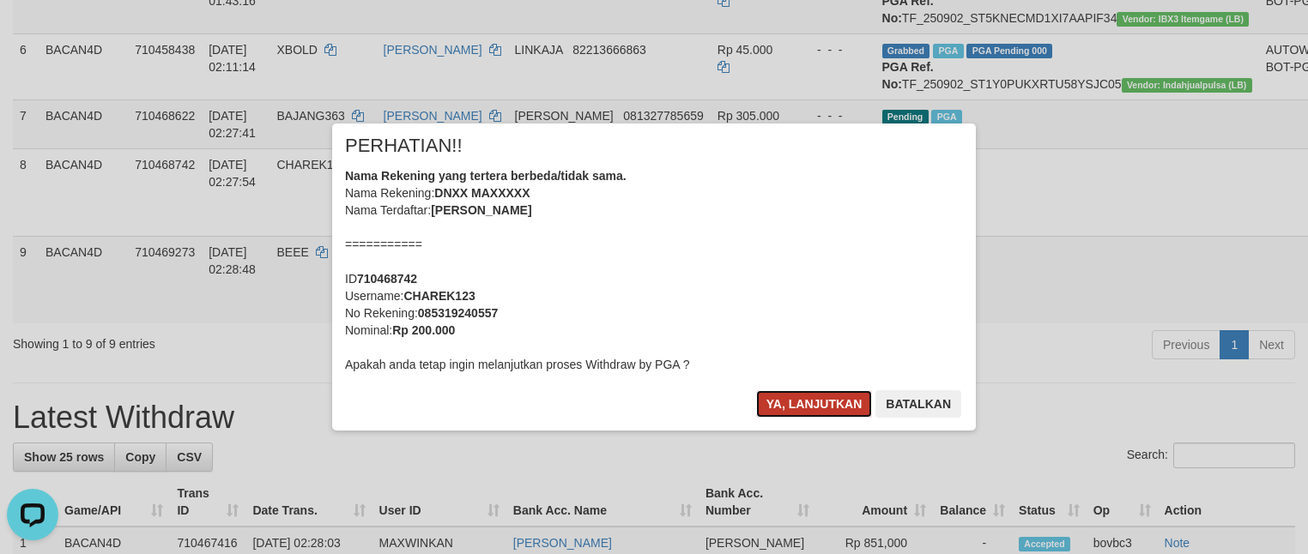
click at [824, 400] on button "Ya, lanjutkan" at bounding box center [814, 403] width 117 height 27
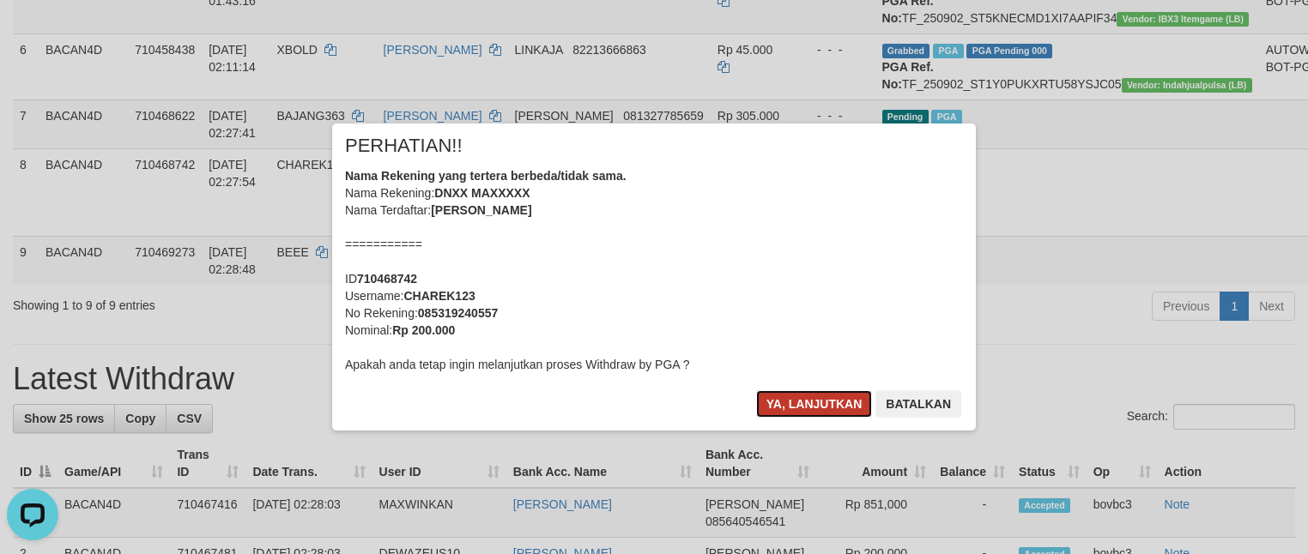
click at [832, 400] on button "Ya, lanjutkan" at bounding box center [814, 403] width 117 height 27
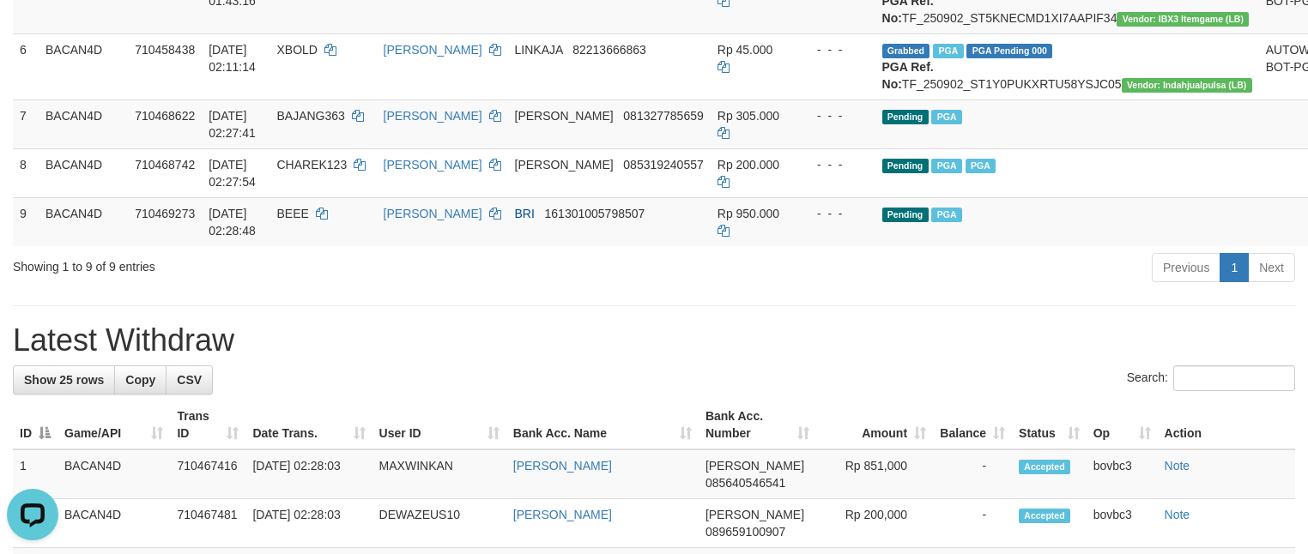
drag, startPoint x: 886, startPoint y: 420, endPoint x: 837, endPoint y: 405, distance: 50.5
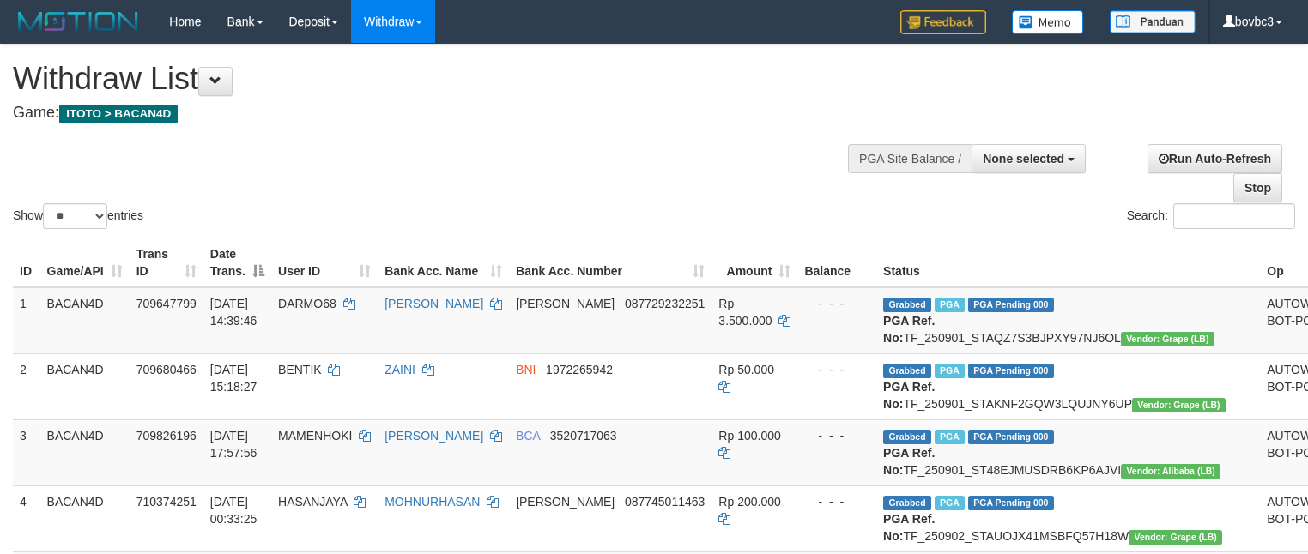
select select
select select "**"
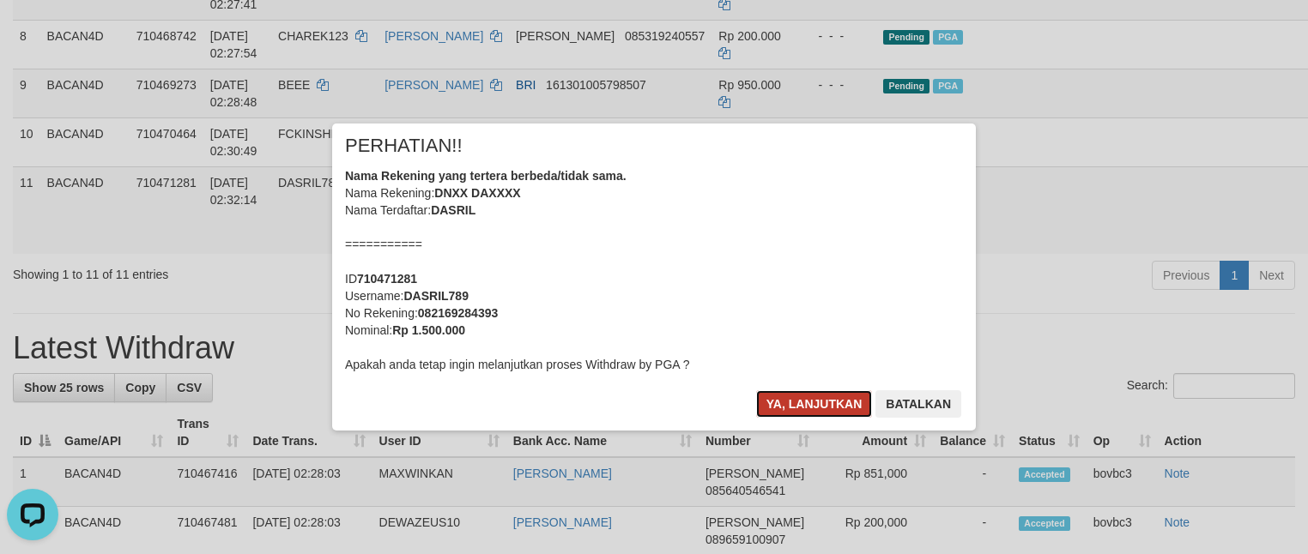
click at [801, 399] on button "Ya, lanjutkan" at bounding box center [814, 403] width 117 height 27
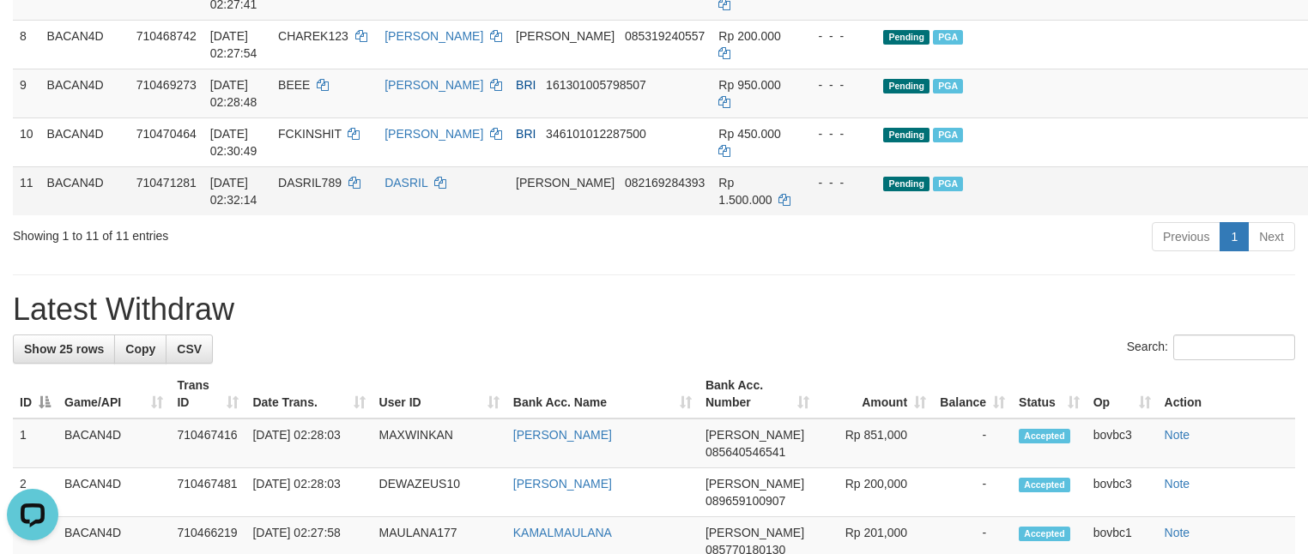
click at [327, 190] on span "DASRIL789" at bounding box center [309, 183] width 63 height 14
copy td "DASRIL789"
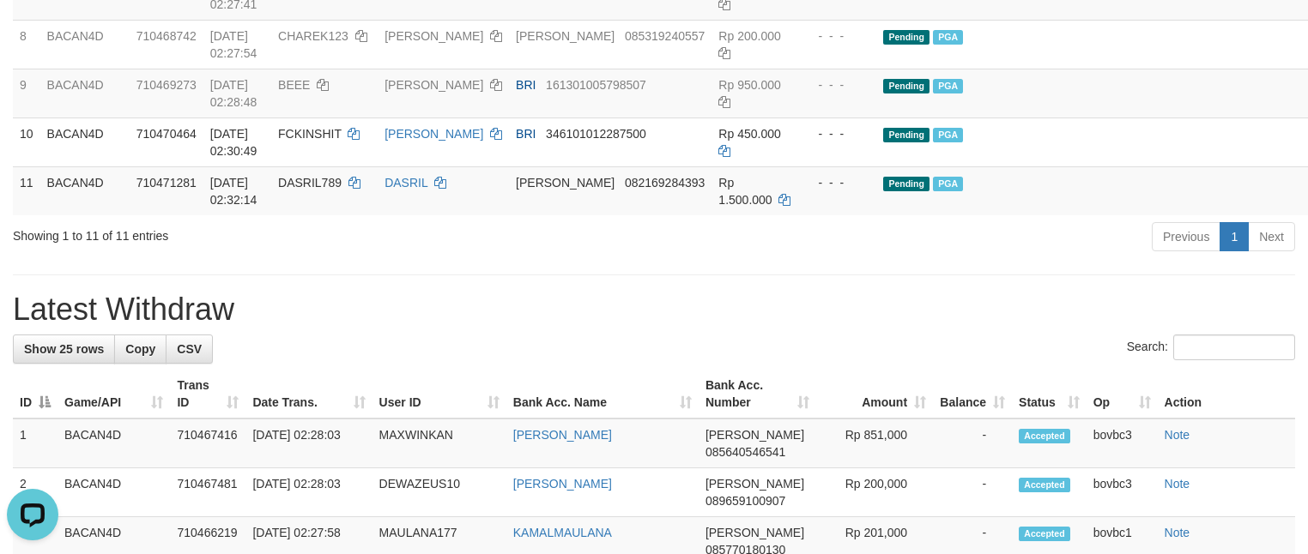
click at [762, 382] on div "**********" at bounding box center [654, 527] width 1308 height 2391
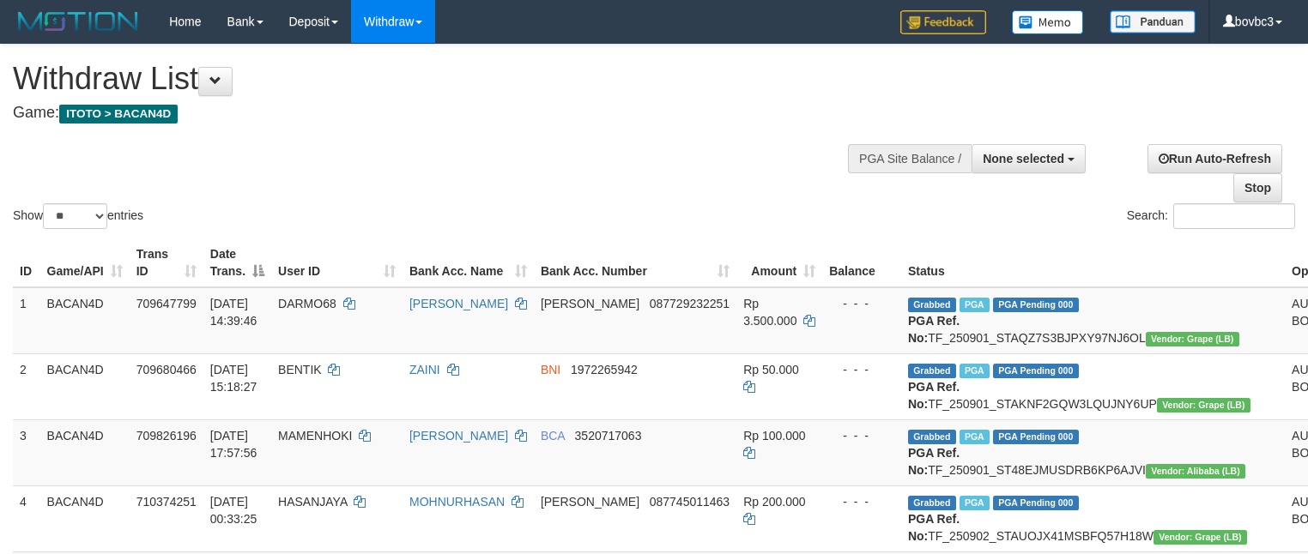
select select
select select "**"
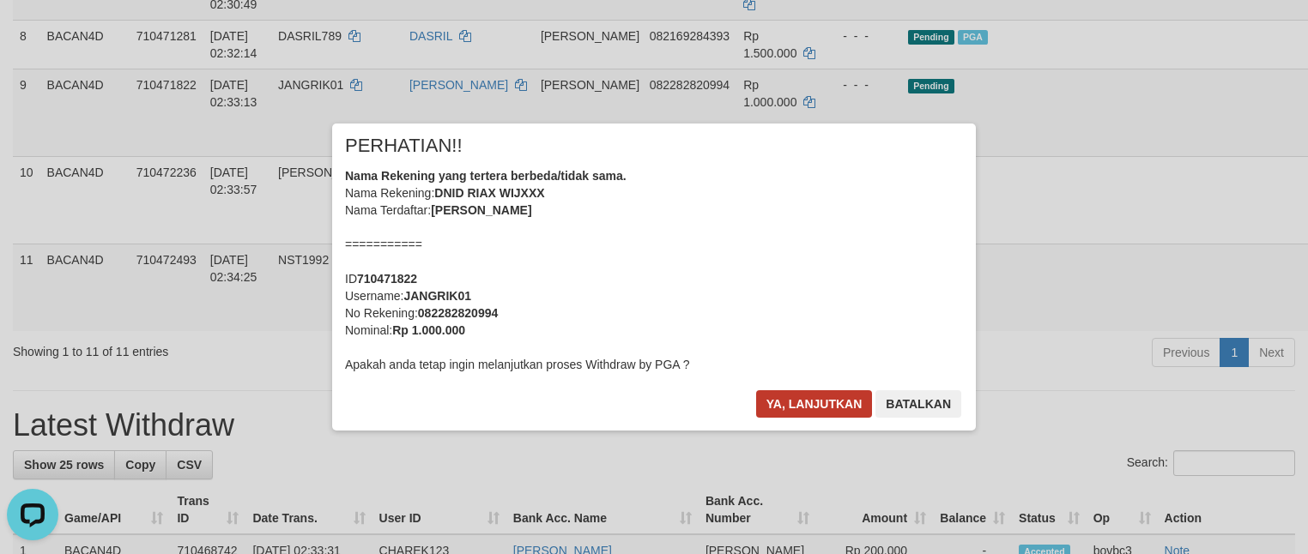
drag, startPoint x: 852, startPoint y: 387, endPoint x: 835, endPoint y: 402, distance: 23.1
click at [845, 396] on div "× PERHATIAN!! Nama Rekening yang tertera berbeda/tidak sama. Nama Rekening: DNI…" at bounding box center [654, 277] width 644 height 307
click at [835, 402] on button "Ya, lanjutkan" at bounding box center [814, 403] width 117 height 27
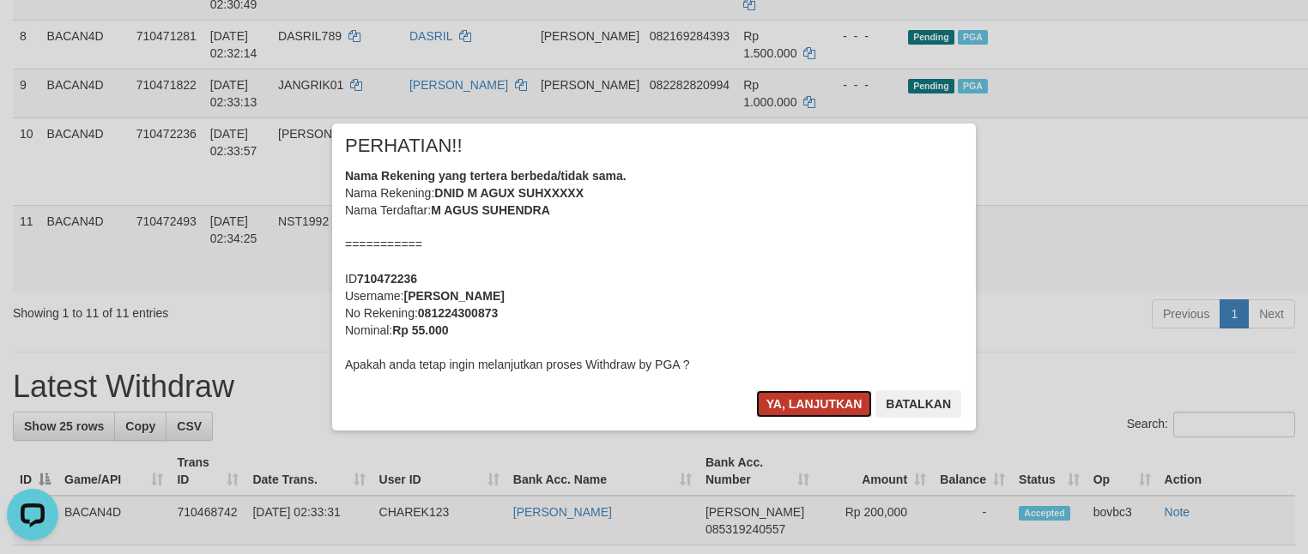
click at [806, 412] on button "Ya, lanjutkan" at bounding box center [814, 403] width 117 height 27
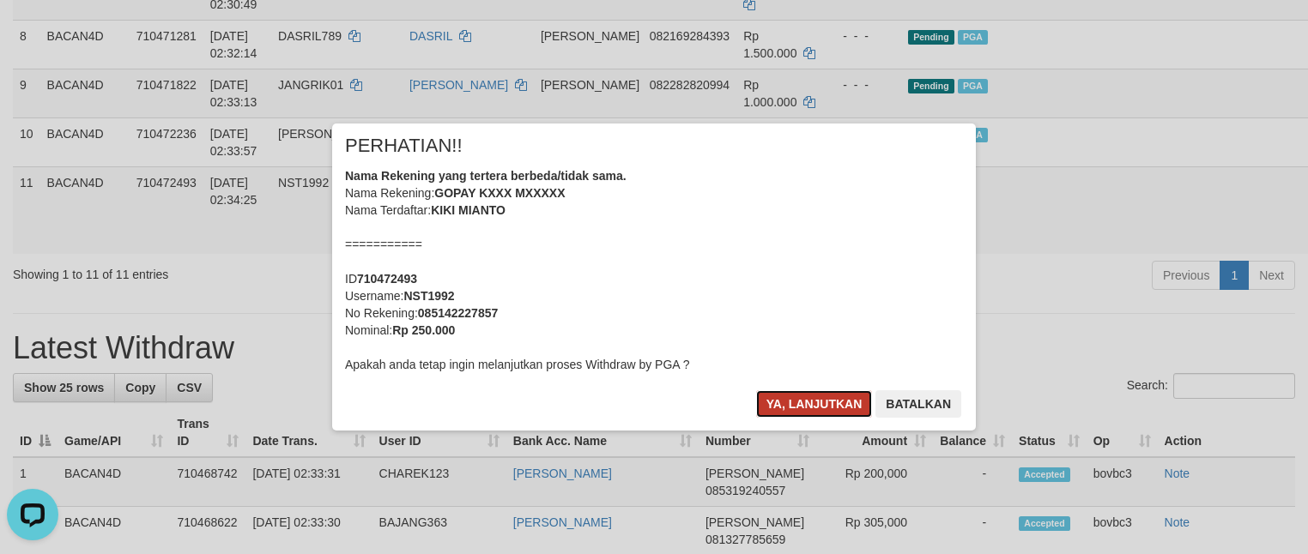
click at [837, 415] on button "Ya, lanjutkan" at bounding box center [814, 403] width 117 height 27
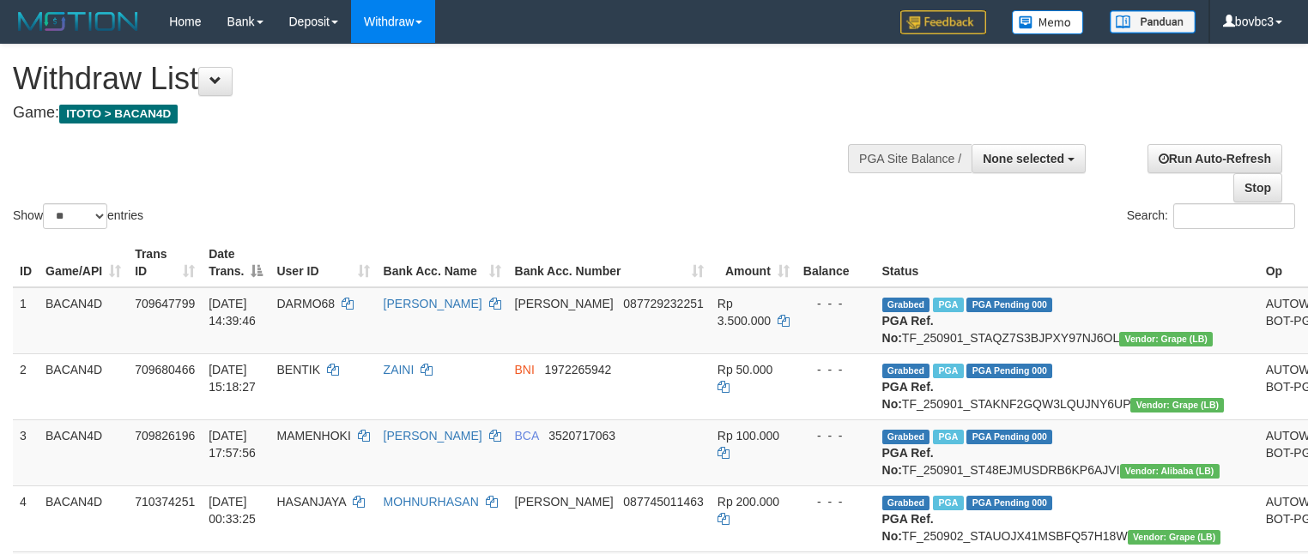
select select
select select "**"
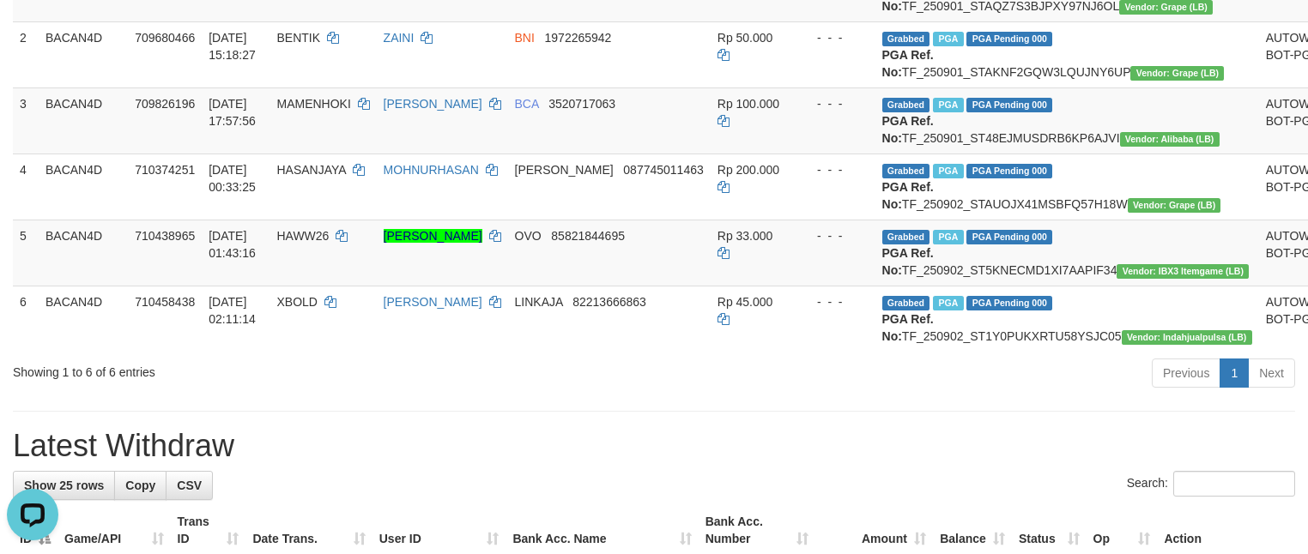
scroll to position [327, 0]
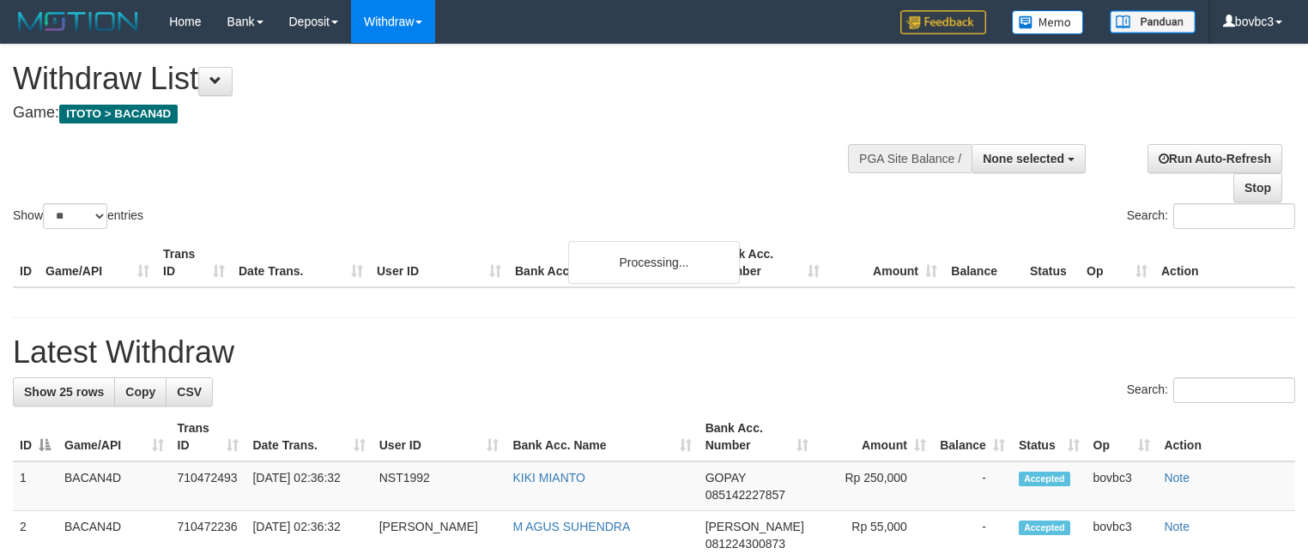
select select
select select "**"
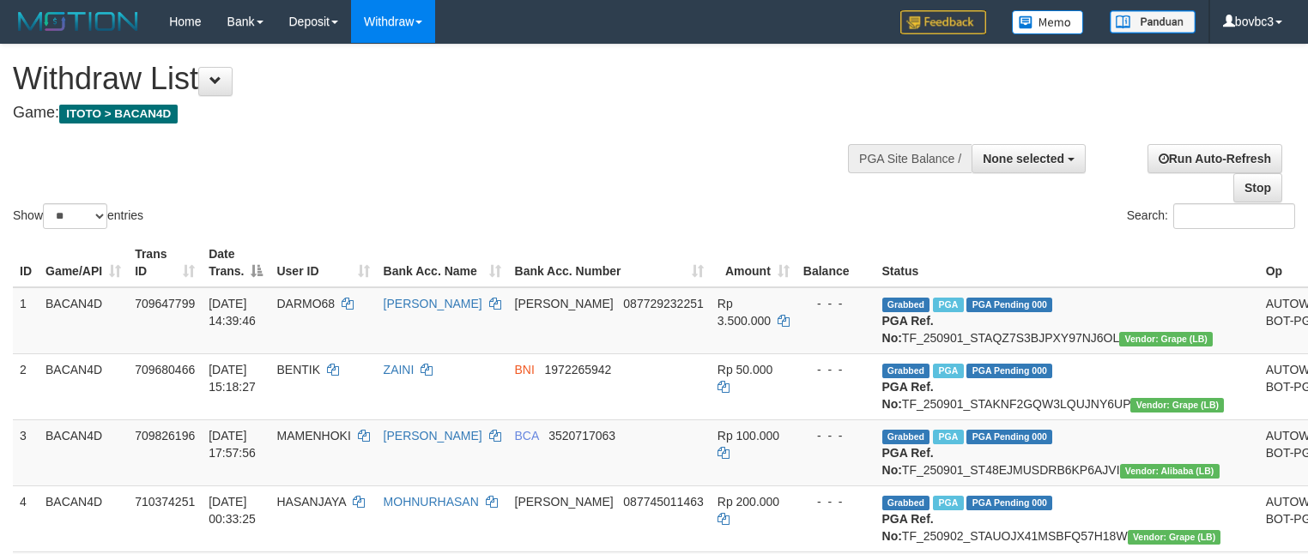
select select
select select "**"
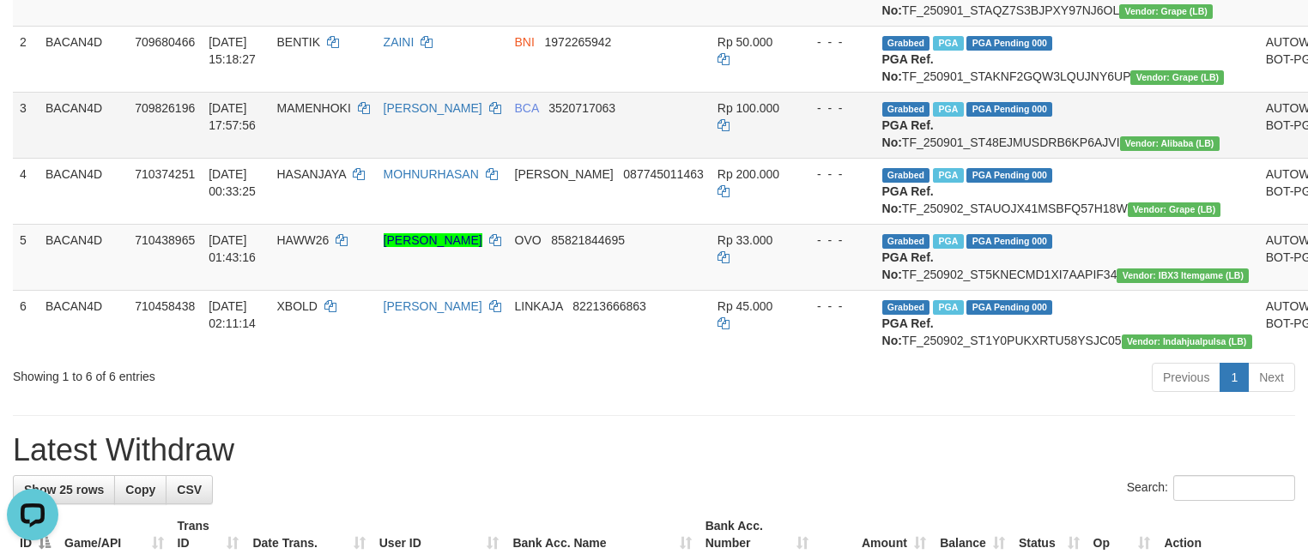
scroll to position [374, 0]
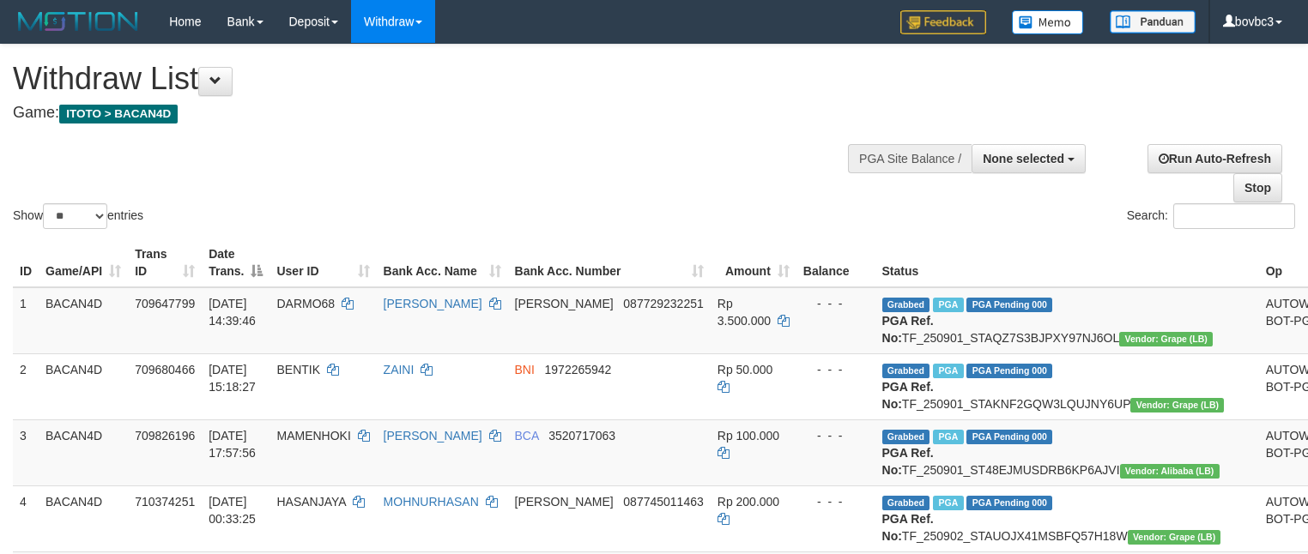
select select
select select "**"
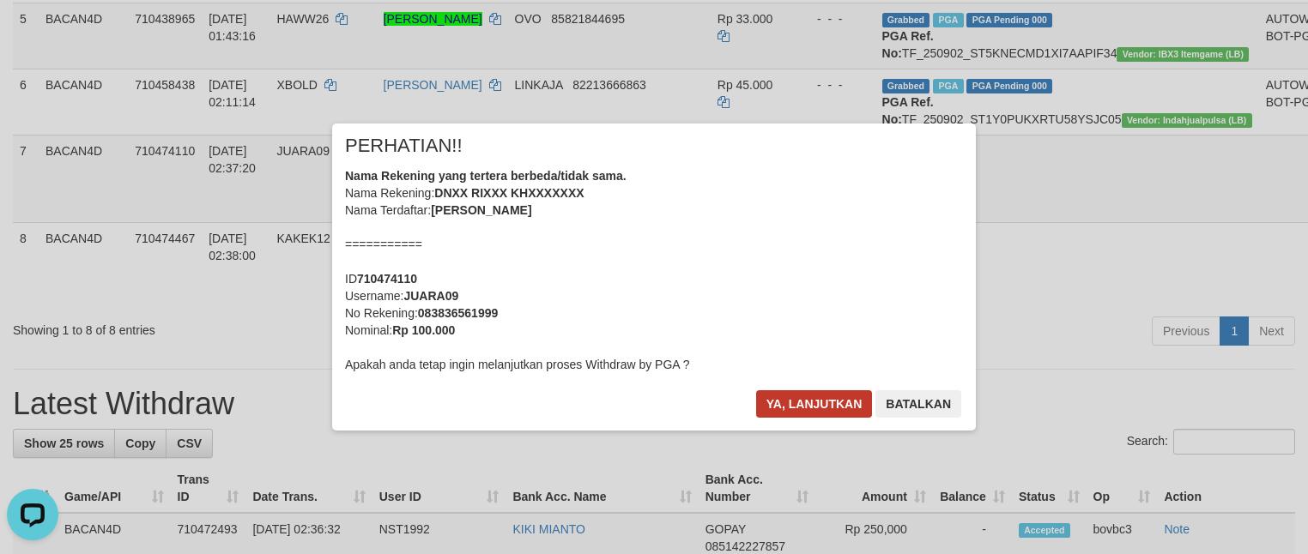
drag, startPoint x: 870, startPoint y: 387, endPoint x: 855, endPoint y: 402, distance: 21.2
click at [865, 392] on div "× PERHATIAN!! Nama Rekening yang tertera berbeda/tidak sama. Nama Rekening: DNX…" at bounding box center [654, 277] width 644 height 307
click at [848, 402] on button "Ya, lanjutkan" at bounding box center [814, 403] width 117 height 27
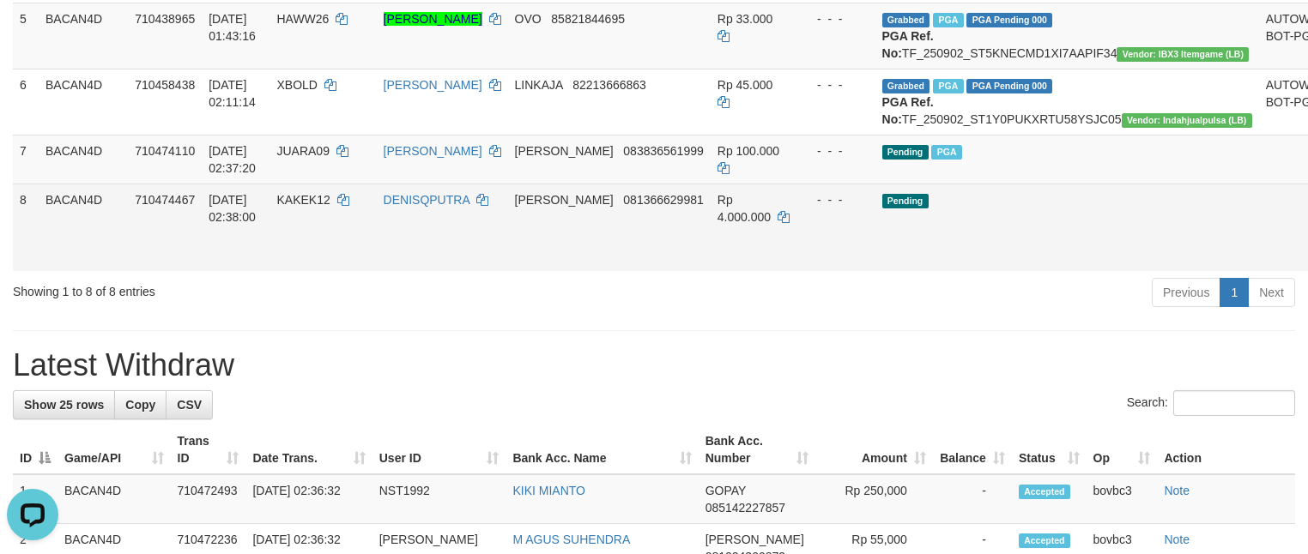
click at [322, 271] on td "KAKEK12" at bounding box center [322, 228] width 106 height 88
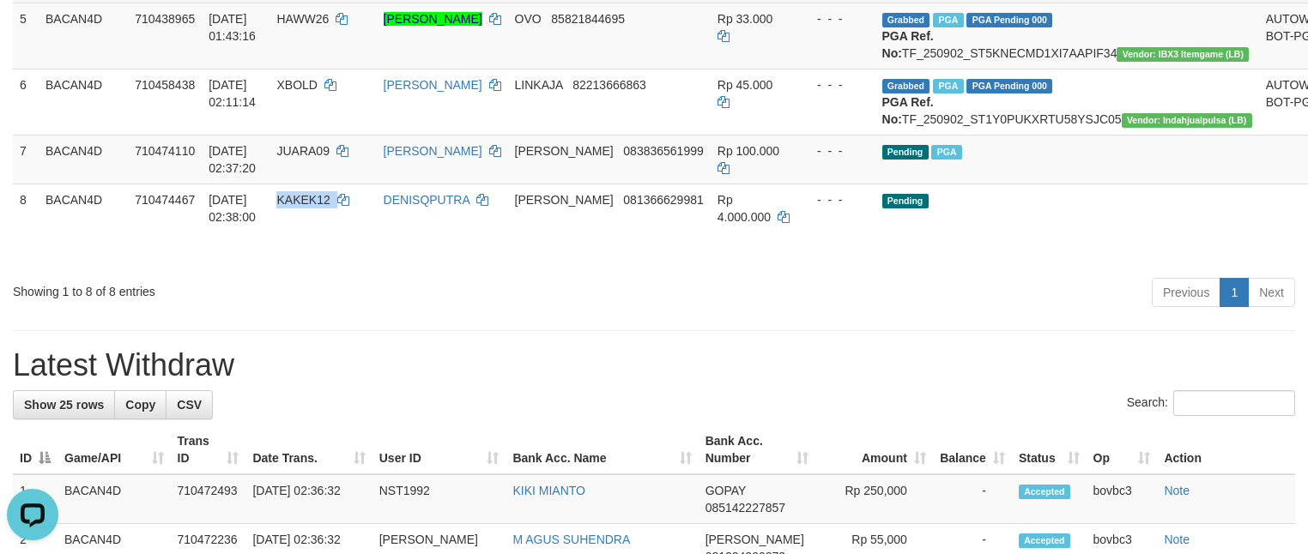
copy td "KAKEK12"
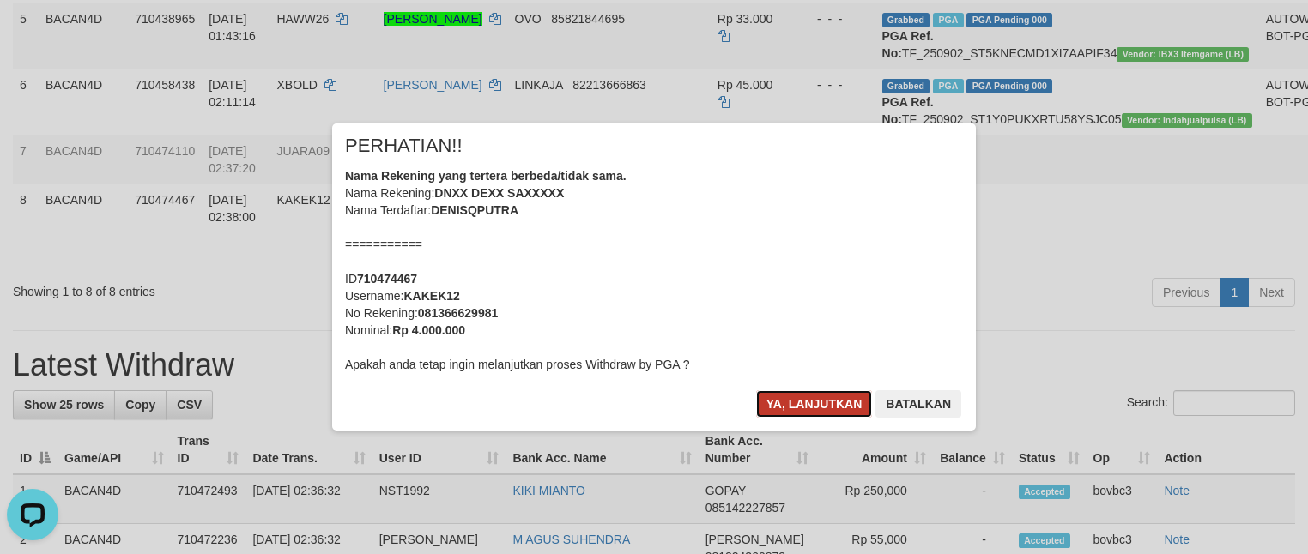
click at [856, 402] on button "Ya, lanjutkan" at bounding box center [814, 403] width 117 height 27
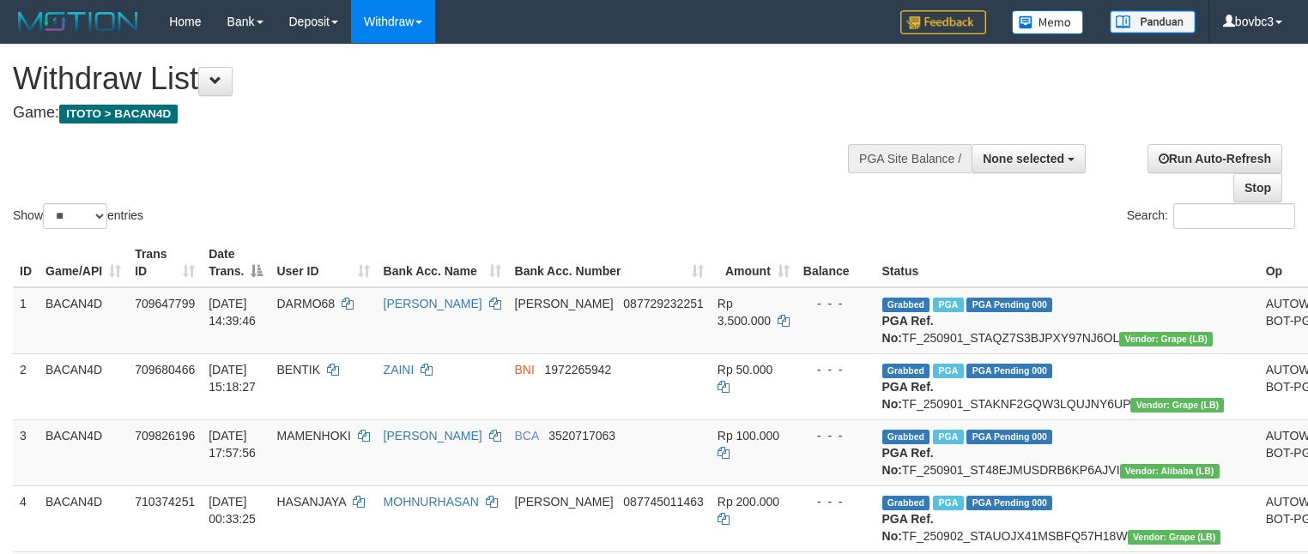
select select
select select "**"
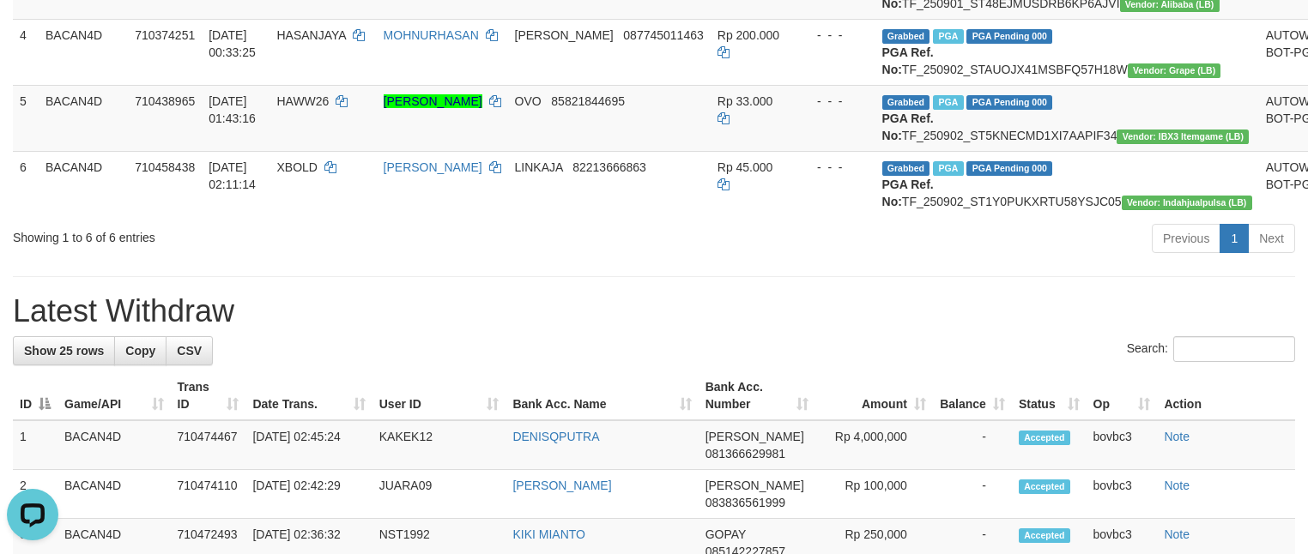
drag, startPoint x: 834, startPoint y: 480, endPoint x: 856, endPoint y: 444, distance: 41.9
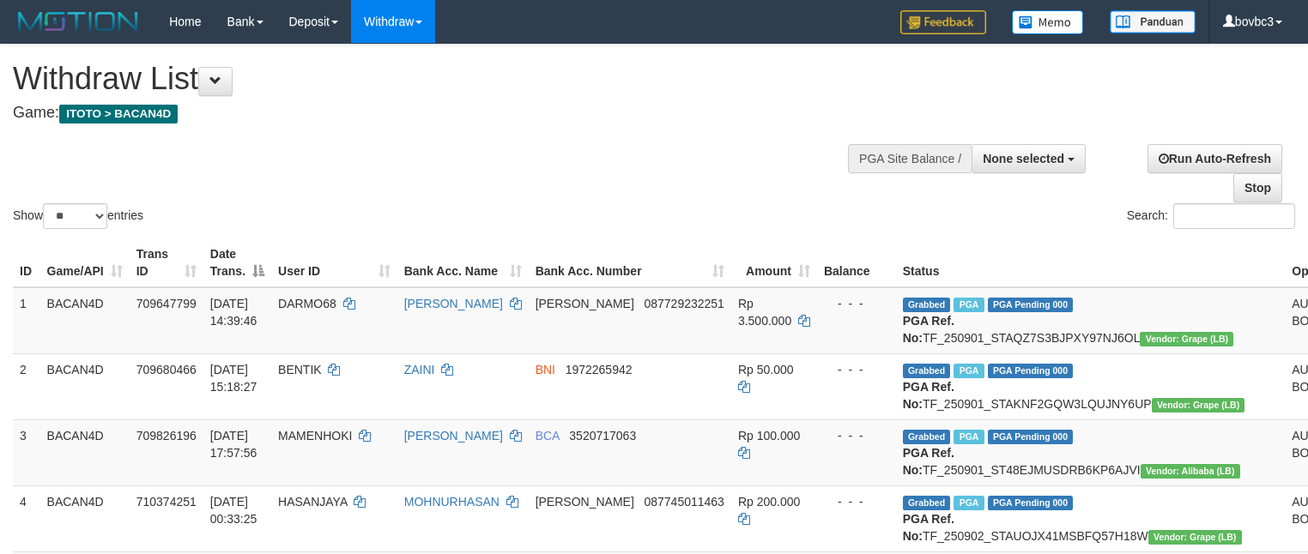
select select
select select "**"
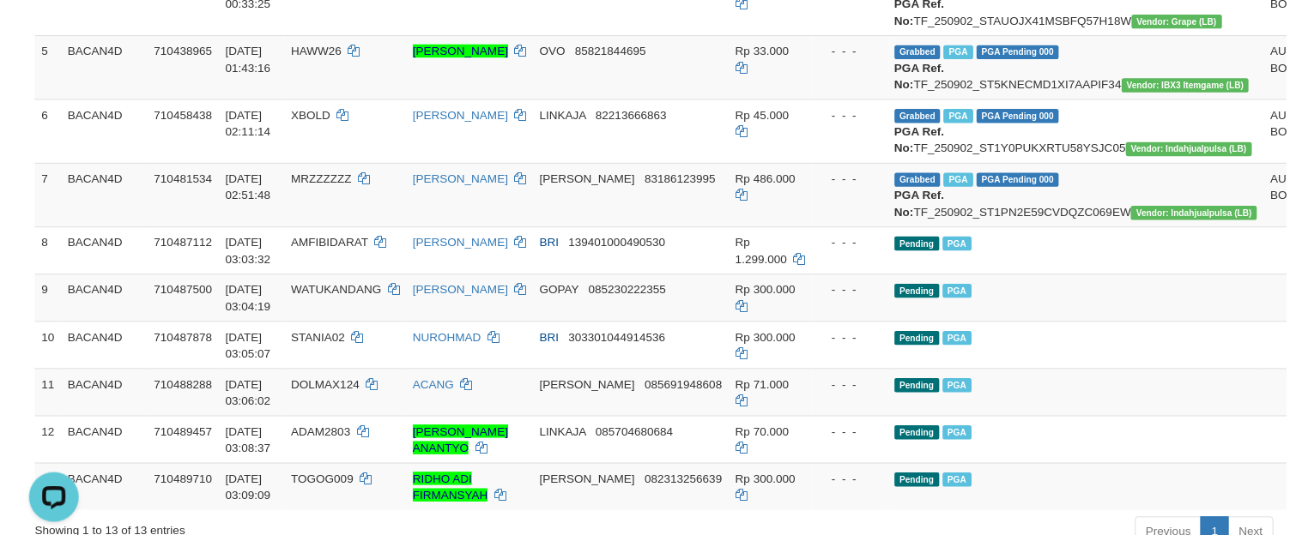
scroll to position [386, 0]
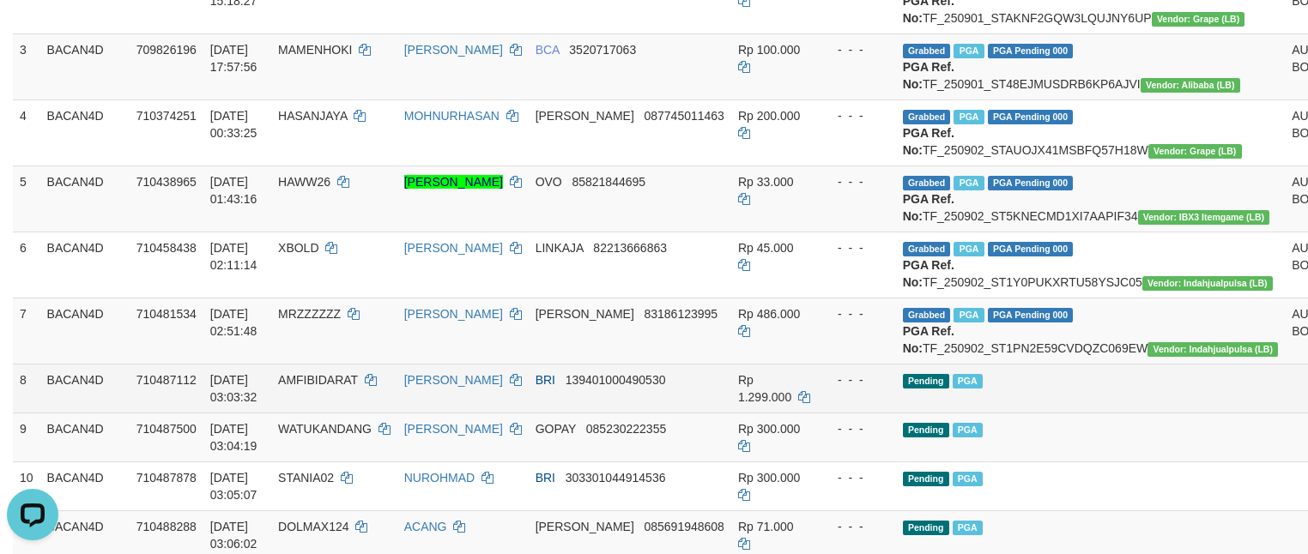
click at [1043, 413] on td "Pending PGA" at bounding box center [1091, 388] width 390 height 49
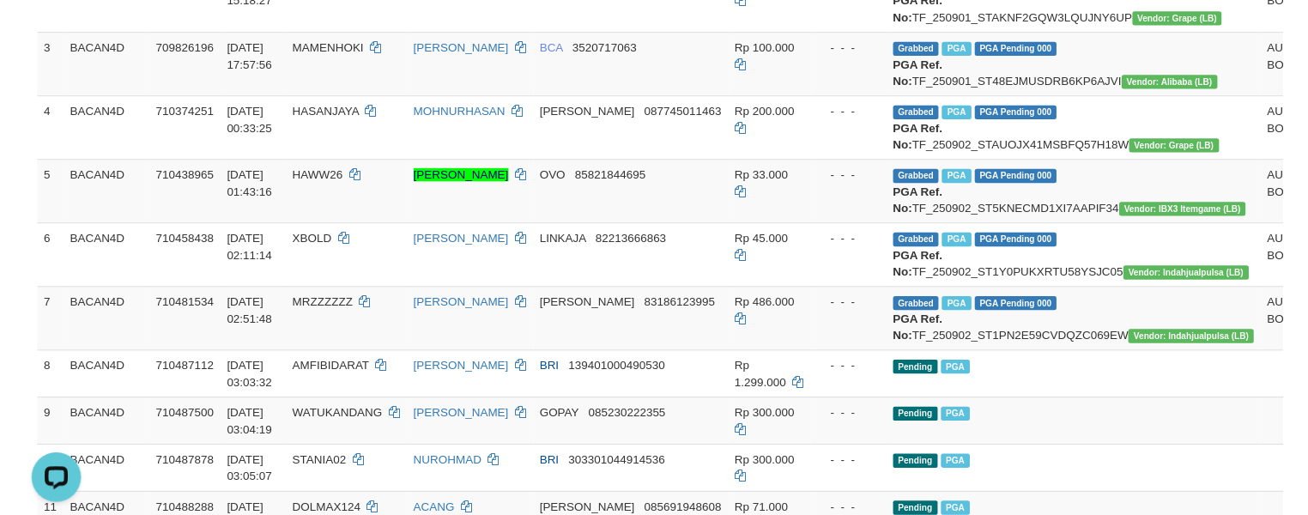
scroll to position [1700, 0]
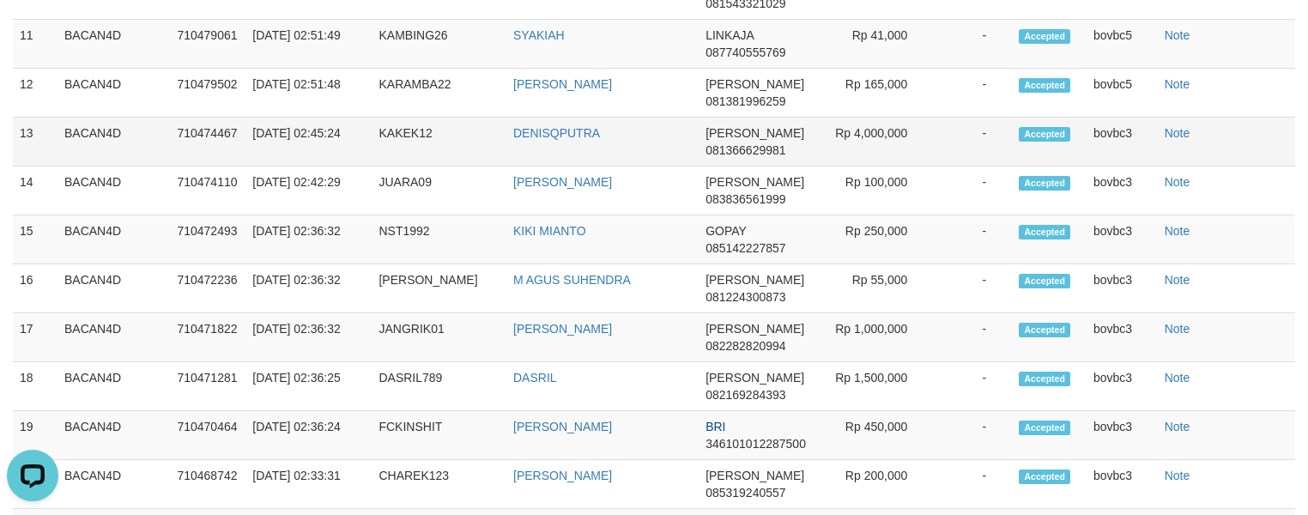
click at [1270, 166] on td "Note" at bounding box center [1226, 142] width 137 height 49
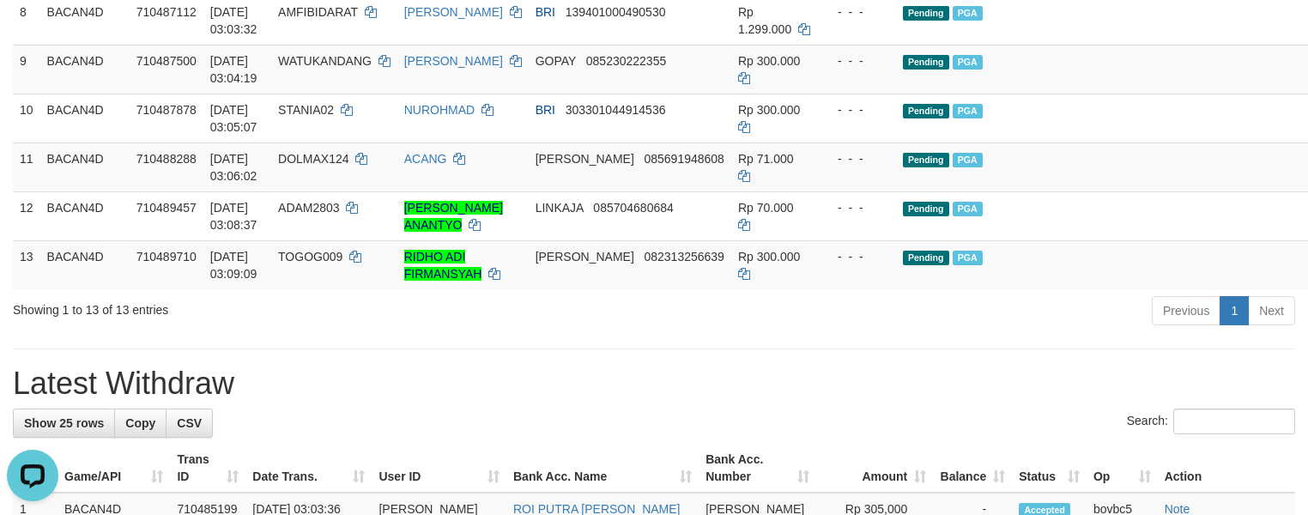
scroll to position [799, 0]
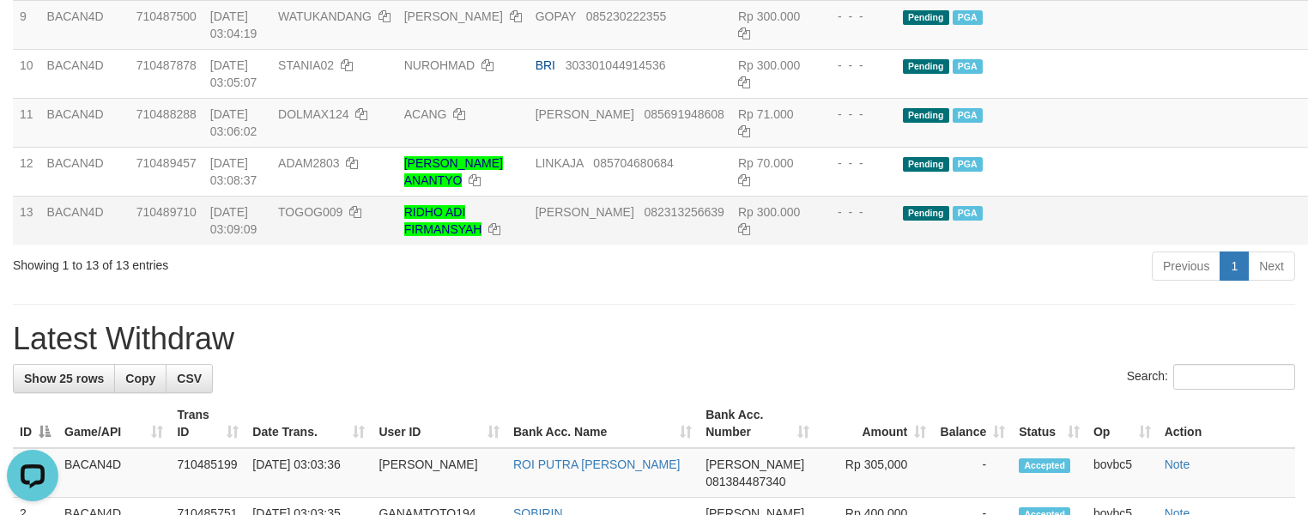
click at [742, 245] on td "Rp 300.000" at bounding box center [774, 220] width 86 height 49
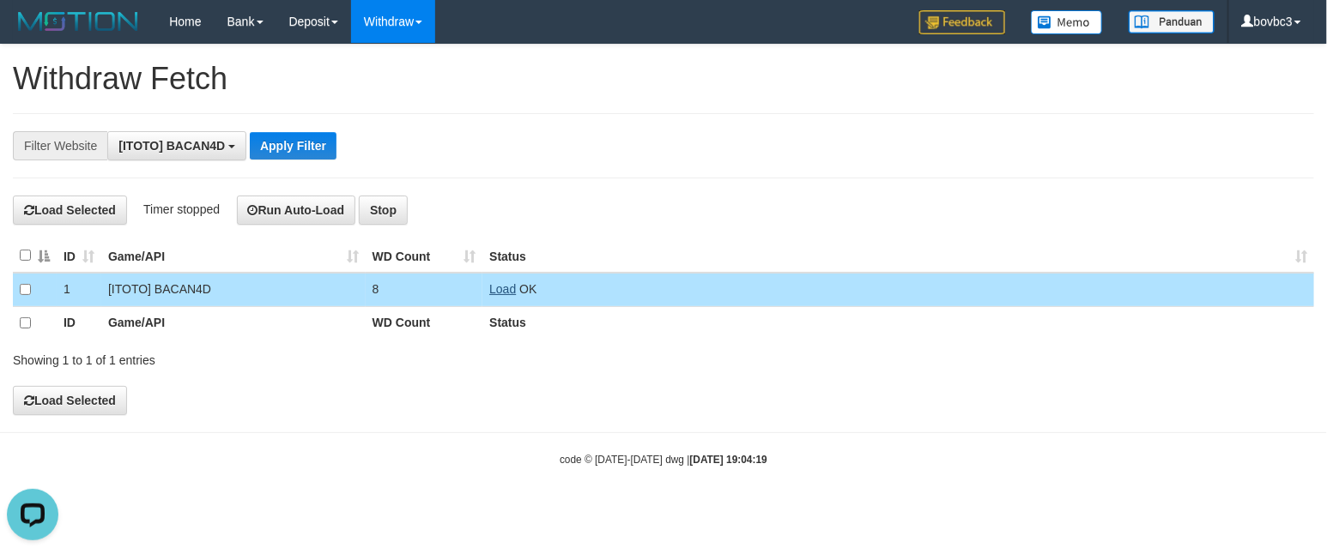
scroll to position [15, 0]
click at [505, 291] on link "Load" at bounding box center [502, 289] width 27 height 14
click at [493, 286] on link "Load" at bounding box center [502, 289] width 27 height 14
click at [487, 291] on td "Load OK" at bounding box center [897, 289] width 831 height 33
click at [505, 291] on link "Load" at bounding box center [502, 289] width 27 height 14
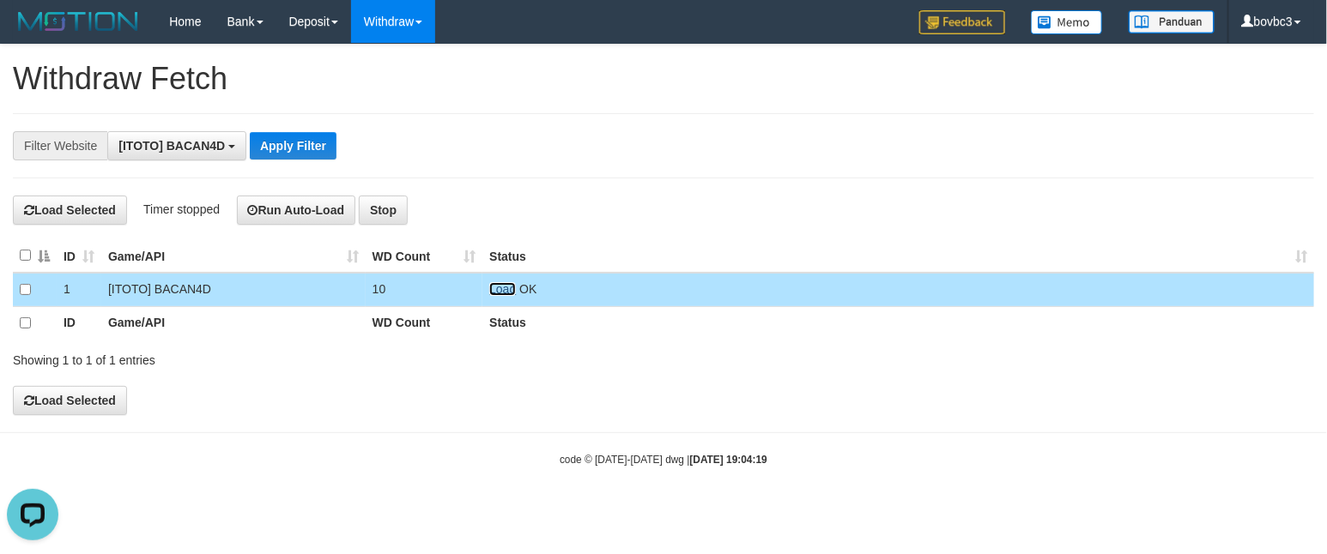
click at [500, 291] on link "Load" at bounding box center [502, 289] width 27 height 14
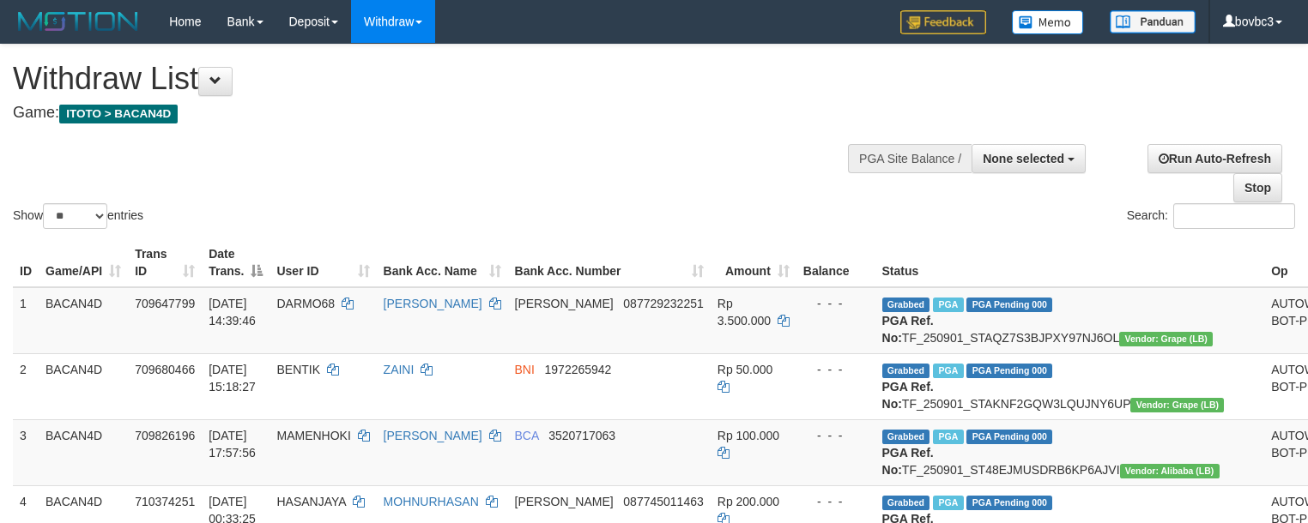
select select
select select "**"
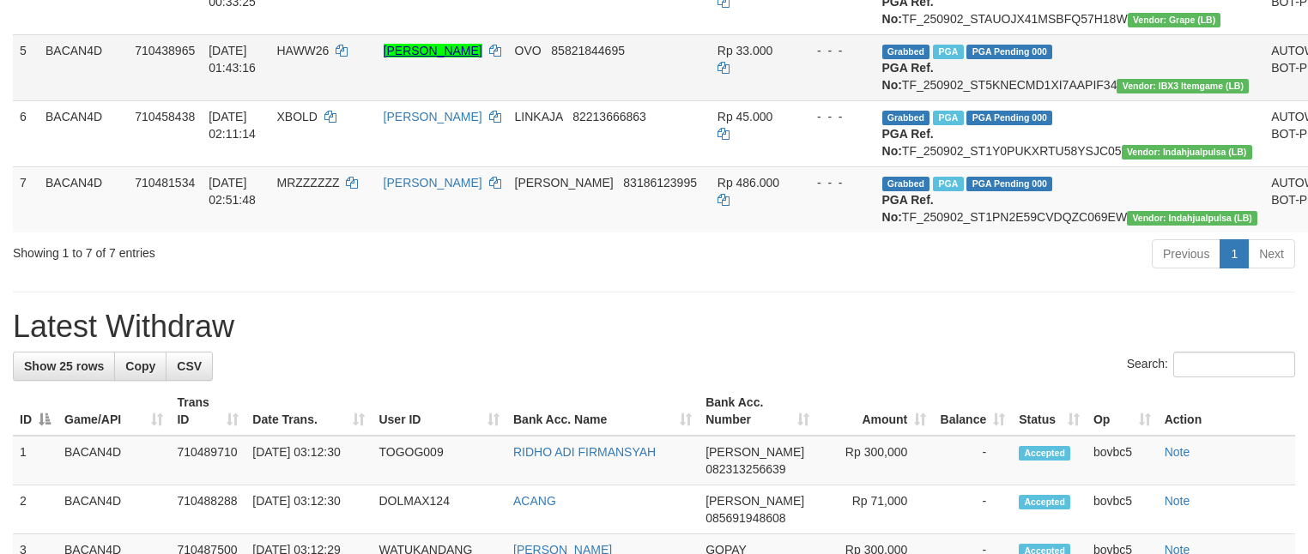
scroll to position [513, 0]
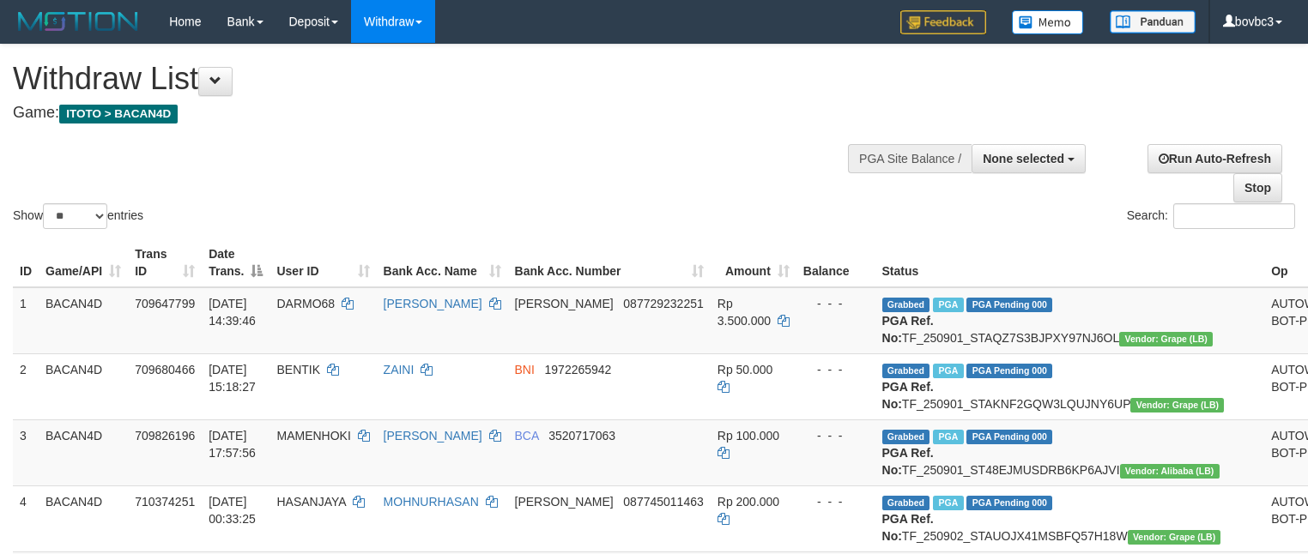
select select
select select "**"
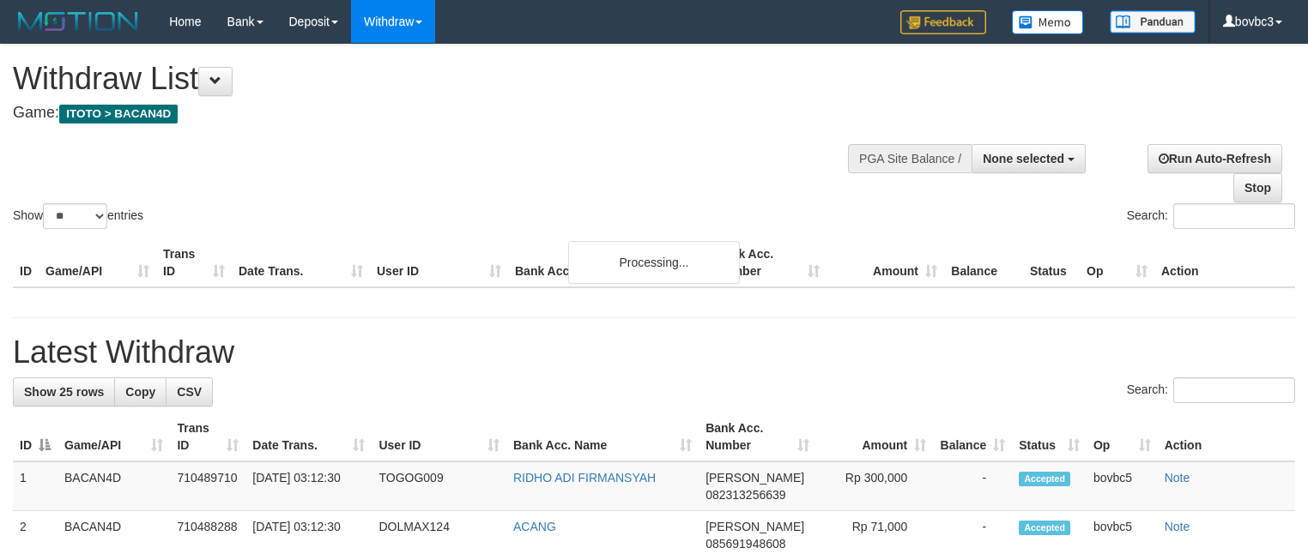
select select
select select "**"
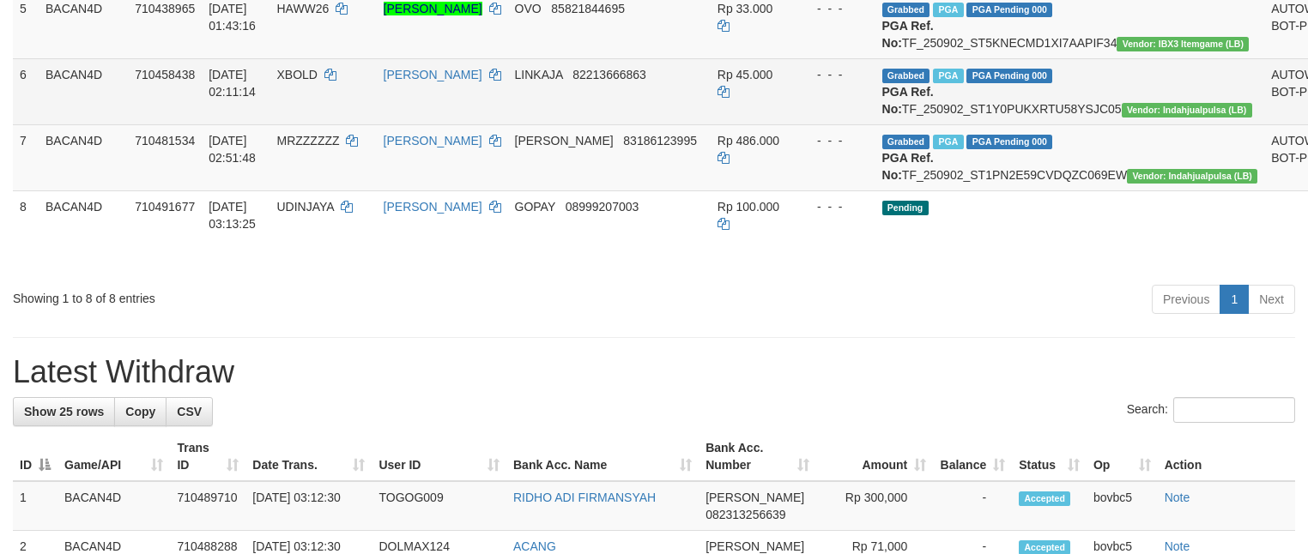
scroll to position [513, 0]
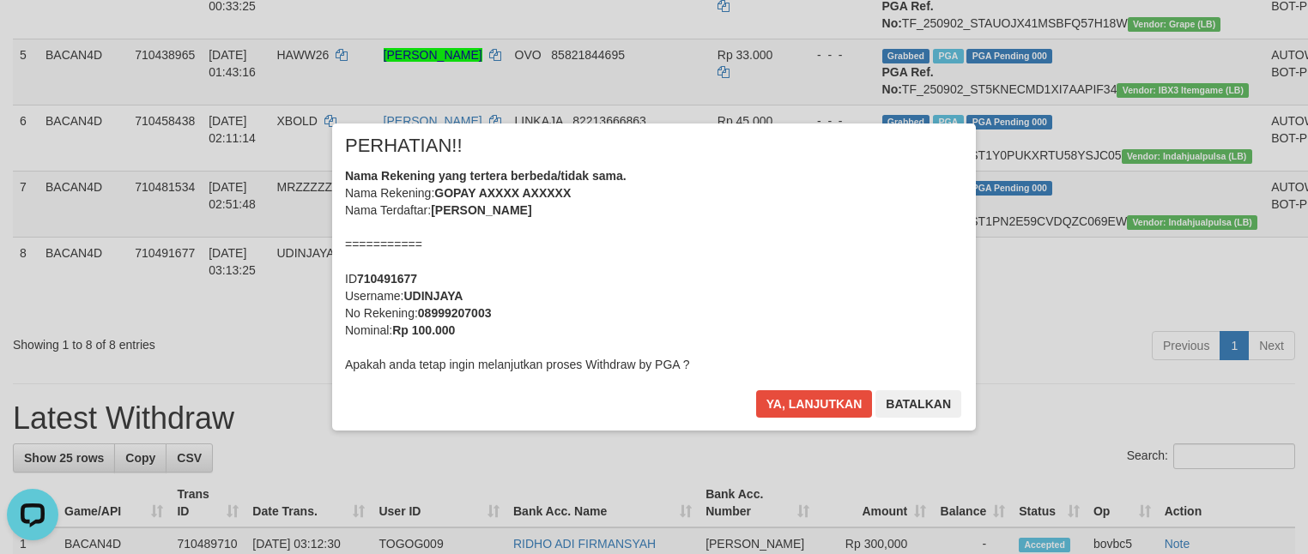
click at [742, 409] on div "× PERHATIAN!! Nama Rekening yang tertera berbeda/tidak sama. Nama Rekening: GOP…" at bounding box center [654, 277] width 644 height 307
click at [777, 402] on button "Ya, lanjutkan" at bounding box center [814, 403] width 117 height 27
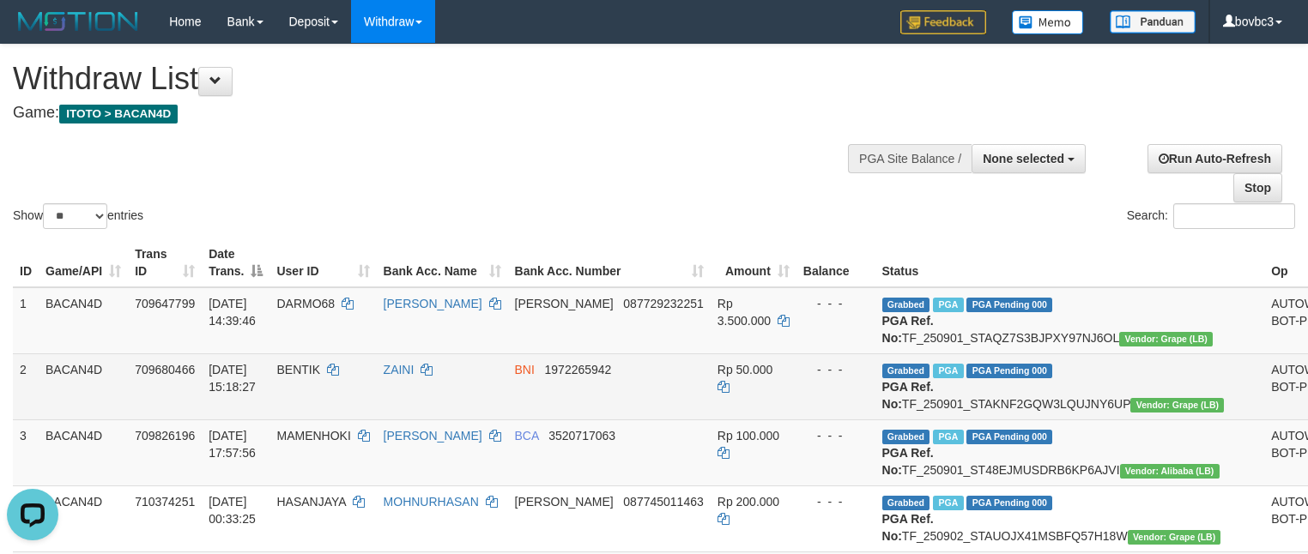
click at [765, 420] on td "Rp 50.000" at bounding box center [753, 387] width 86 height 66
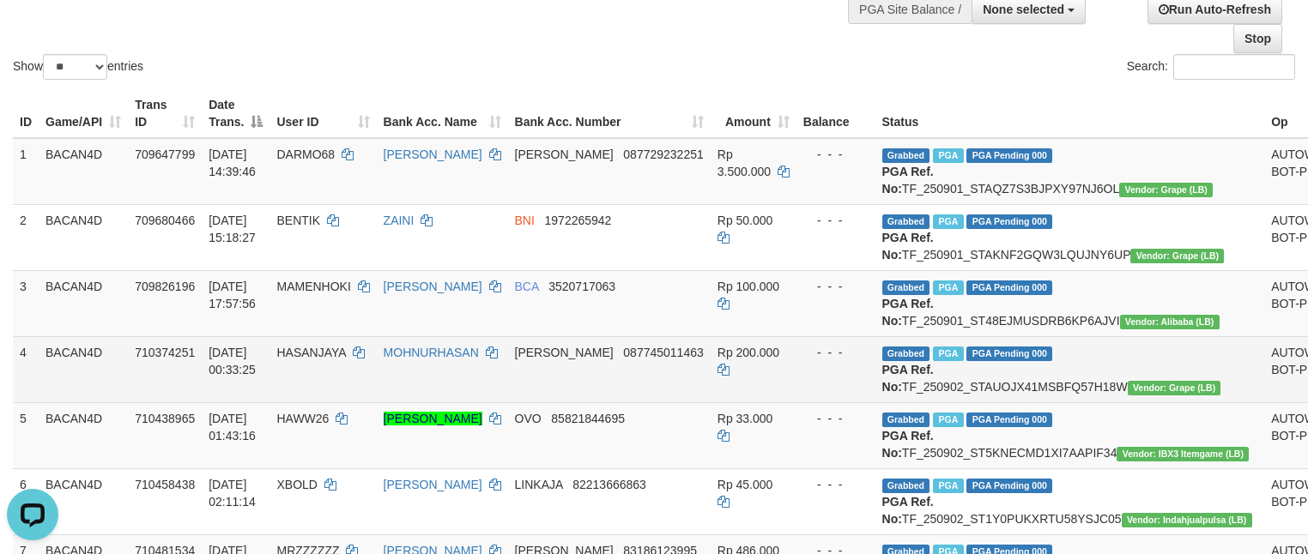
scroll to position [644, 0]
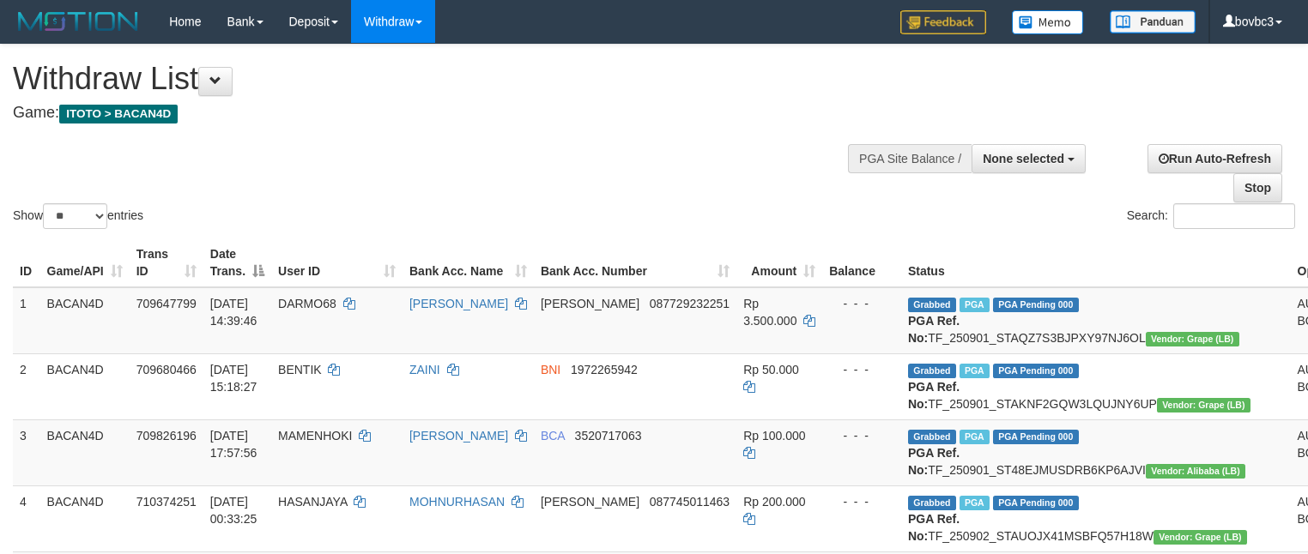
select select
select select "**"
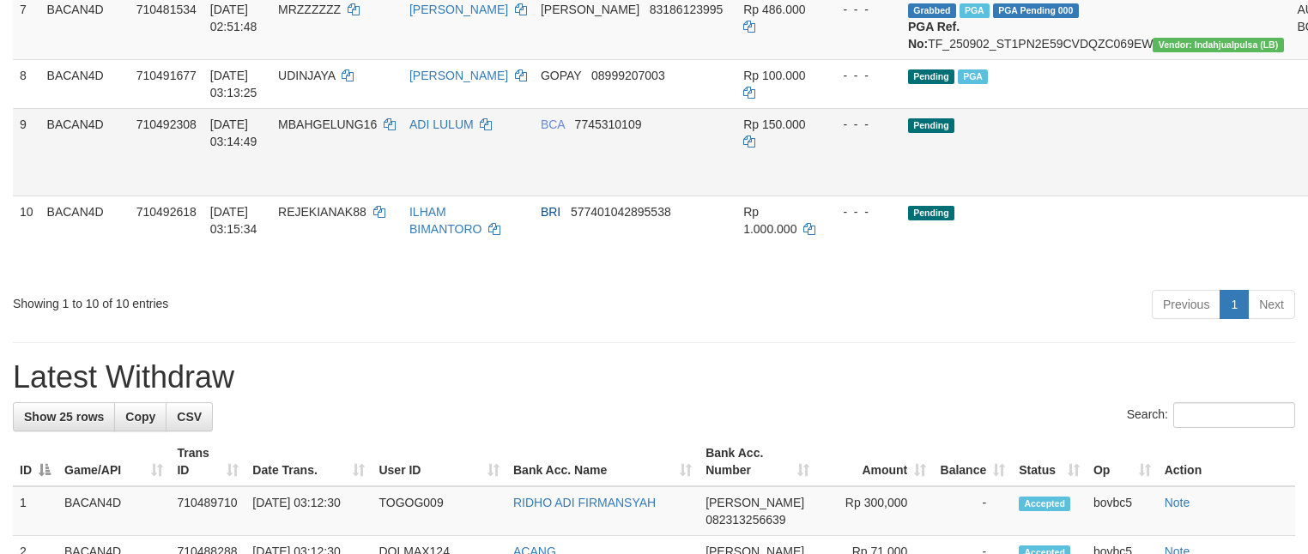
scroll to position [644, 0]
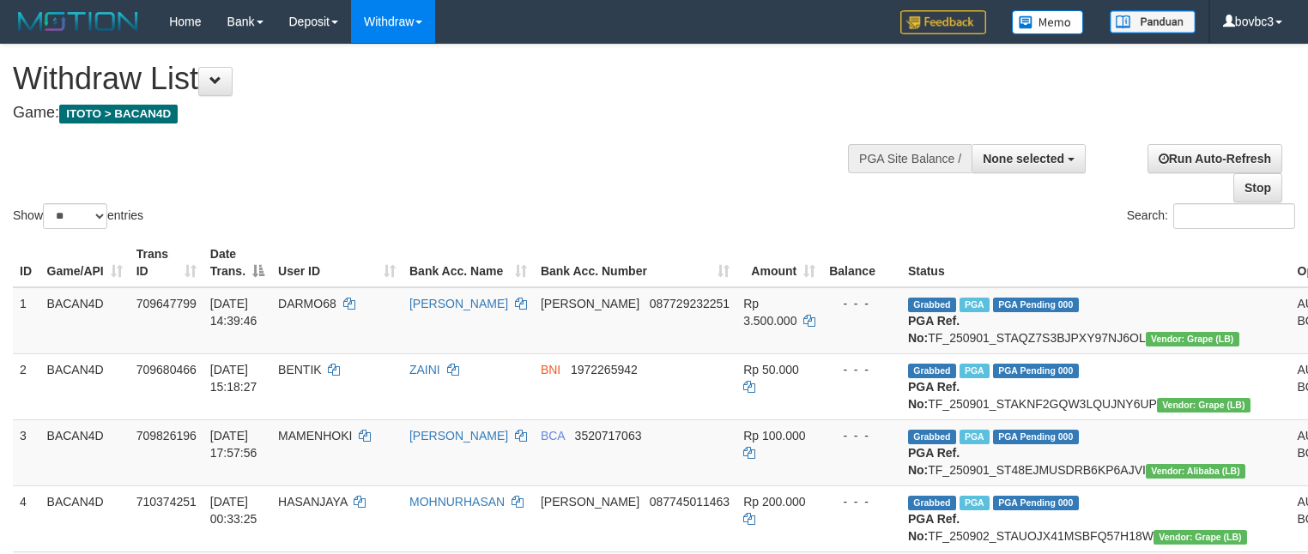
select select
select select "**"
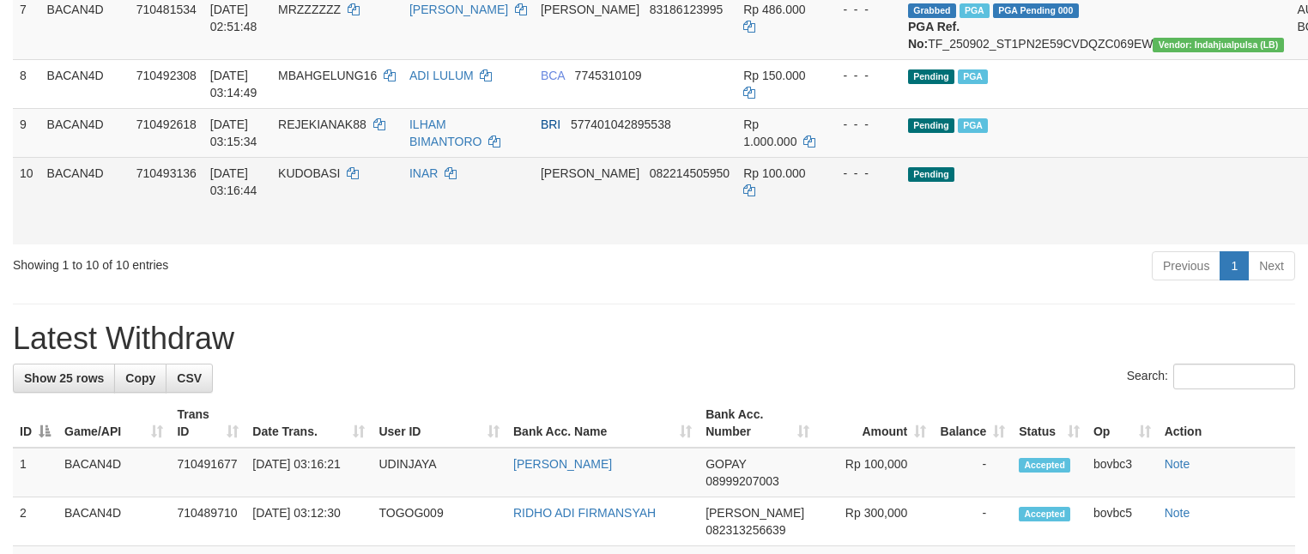
scroll to position [644, 0]
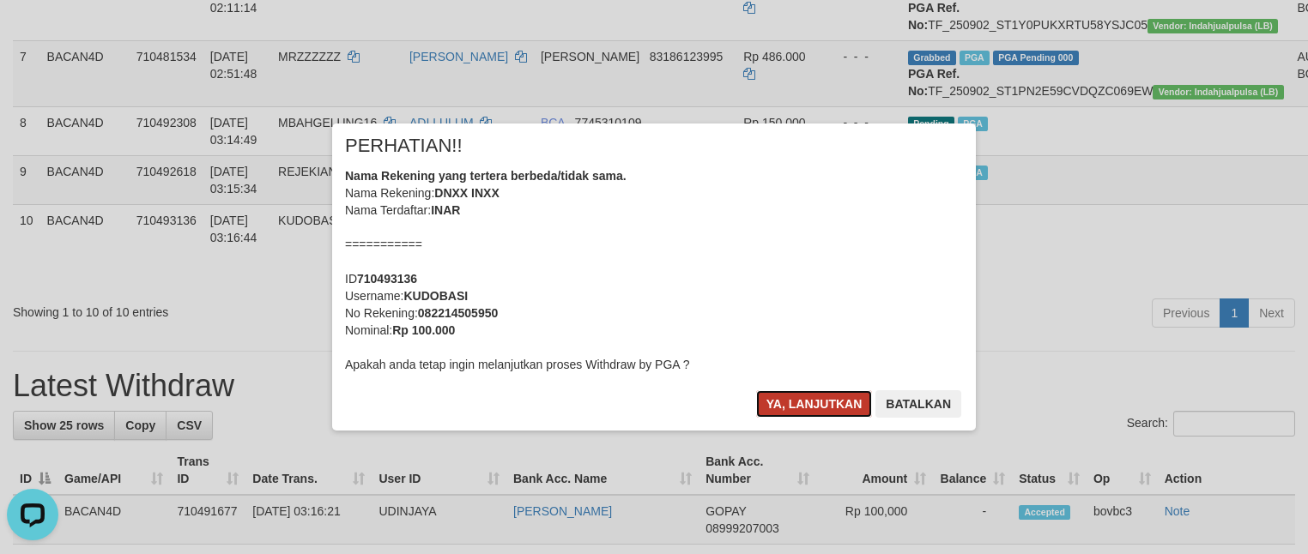
click at [812, 399] on button "Ya, lanjutkan" at bounding box center [814, 403] width 117 height 27
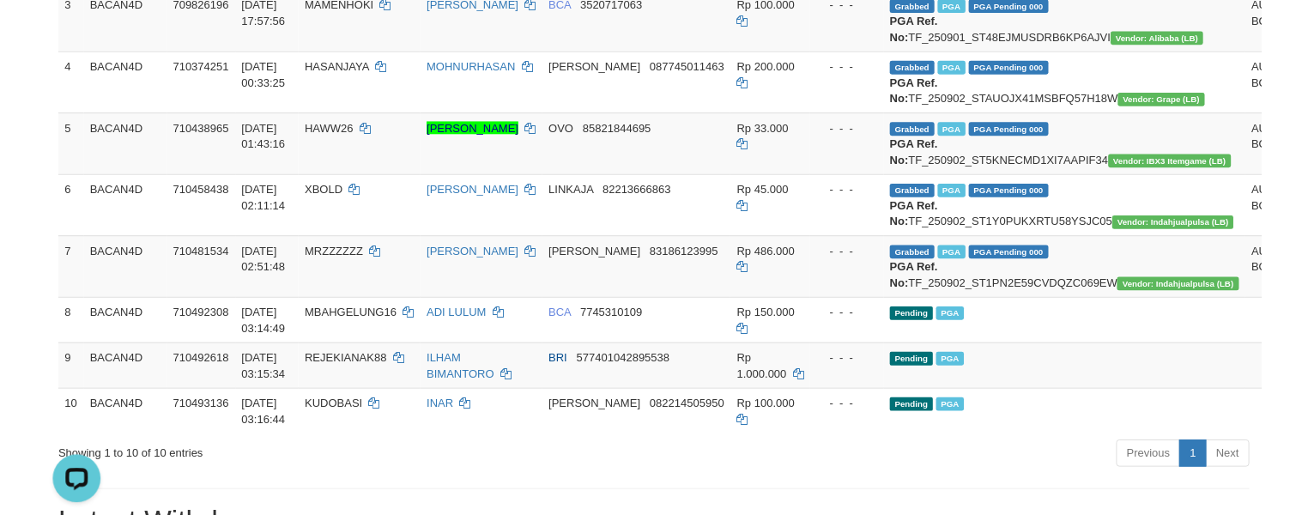
scroll to position [386, 0]
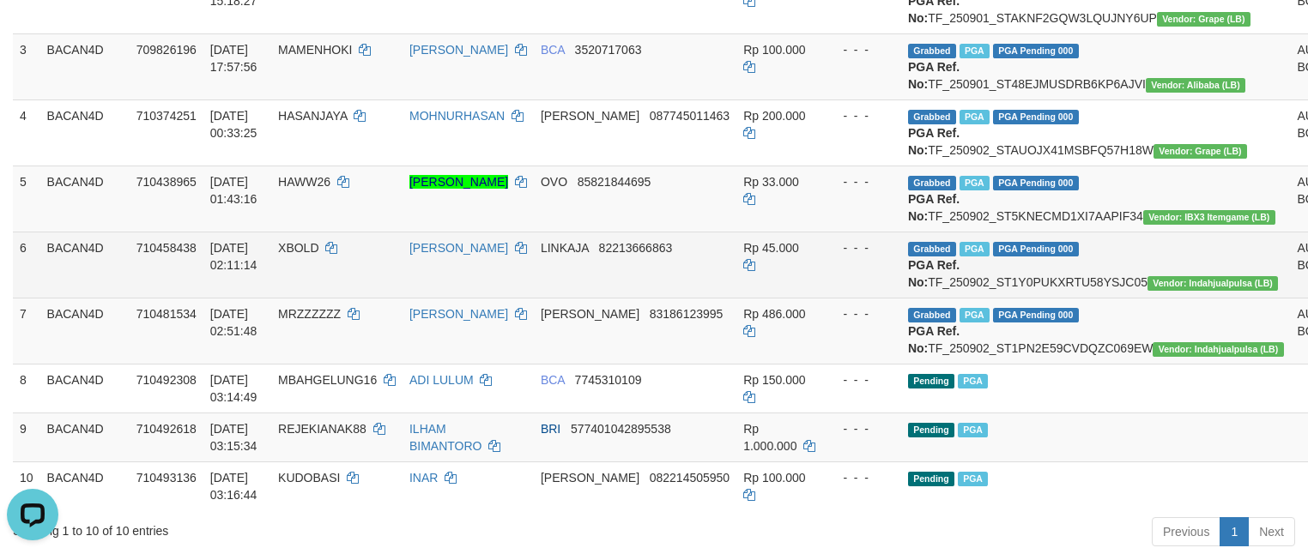
click at [780, 298] on td "Rp 45.000" at bounding box center [779, 265] width 86 height 66
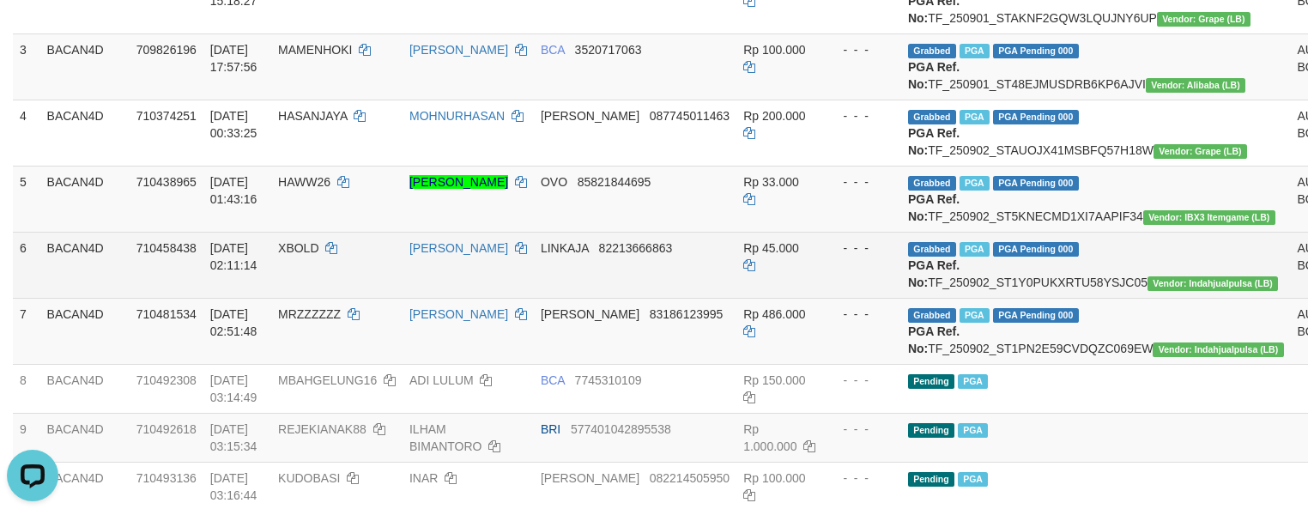
click at [589, 255] on span "LINKAJA" at bounding box center [565, 248] width 48 height 14
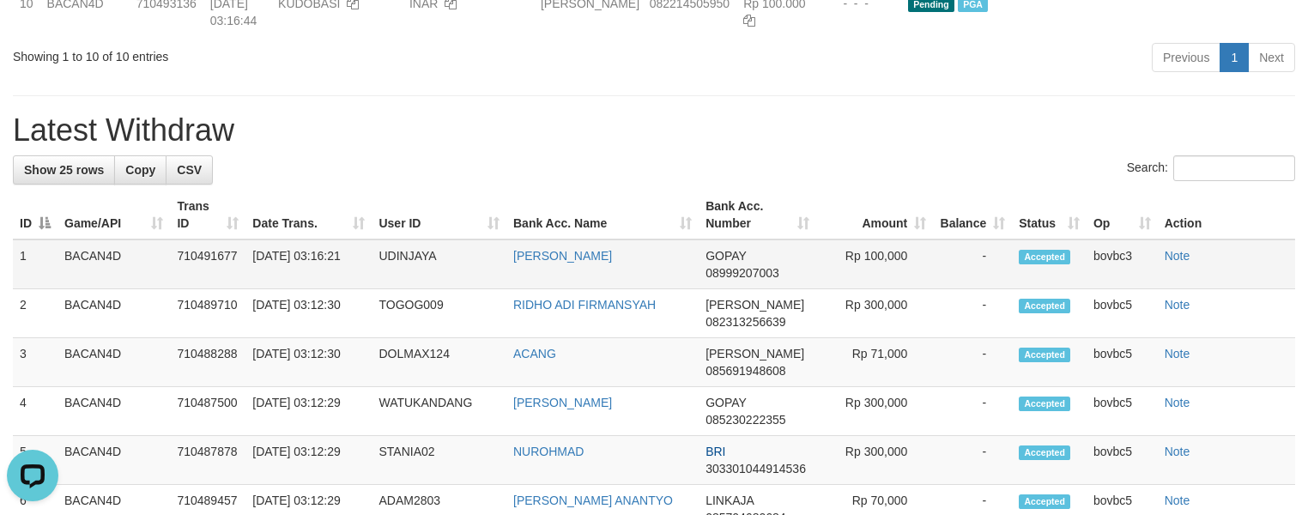
scroll to position [644, 0]
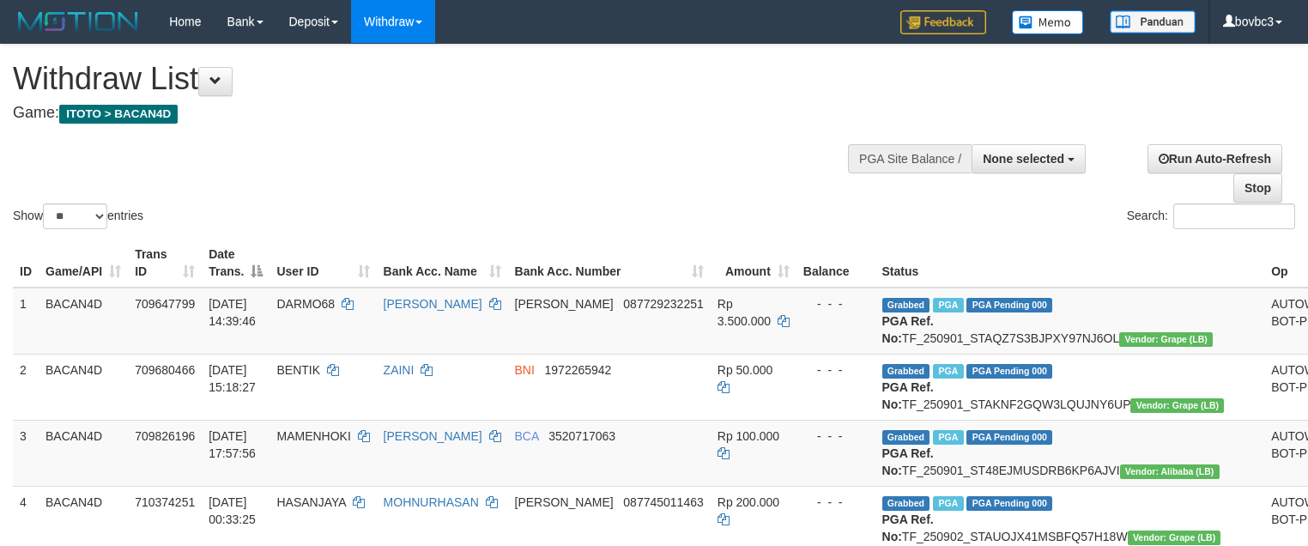
select select
select select "**"
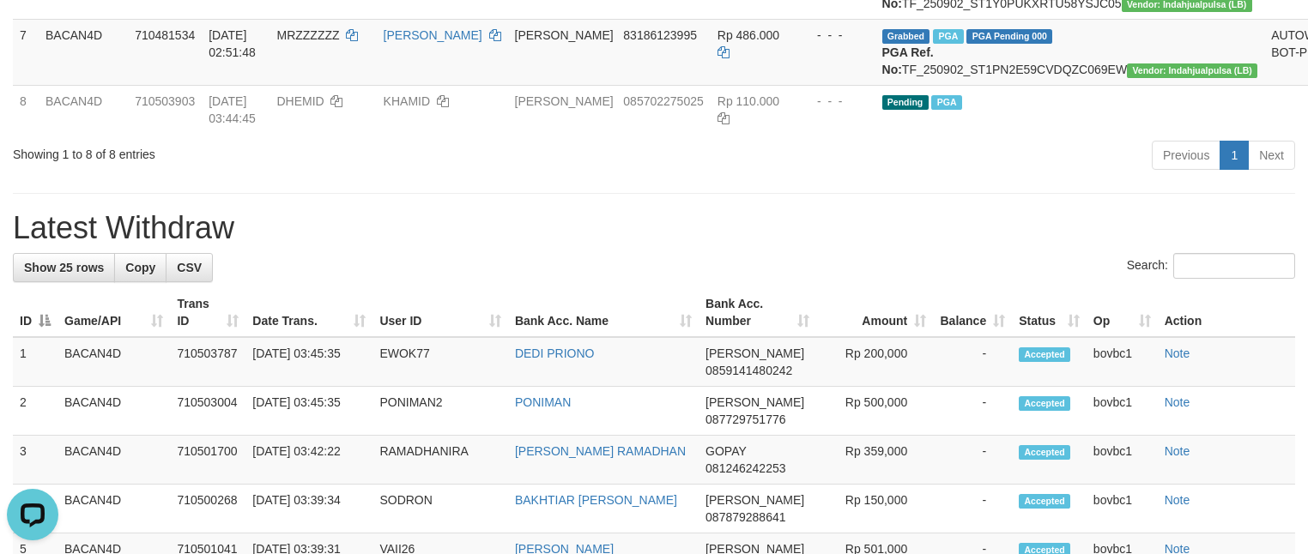
drag, startPoint x: 670, startPoint y: 438, endPoint x: 668, endPoint y: 420, distance: 17.4
click at [670, 337] on th "Bank Acc. Name" at bounding box center [603, 312] width 190 height 49
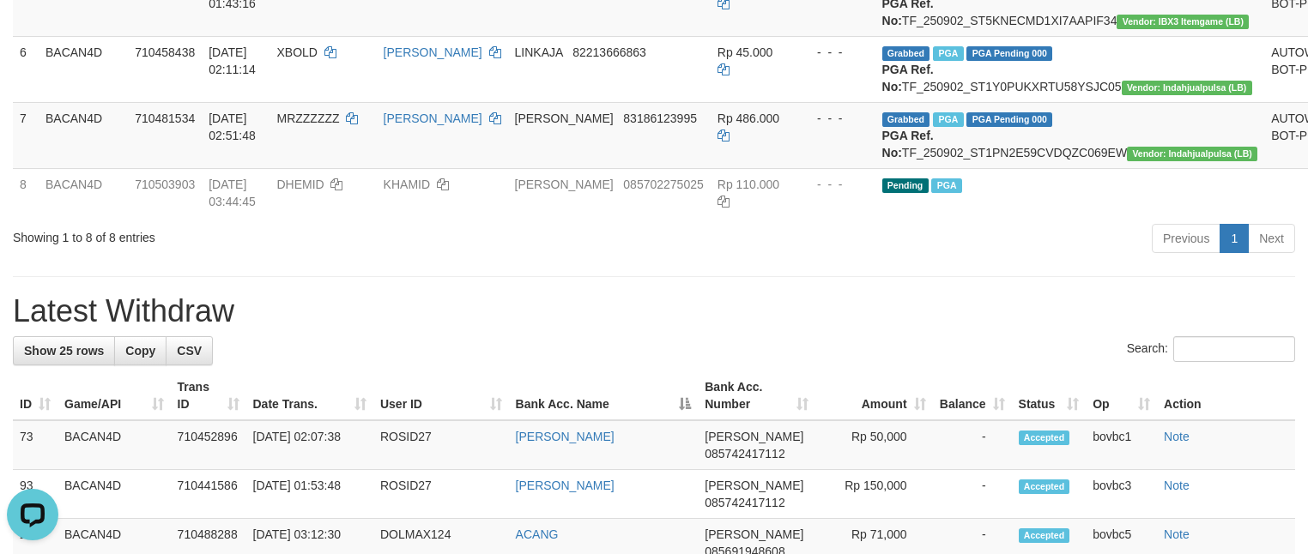
scroll to position [536, 0]
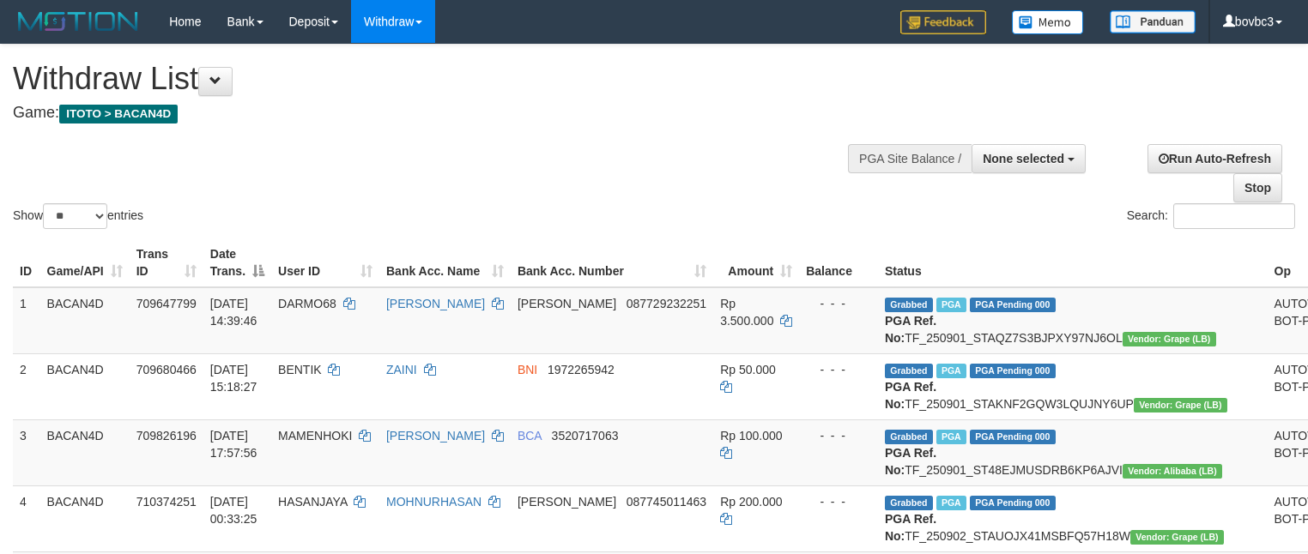
select select
select select "**"
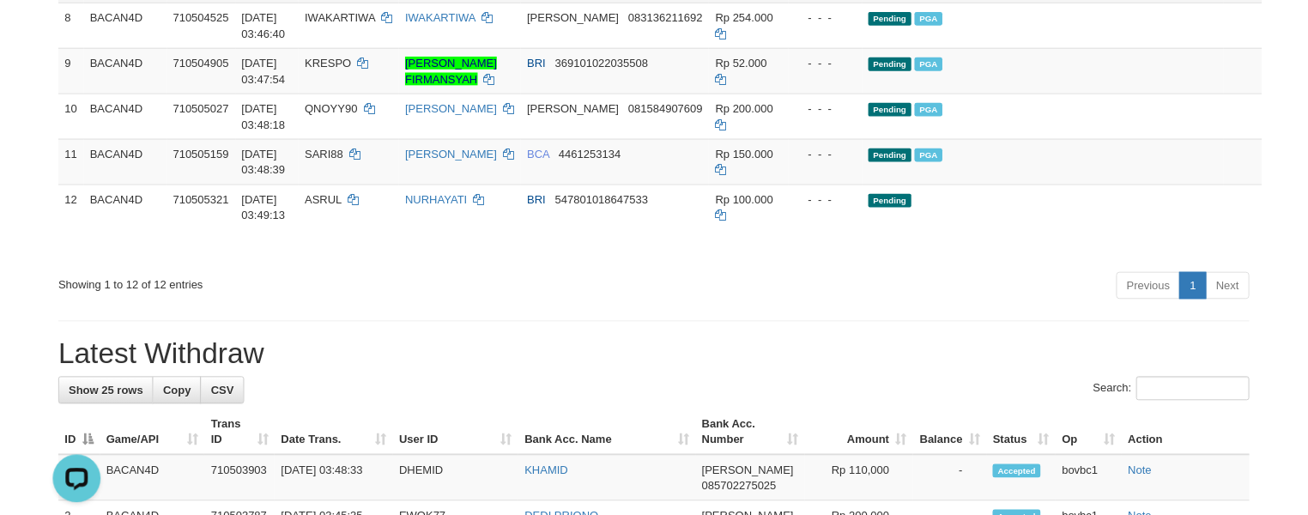
scroll to position [794, 0]
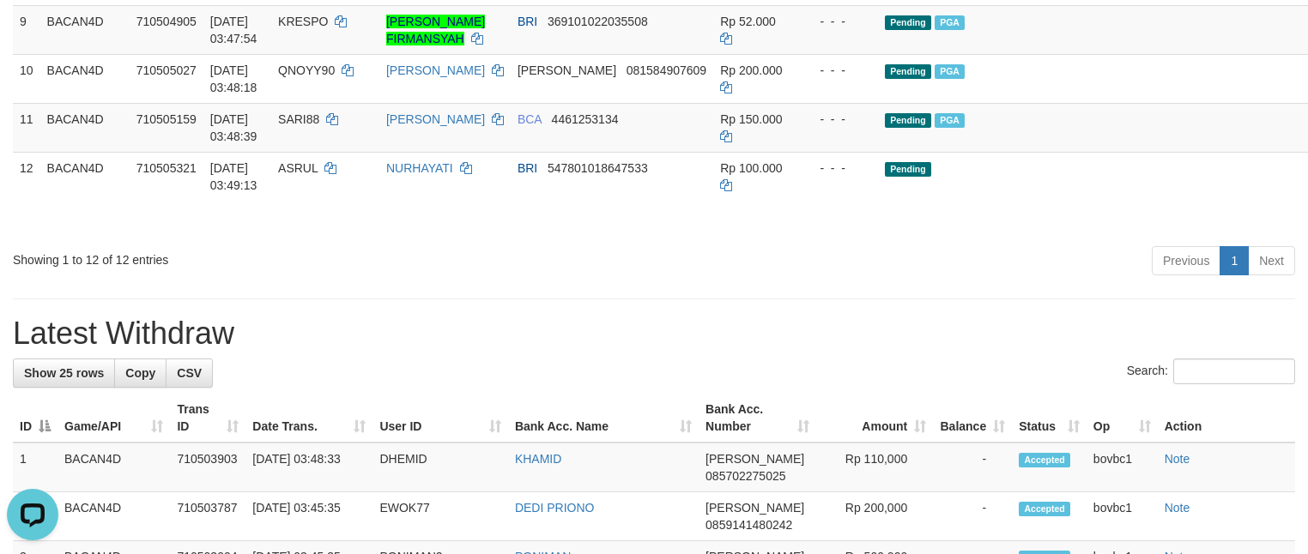
click at [629, 281] on div "Previous 1 Next" at bounding box center [926, 263] width 737 height 37
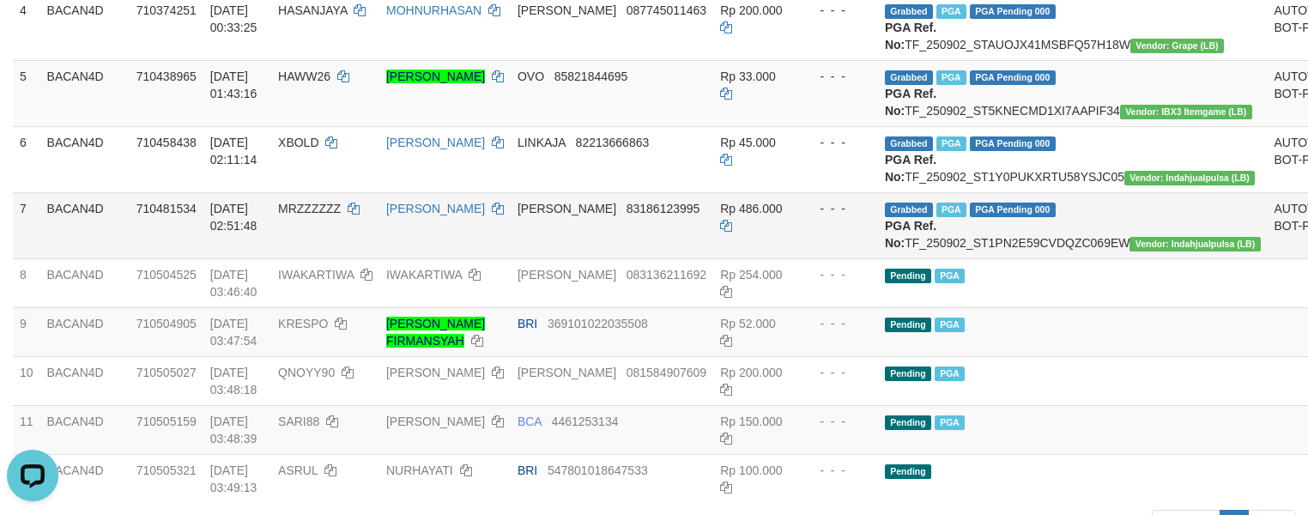
scroll to position [536, 0]
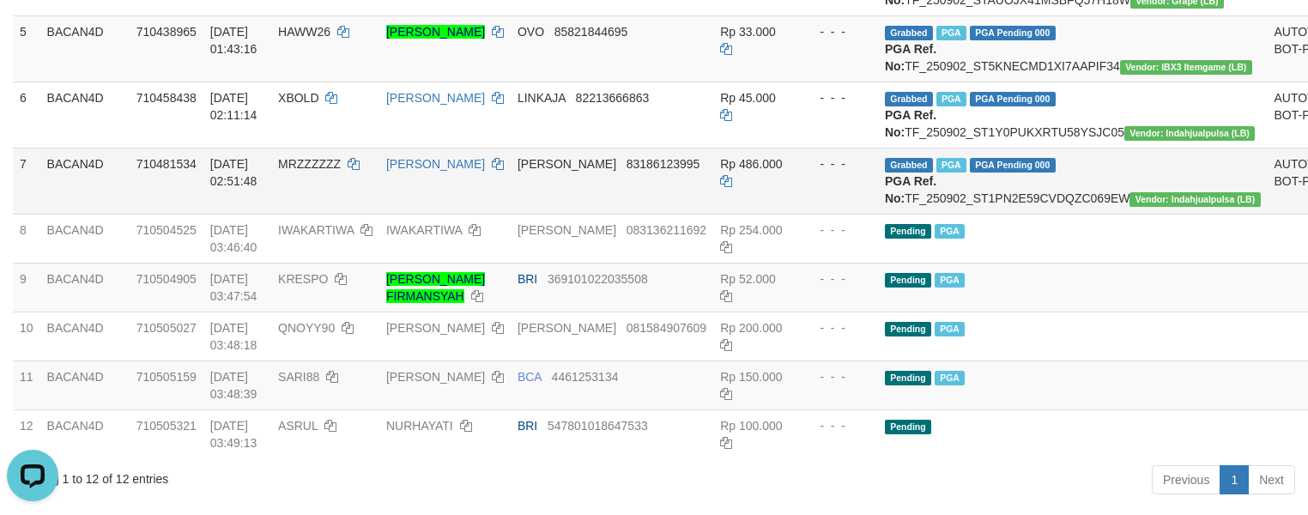
click at [695, 214] on td "DANA 83186123995" at bounding box center [612, 181] width 203 height 66
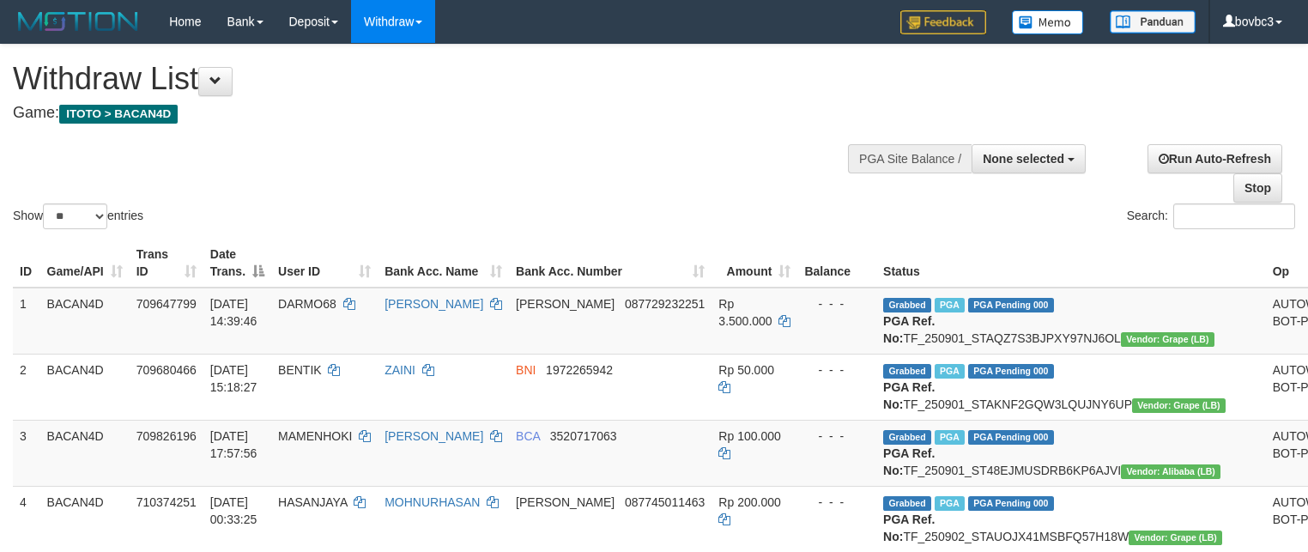
select select
select select "**"
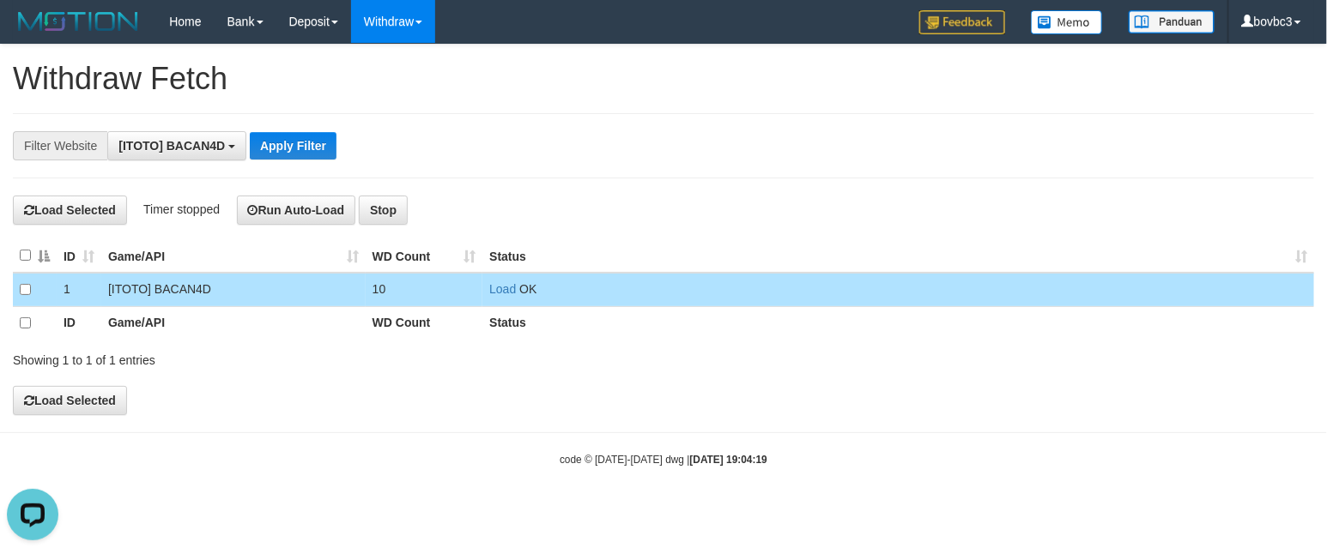
scroll to position [15, 0]
click at [485, 283] on td "Load OK" at bounding box center [897, 289] width 831 height 33
click at [492, 288] on link "Load" at bounding box center [502, 289] width 27 height 14
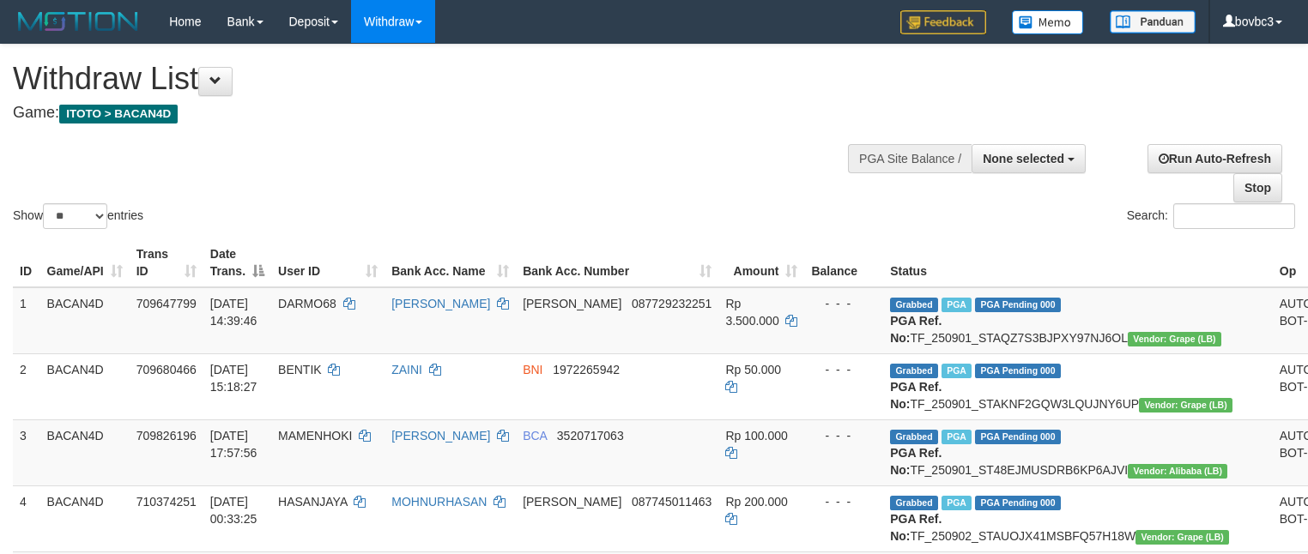
select select
select select "**"
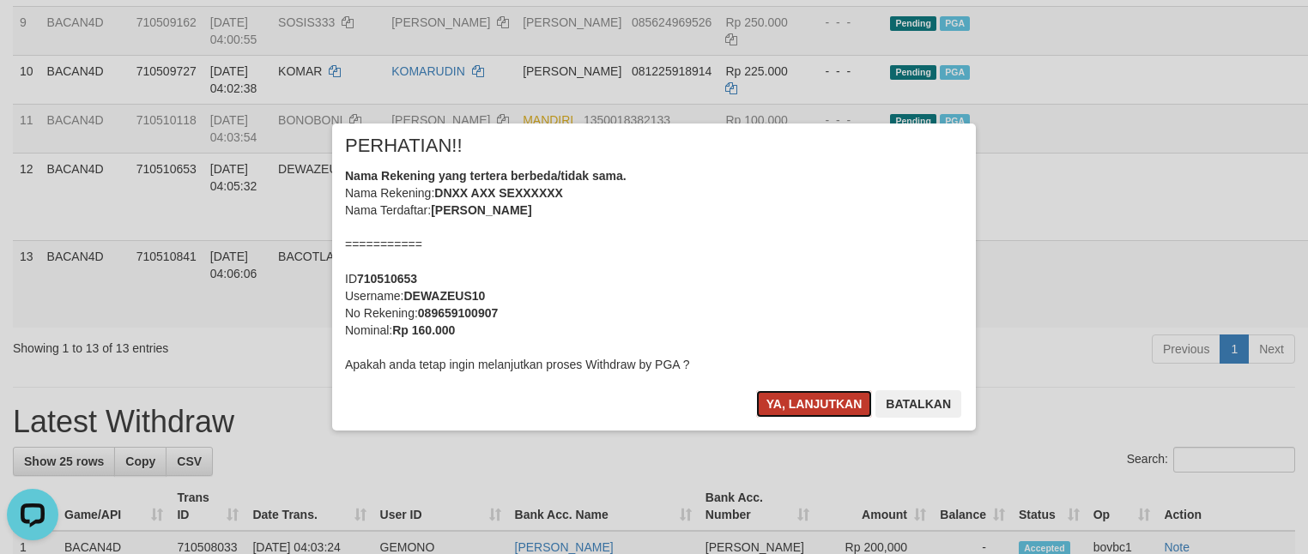
click at [843, 392] on button "Ya, lanjutkan" at bounding box center [814, 403] width 117 height 27
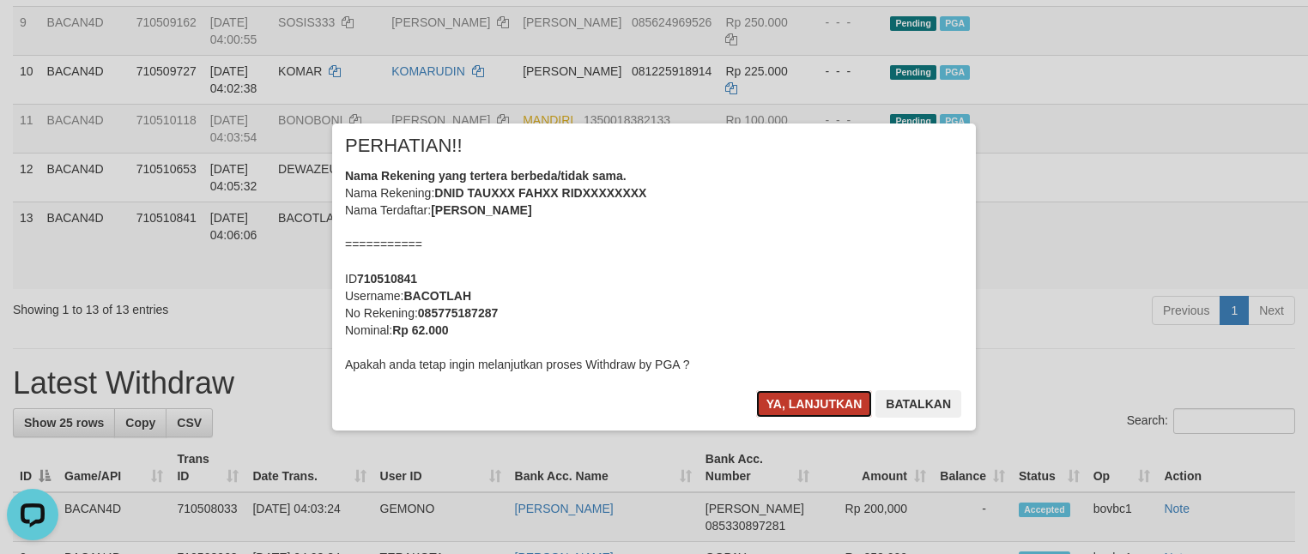
click at [801, 402] on button "Ya, lanjutkan" at bounding box center [814, 403] width 117 height 27
